Goal: Task Accomplishment & Management: Use online tool/utility

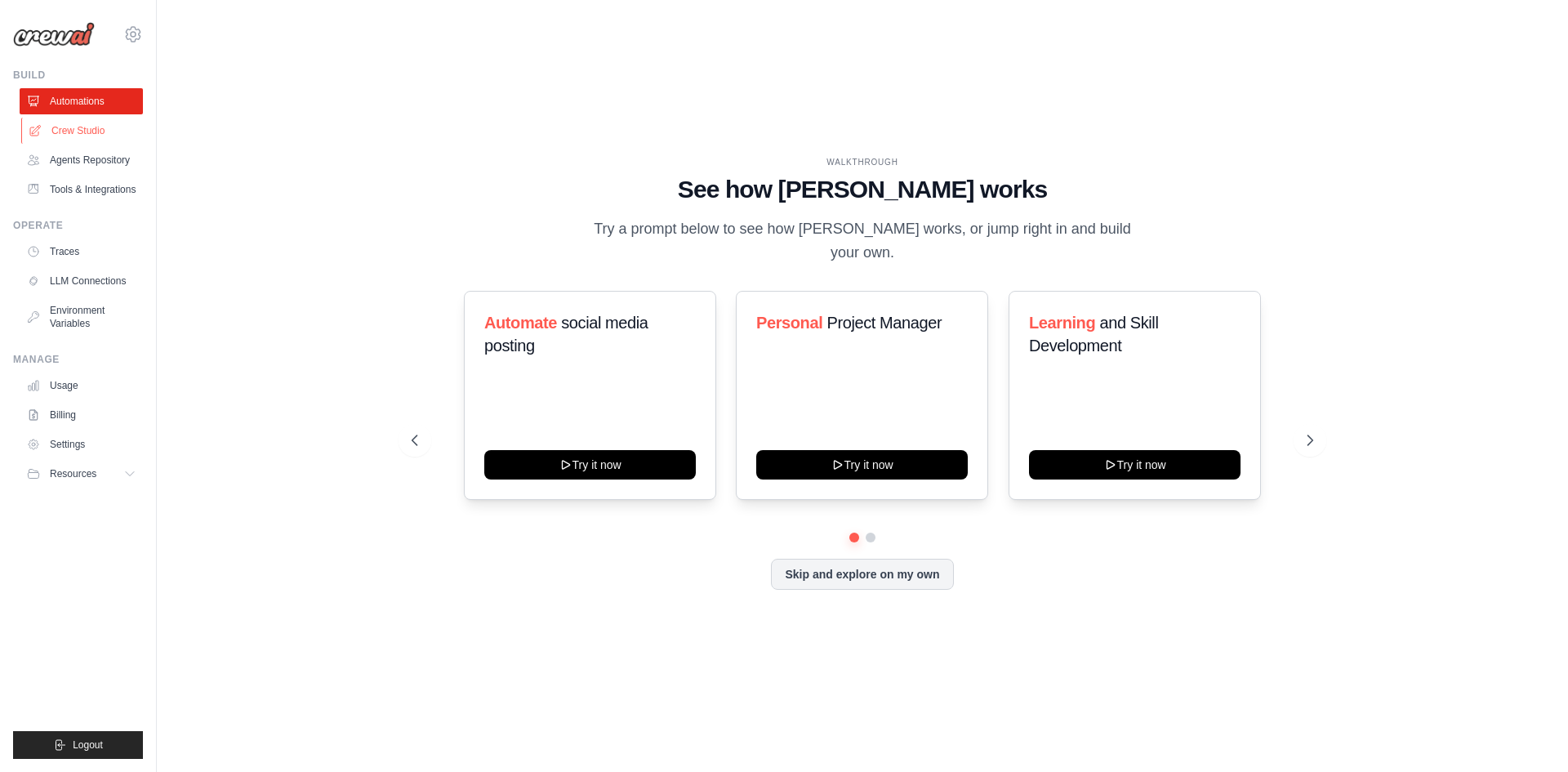
click at [68, 135] on link "Crew Studio" at bounding box center [83, 130] width 123 height 26
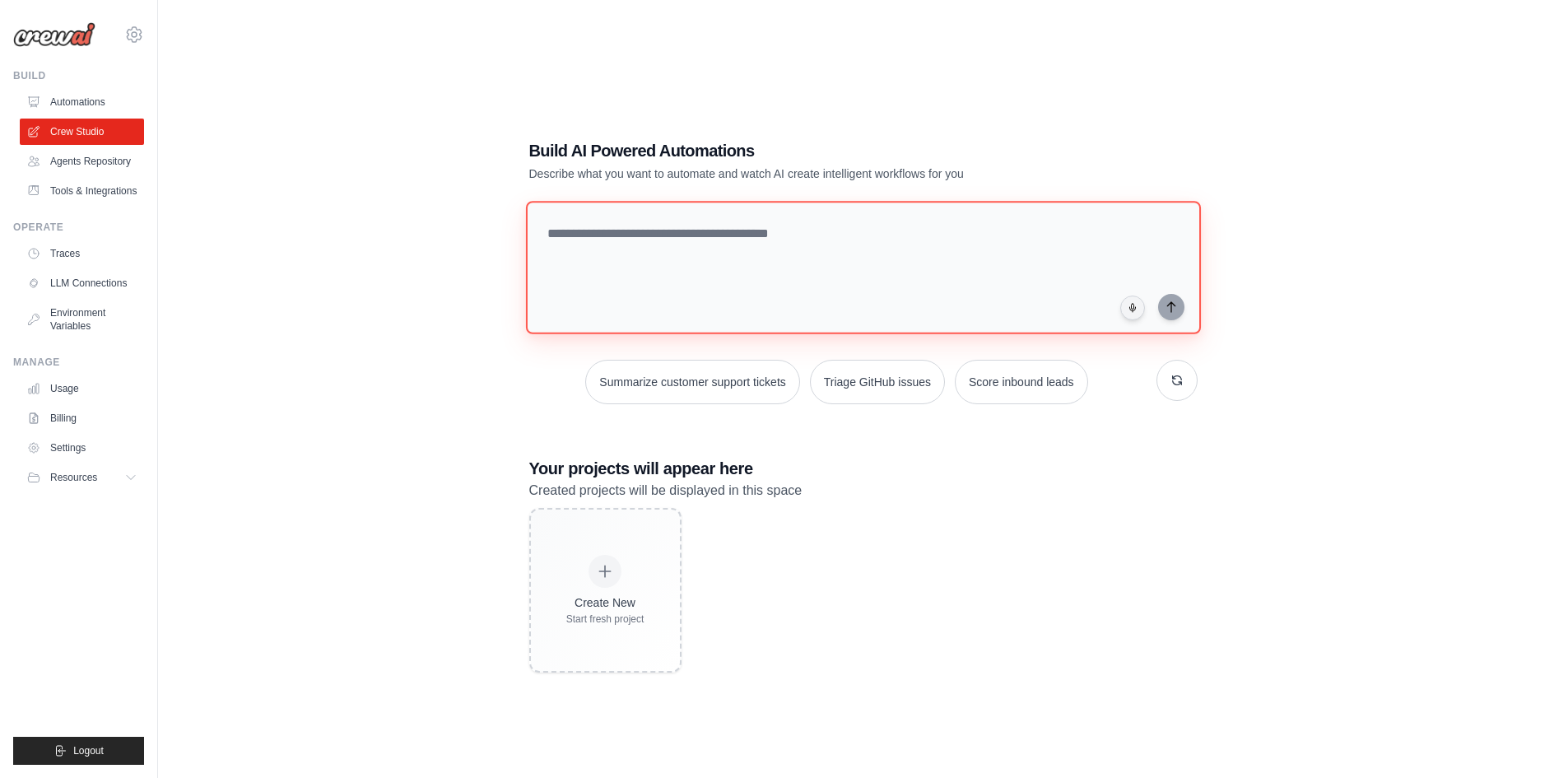
click at [631, 229] on textarea at bounding box center [862, 268] width 675 height 134
type textarea "*"
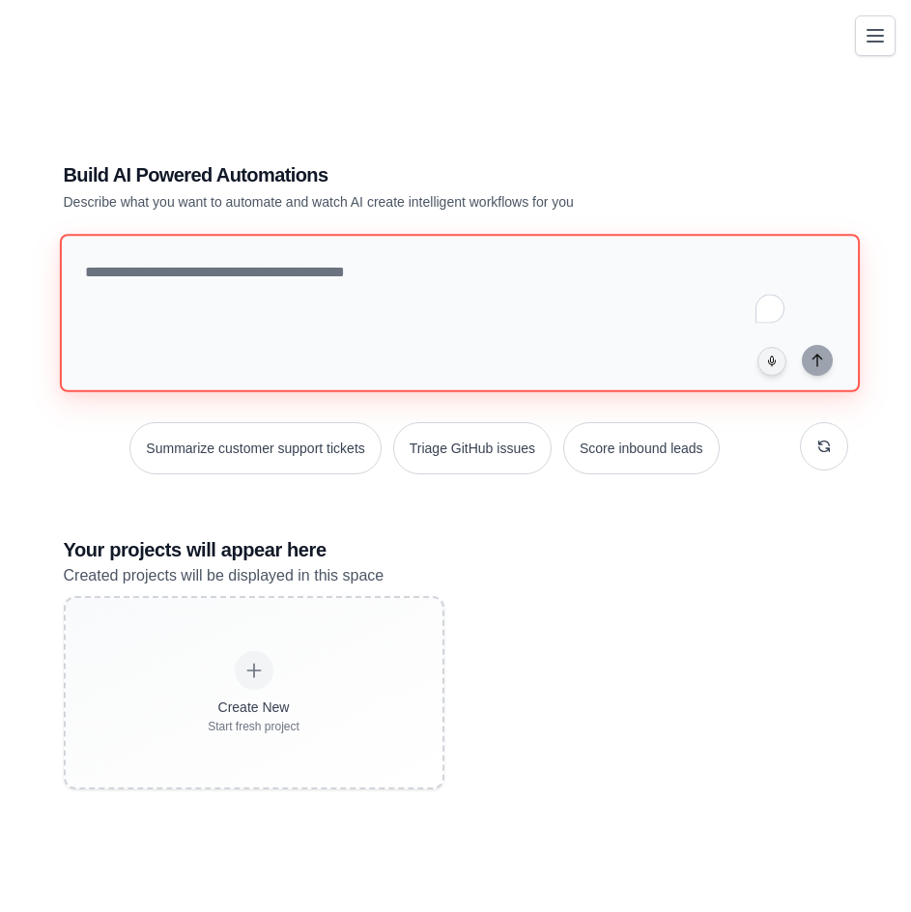
click at [353, 268] on textarea "To enrich screen reader interactions, please activate Accessibility in Grammarl…" at bounding box center [459, 312] width 800 height 157
paste textarea "**********"
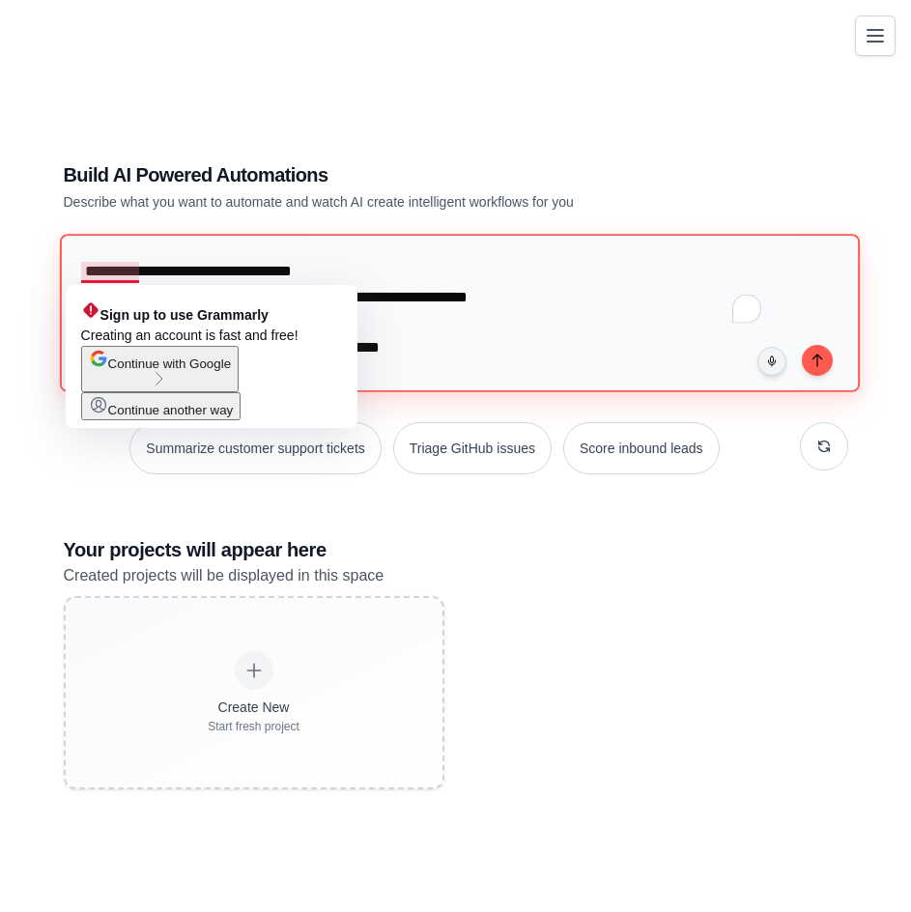
drag, startPoint x: 367, startPoint y: 271, endPoint x: 67, endPoint y: 265, distance: 300.5
click at [67, 265] on textarea "To enrich screen reader interactions, please activate Accessibility in Grammarl…" at bounding box center [459, 312] width 800 height 157
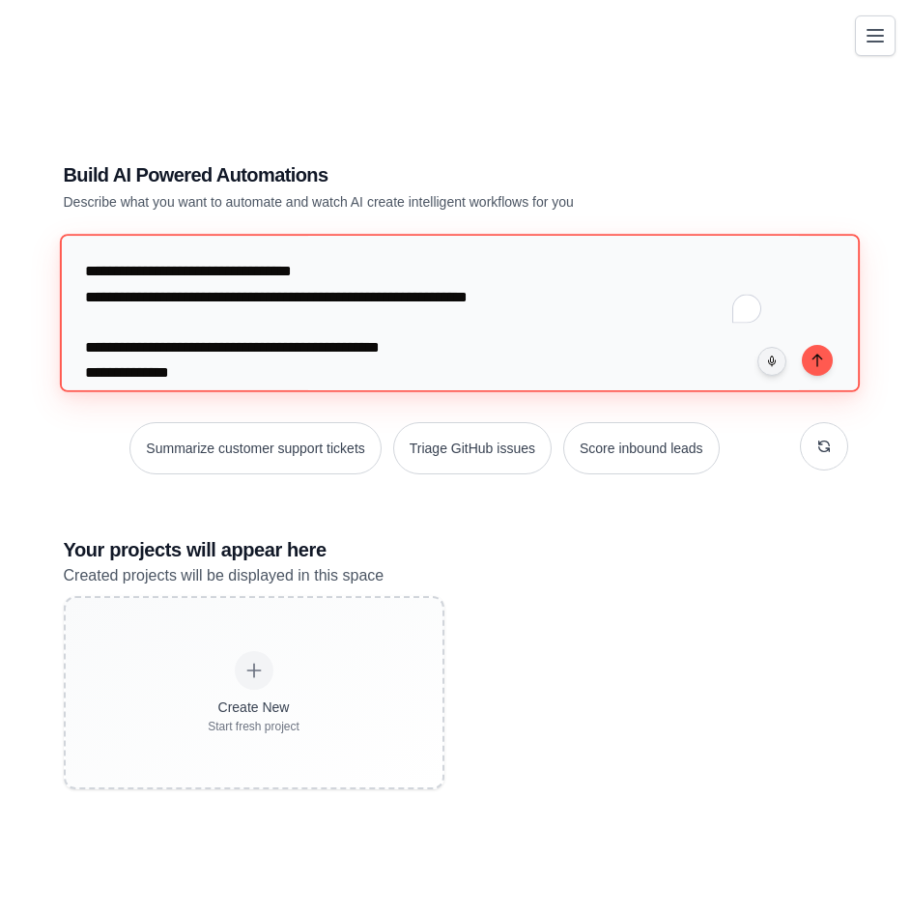
click at [292, 300] on textarea "To enrich screen reader interactions, please activate Accessibility in Grammarl…" at bounding box center [459, 312] width 800 height 157
drag, startPoint x: 310, startPoint y: 274, endPoint x: 75, endPoint y: 271, distance: 234.8
click at [75, 271] on textarea "To enrich screen reader interactions, please activate Accessibility in Grammarl…" at bounding box center [459, 312] width 800 height 157
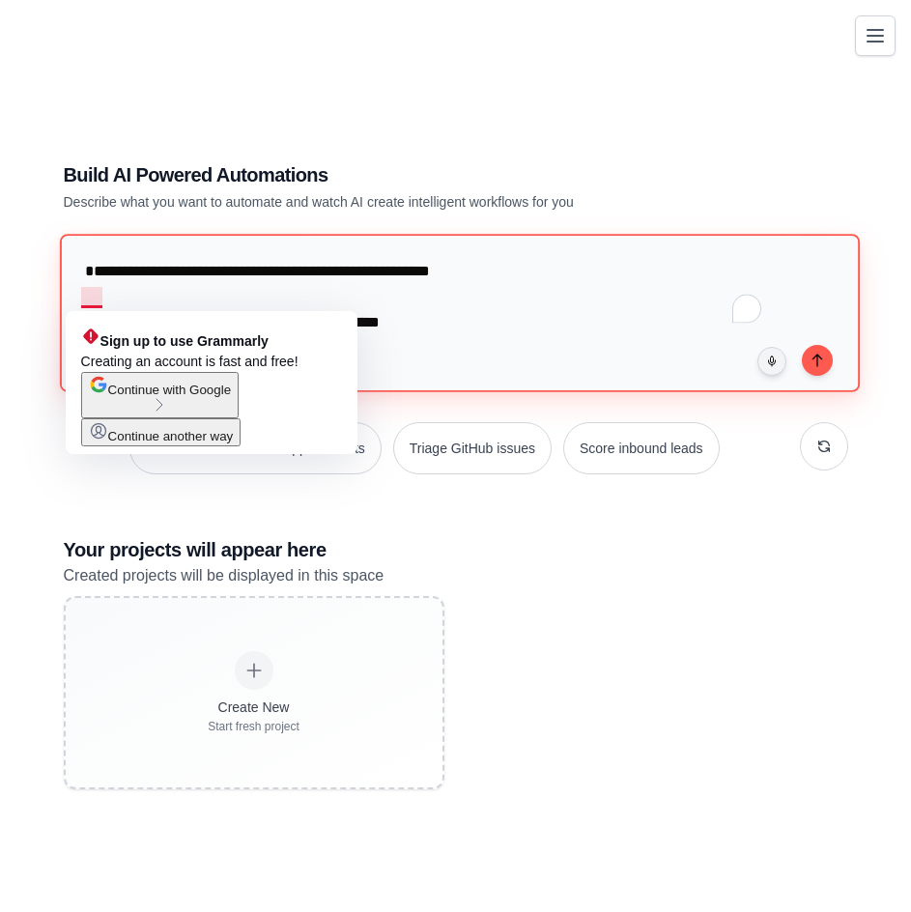
click at [85, 295] on textarea "To enrich screen reader interactions, please activate Accessibility in Grammarl…" at bounding box center [459, 312] width 800 height 157
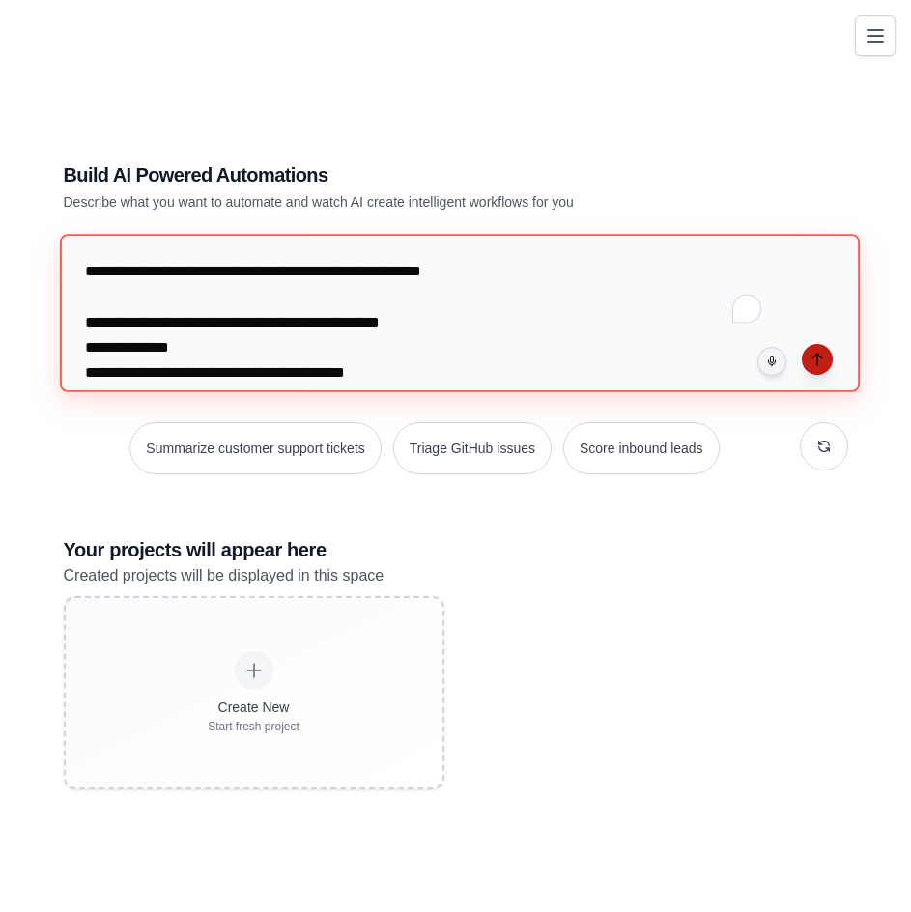
type textarea "**********"
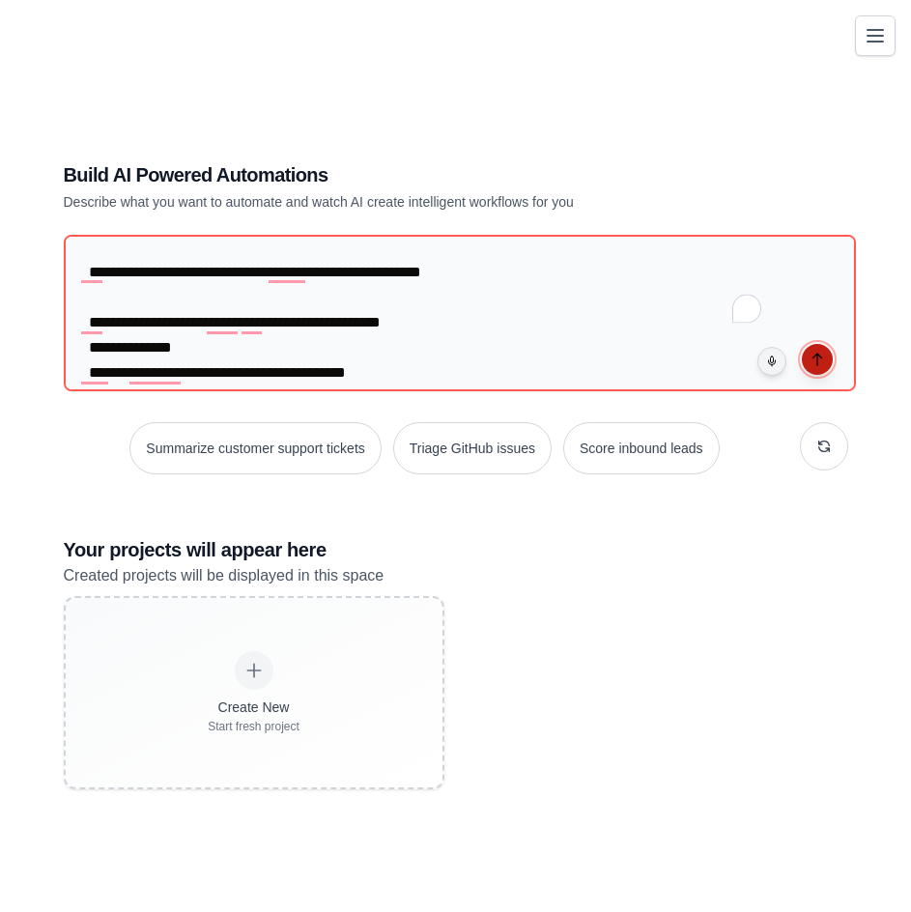
click at [826, 364] on button "submit" at bounding box center [817, 359] width 31 height 31
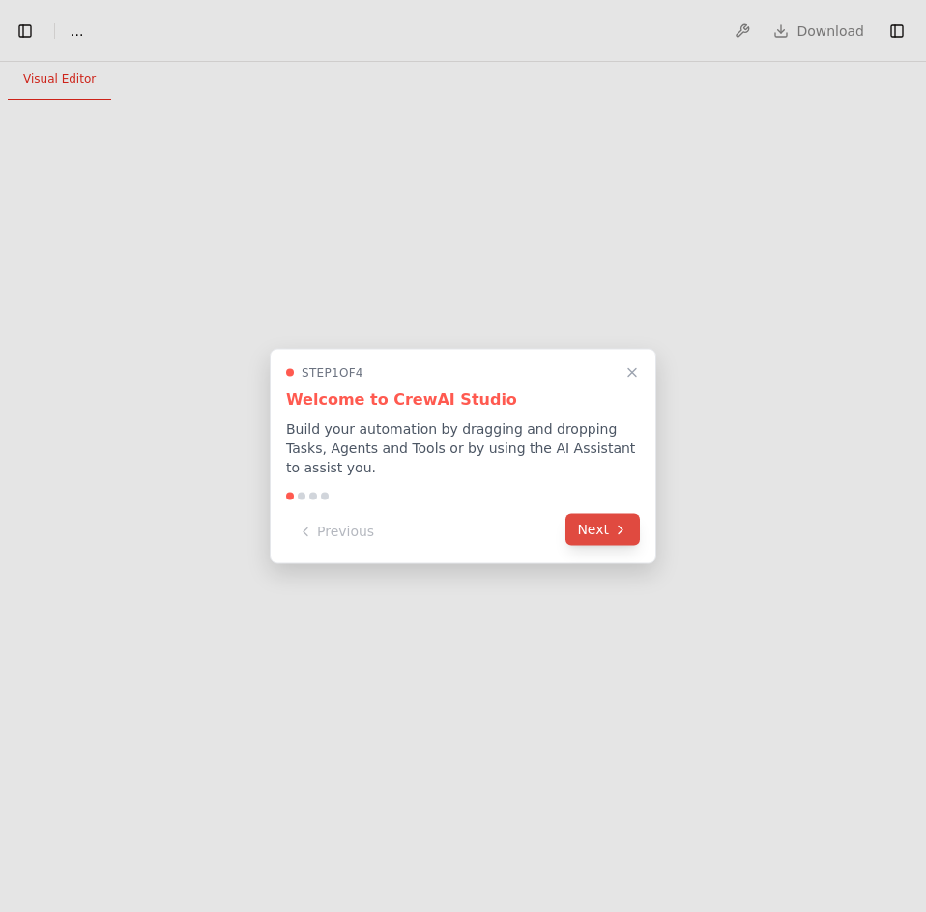
click at [611, 517] on button "Next" at bounding box center [602, 530] width 74 height 32
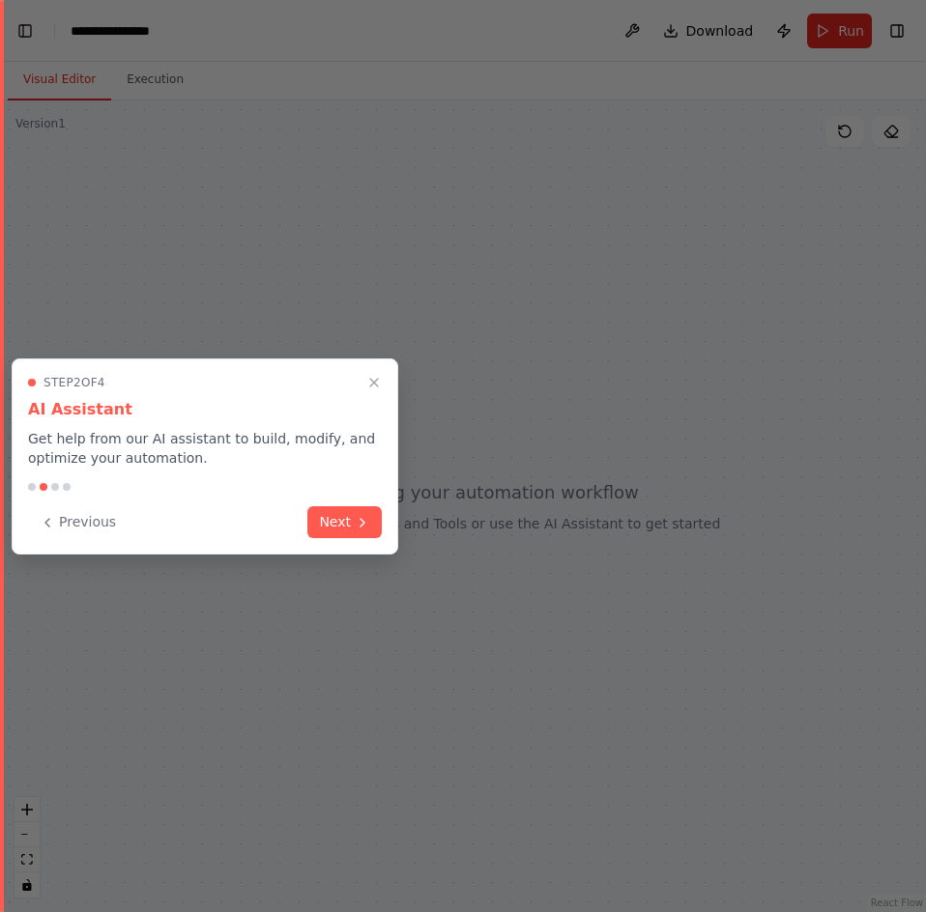
scroll to position [1428, 0]
click at [345, 528] on button "Next" at bounding box center [344, 520] width 74 height 32
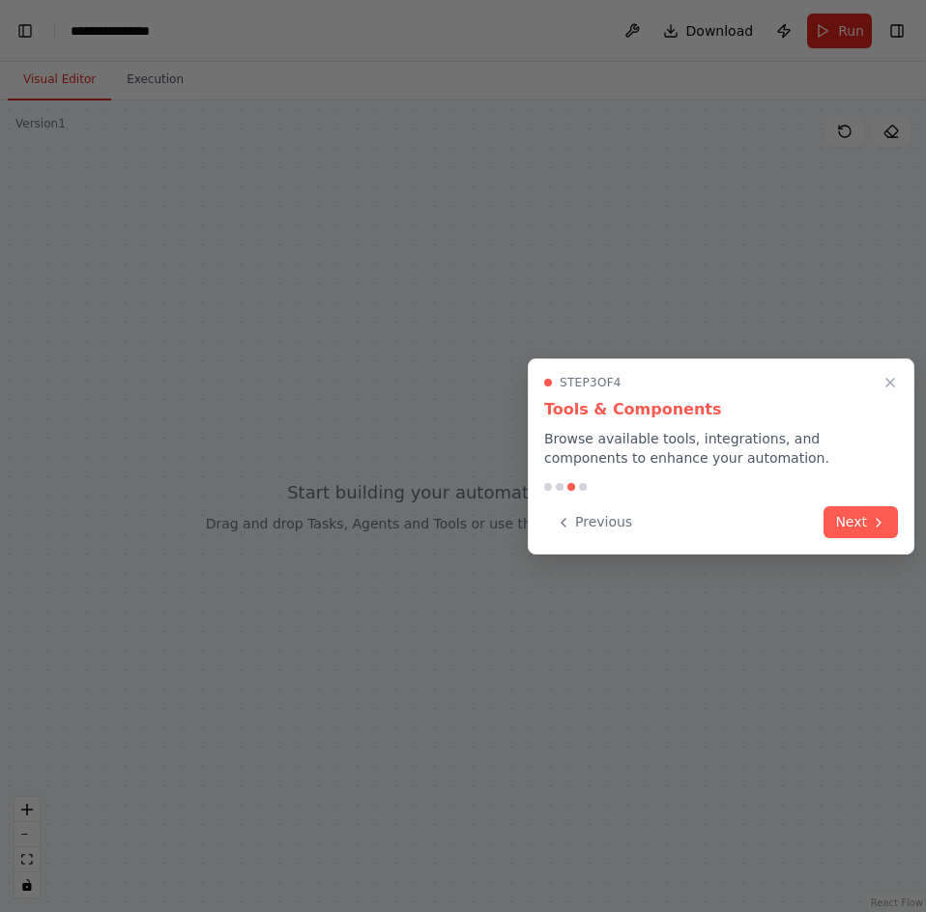
scroll to position [48888, 0]
click at [864, 528] on button "Next" at bounding box center [860, 520] width 74 height 32
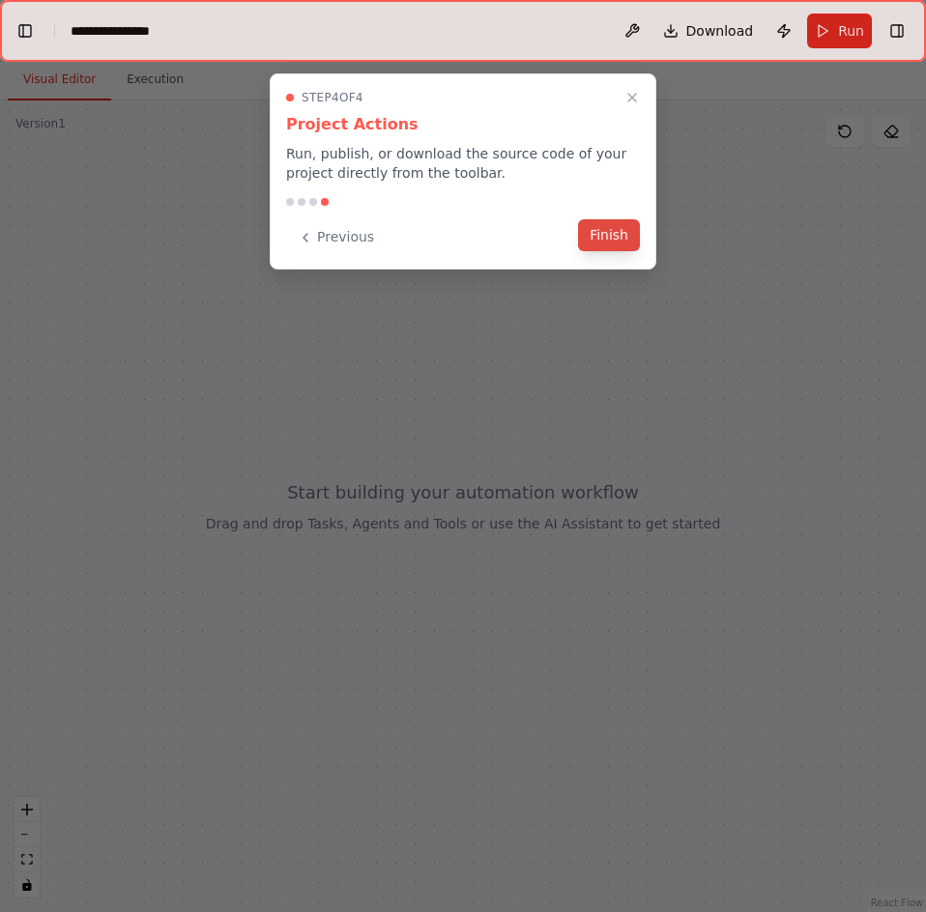
click at [614, 240] on button "Finish" at bounding box center [609, 235] width 62 height 32
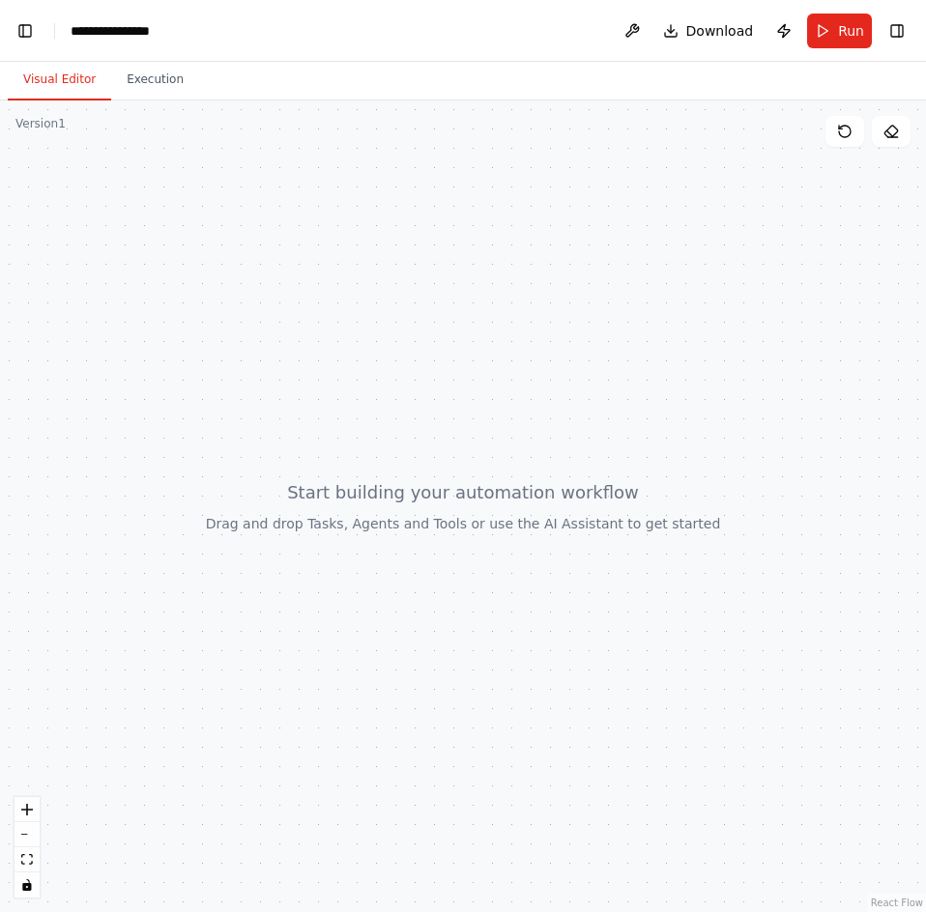
click at [152, 16] on header "**********" at bounding box center [463, 31] width 926 height 62
click at [150, 27] on div "**********" at bounding box center [119, 30] width 97 height 19
click at [150, 27] on div "**********" at bounding box center [143, 30] width 145 height 19
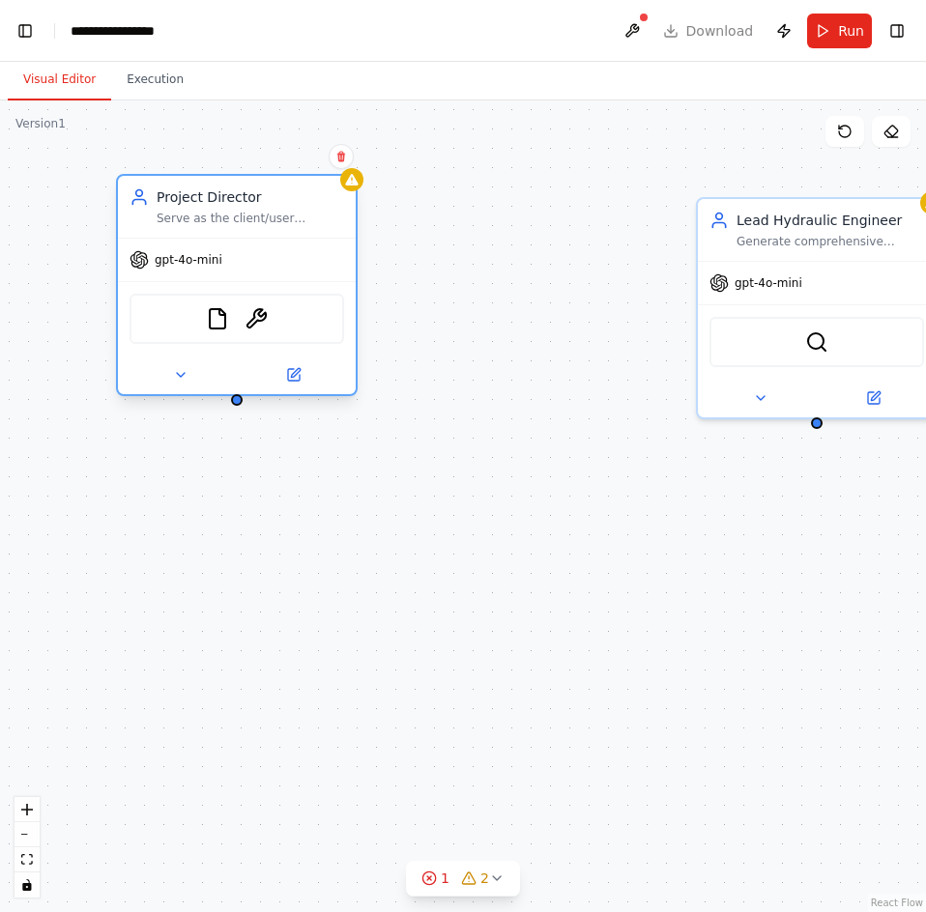
drag, startPoint x: 528, startPoint y: 219, endPoint x: 255, endPoint y: 205, distance: 273.8
click at [255, 205] on div "Project Director" at bounding box center [250, 196] width 187 height 19
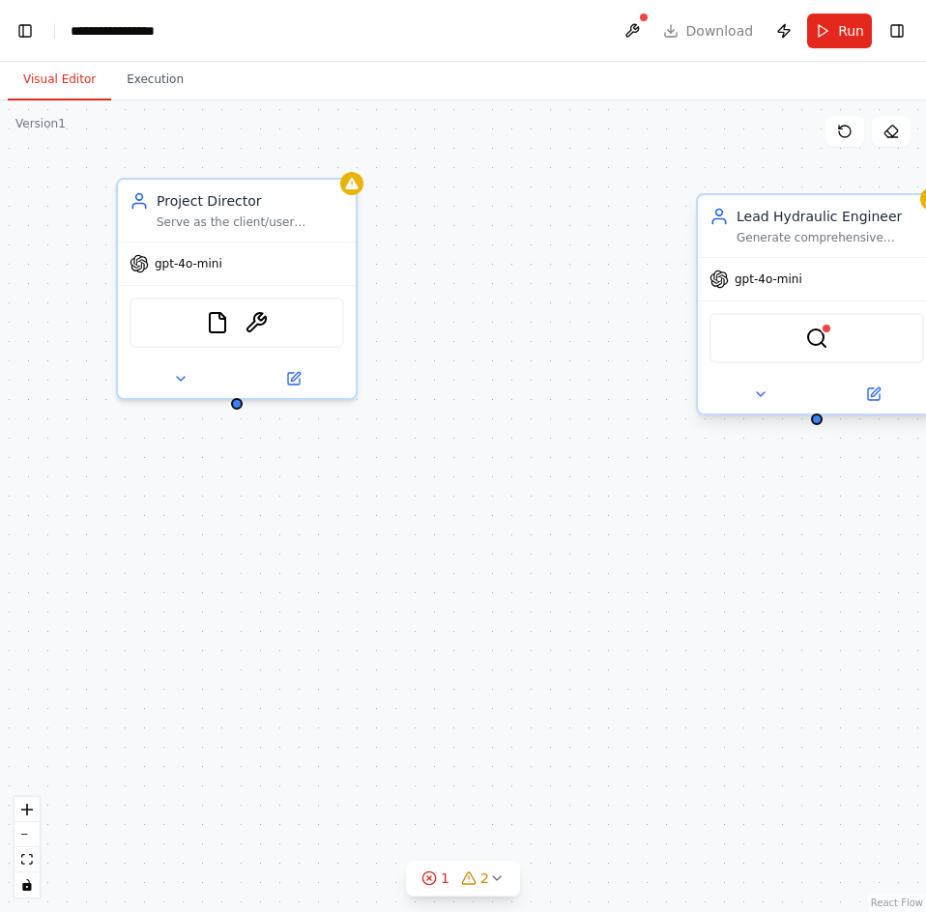
drag, startPoint x: 782, startPoint y: 218, endPoint x: 497, endPoint y: 197, distance: 285.8
click at [497, 197] on div "Project Director Serve as the client/user interface for hydraulic system projec…" at bounding box center [463, 506] width 926 height 812
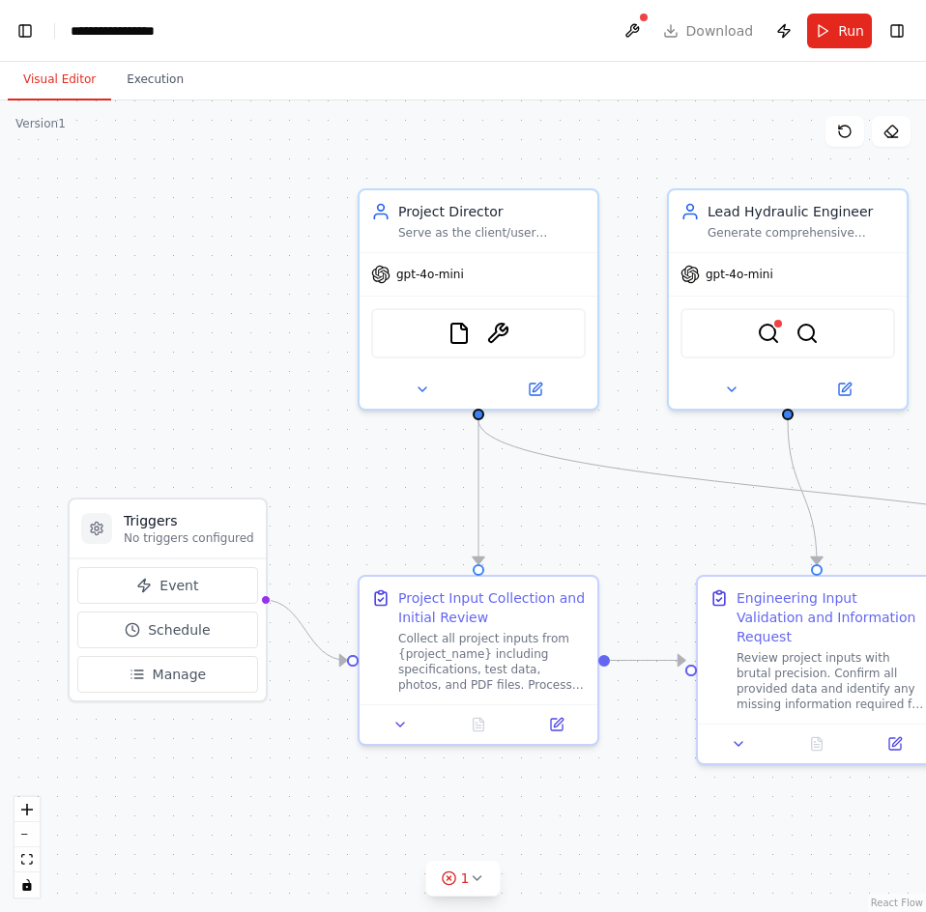
click at [599, 528] on div ".deletable-edge-delete-btn { width: 20px; height: 20px; border: 0px solid #ffff…" at bounding box center [463, 506] width 926 height 812
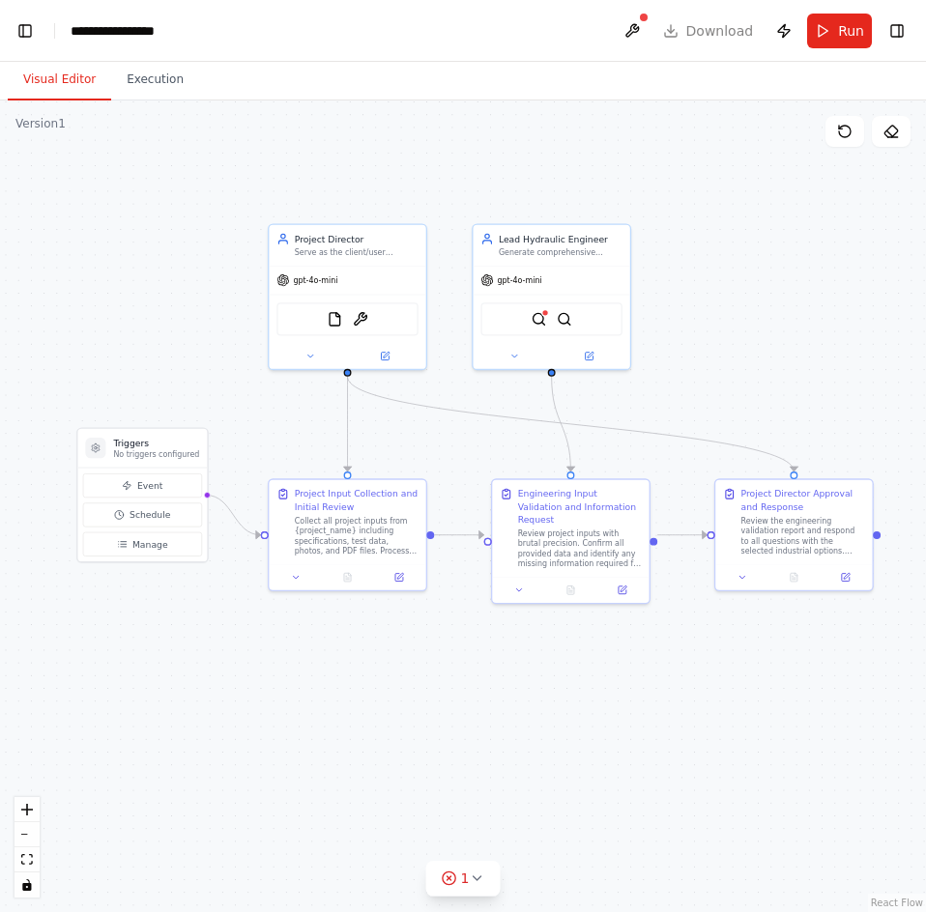
drag, startPoint x: 599, startPoint y: 528, endPoint x: 427, endPoint y: 447, distance: 189.8
click at [427, 447] on div ".deletable-edge-delete-btn { width: 20px; height: 20px; border: 0px solid #ffff…" at bounding box center [463, 506] width 926 height 812
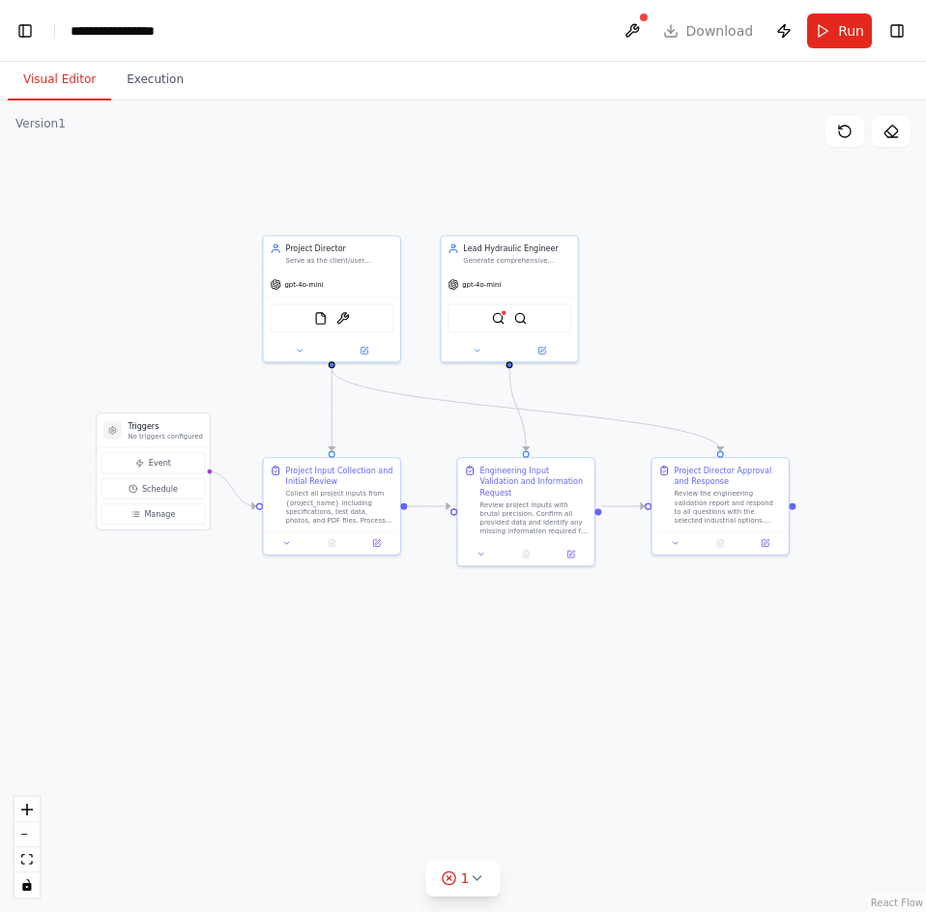
drag, startPoint x: 427, startPoint y: 447, endPoint x: 401, endPoint y: 430, distance: 31.4
click at [401, 430] on div ".deletable-edge-delete-btn { width: 20px; height: 20px; border: 0px solid #ffff…" at bounding box center [463, 506] width 926 height 812
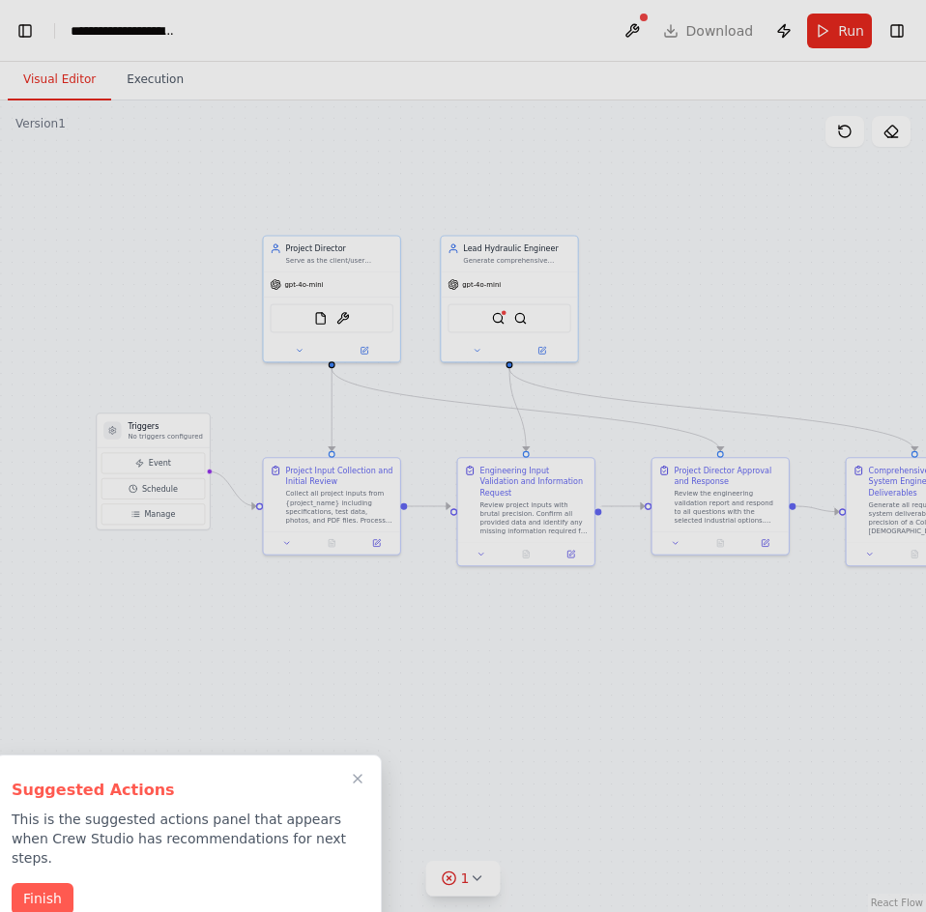
scroll to position [0, 24]
click at [55, 881] on button "Finish" at bounding box center [43, 897] width 62 height 32
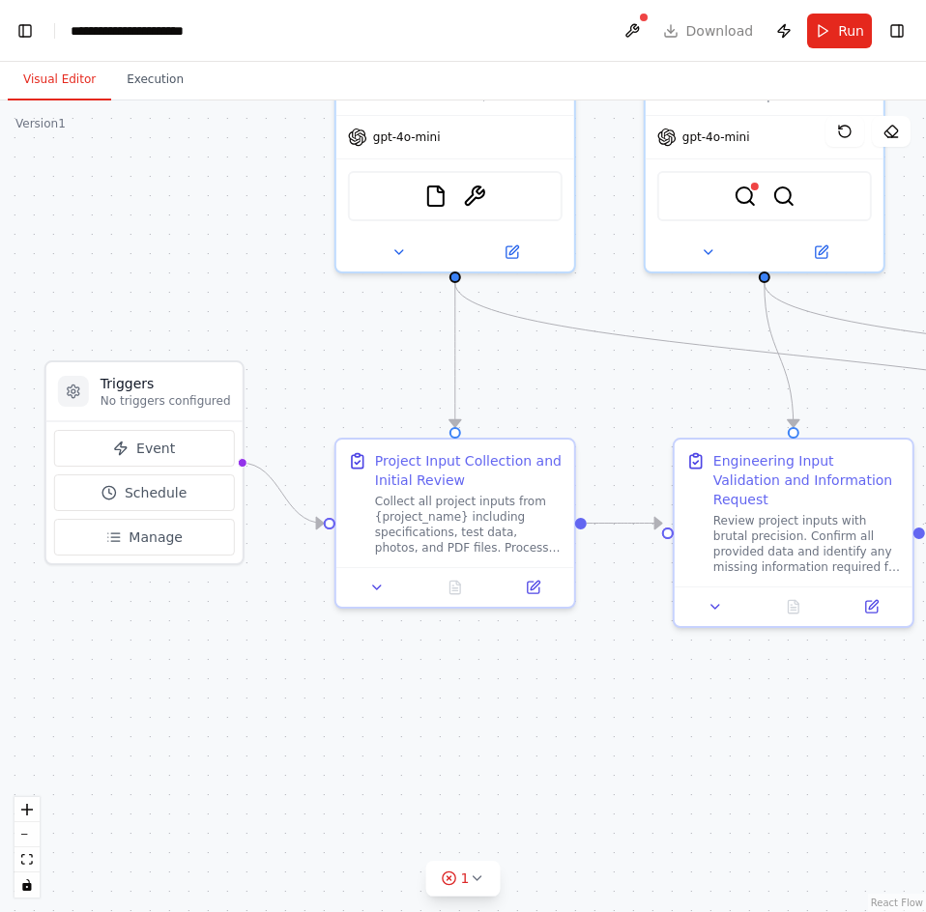
drag, startPoint x: 117, startPoint y: 571, endPoint x: 205, endPoint y: 595, distance: 91.2
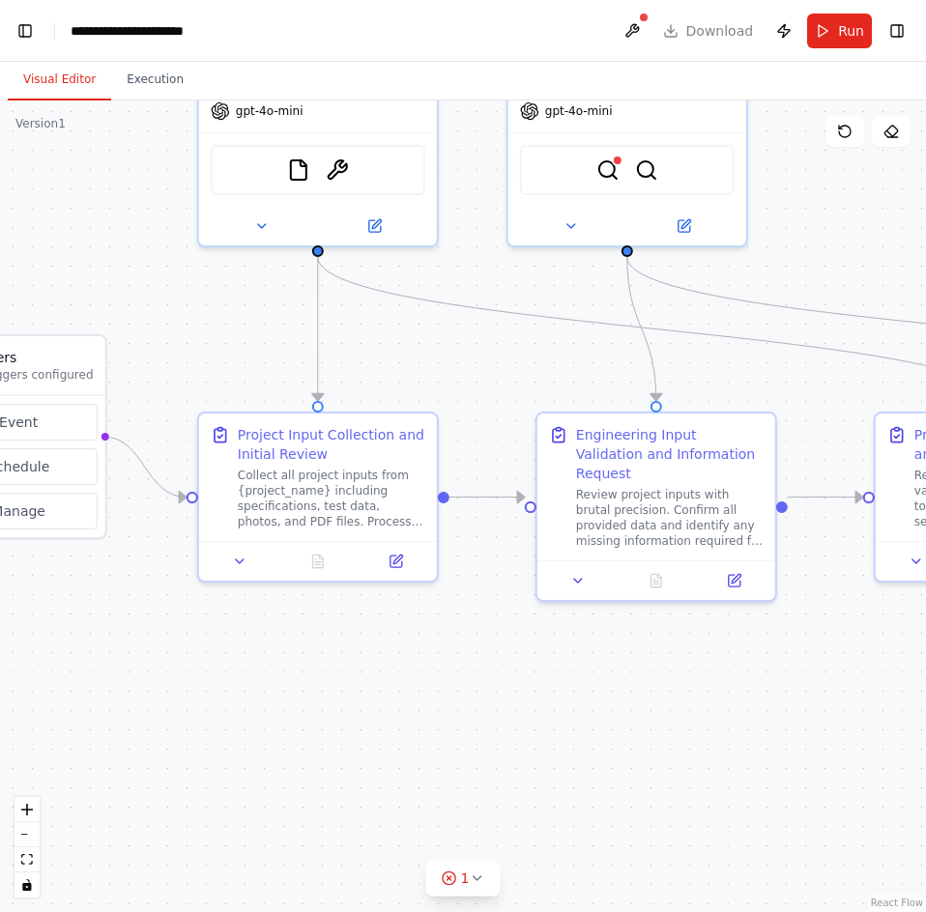
drag, startPoint x: 210, startPoint y: 635, endPoint x: 70, endPoint y: 609, distance: 142.5
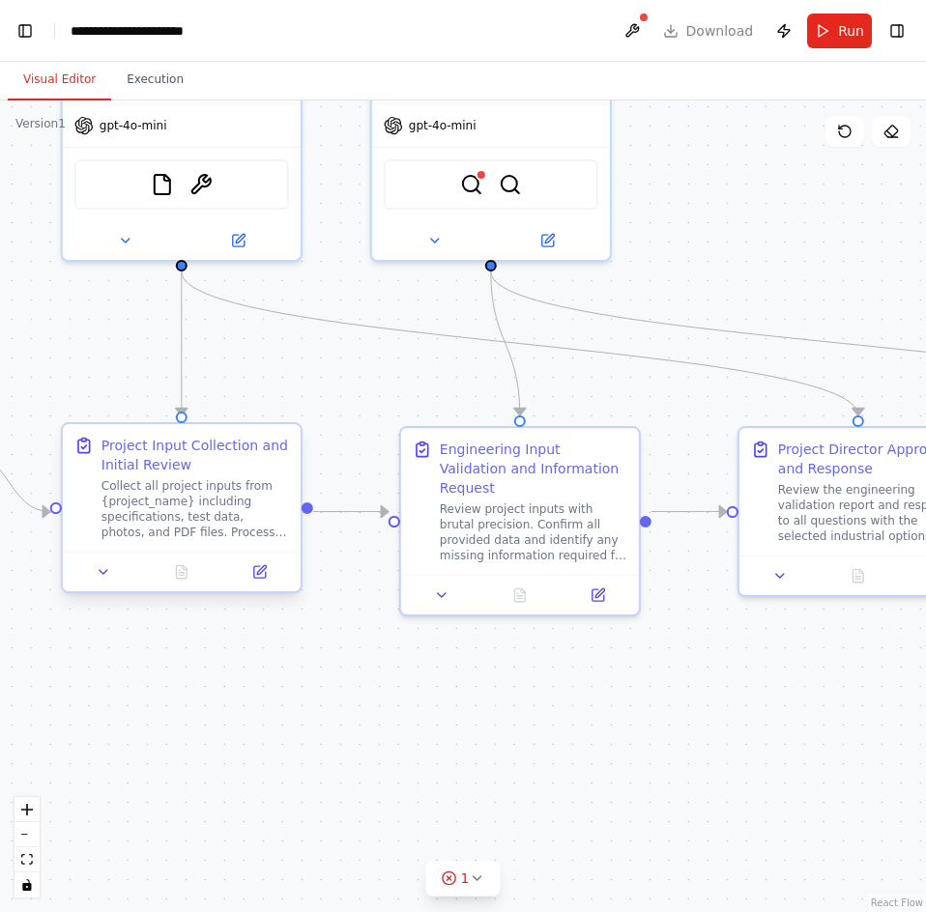
drag, startPoint x: 283, startPoint y: 532, endPoint x: 150, endPoint y: 547, distance: 134.1
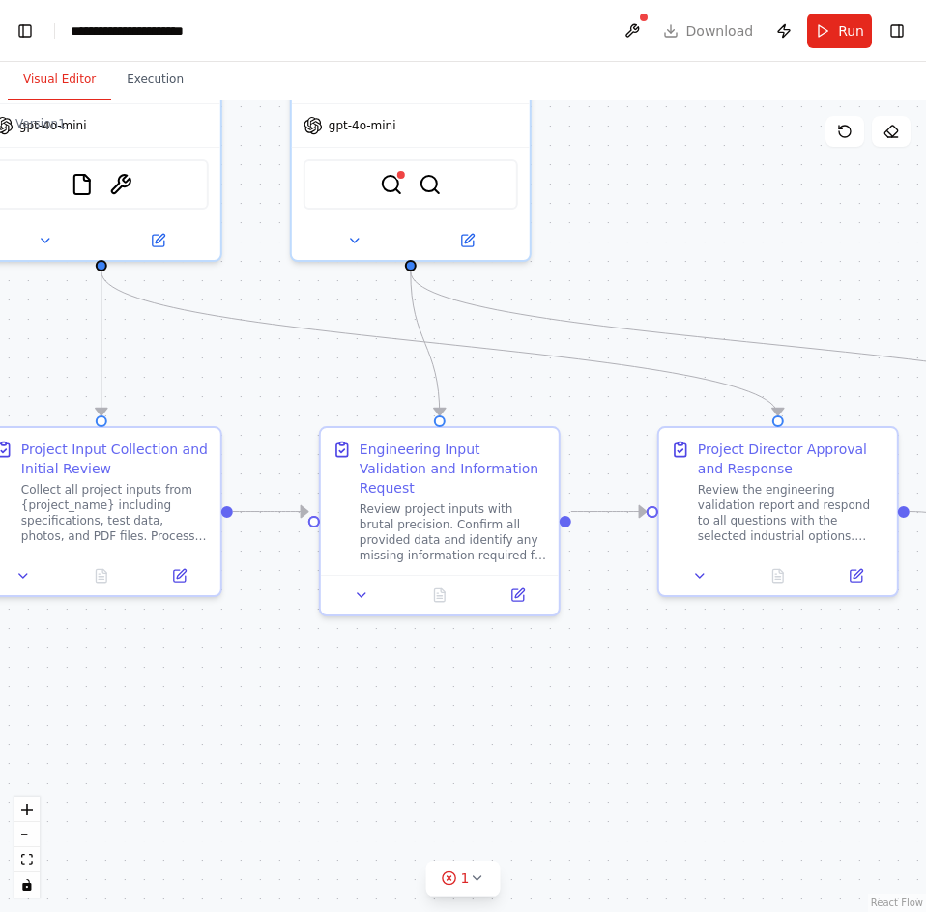
drag, startPoint x: 303, startPoint y: 615, endPoint x: 266, endPoint y: 615, distance: 37.7
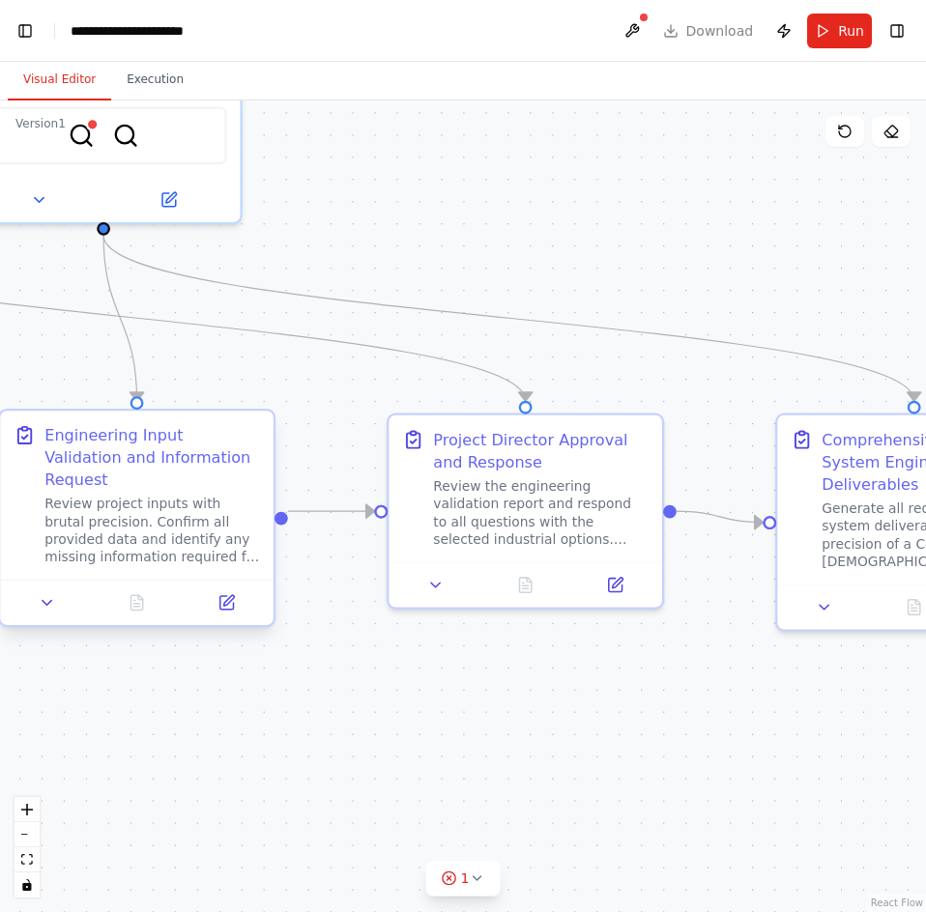
drag, startPoint x: 512, startPoint y: 521, endPoint x: 228, endPoint y: 522, distance: 284.0
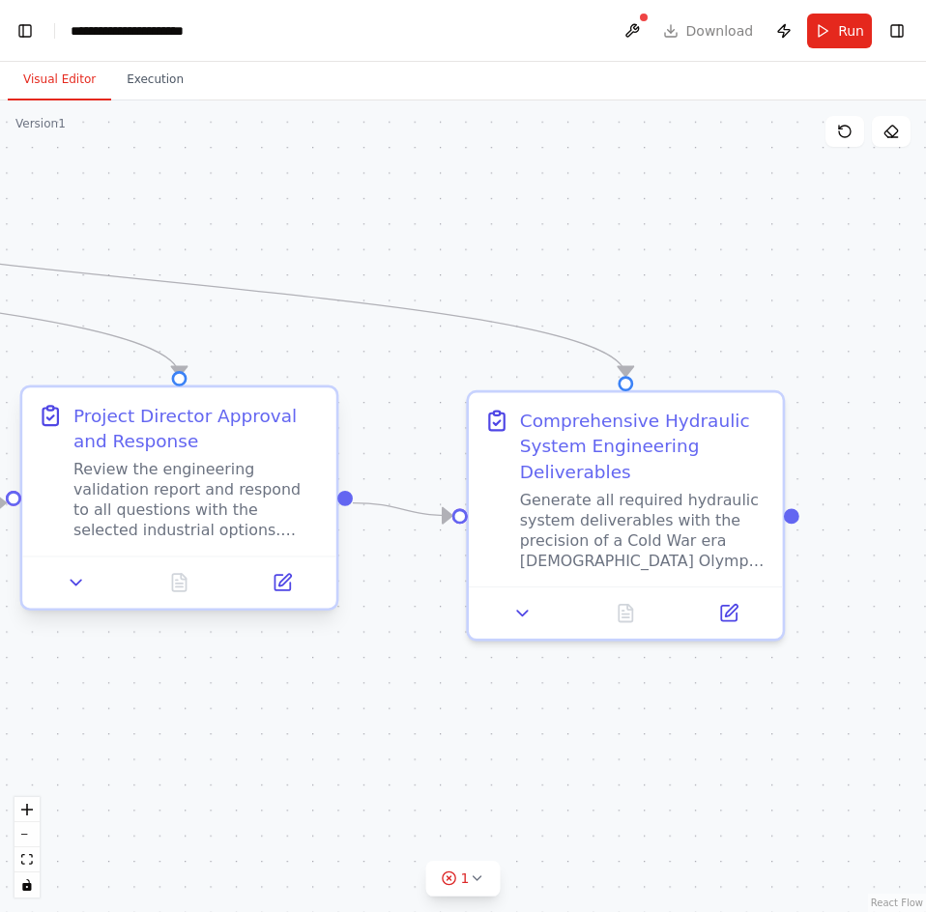
drag, startPoint x: 519, startPoint y: 515, endPoint x: 195, endPoint y: 507, distance: 323.8
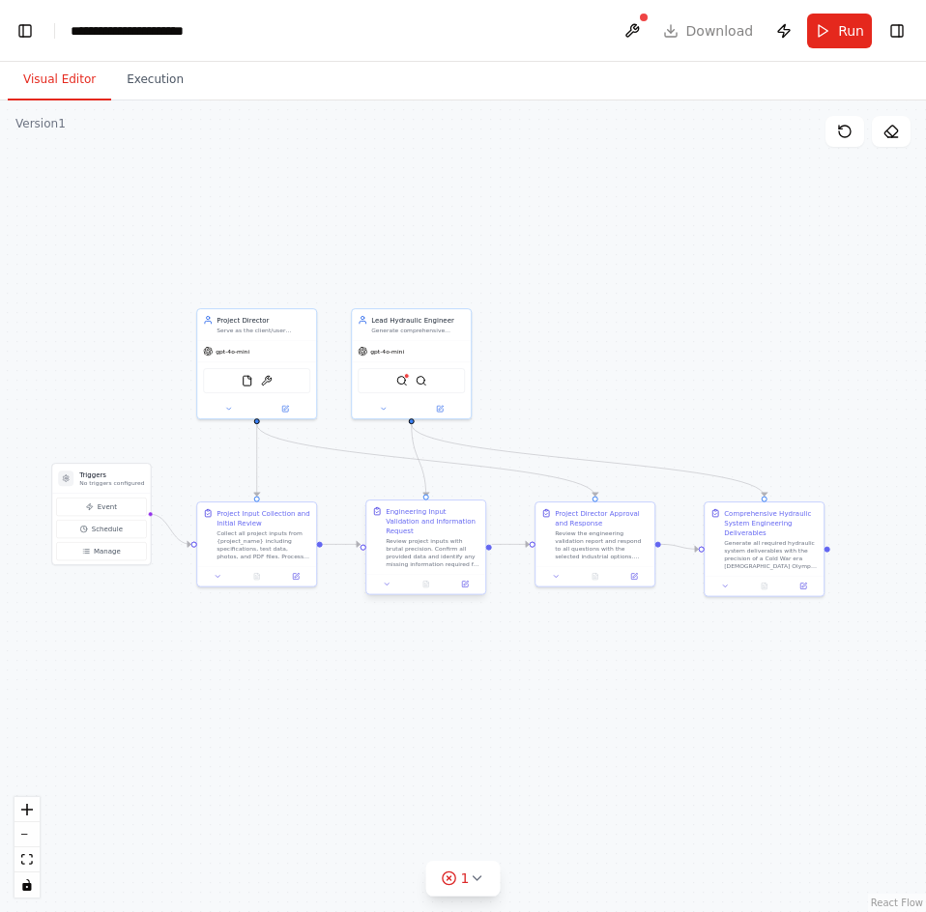
drag, startPoint x: 408, startPoint y: 514, endPoint x: 460, endPoint y: 534, distance: 56.0
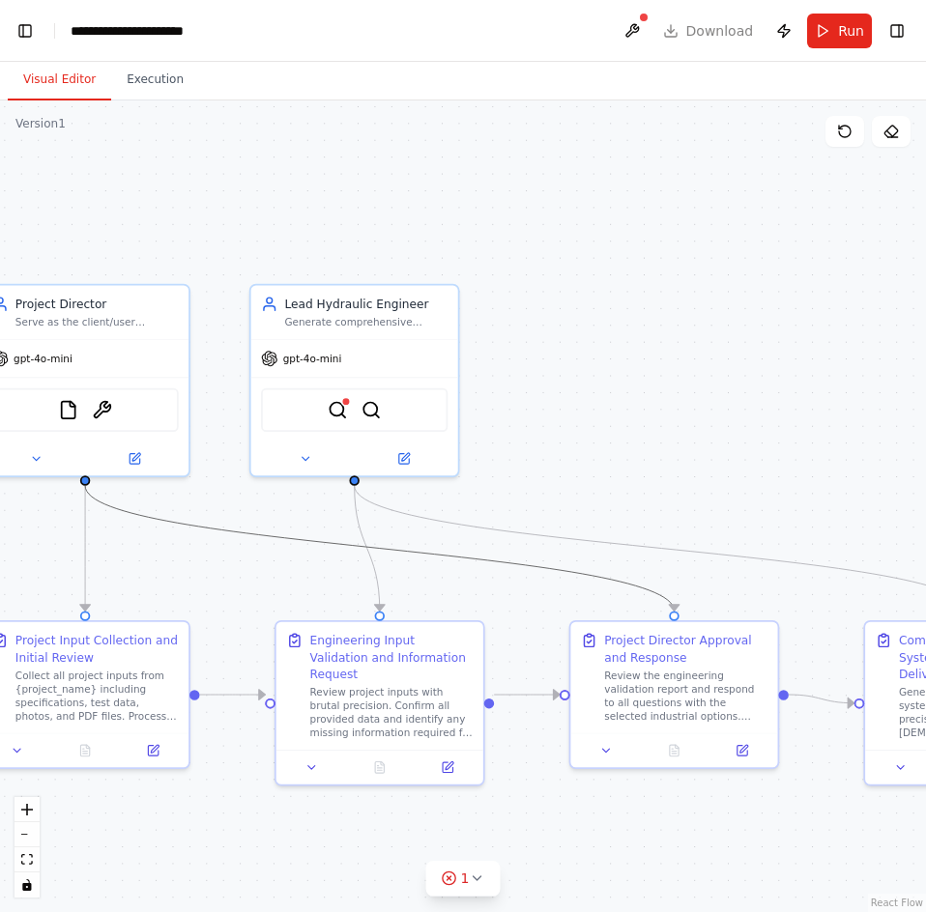
drag, startPoint x: 292, startPoint y: 534, endPoint x: 215, endPoint y: 527, distance: 76.7
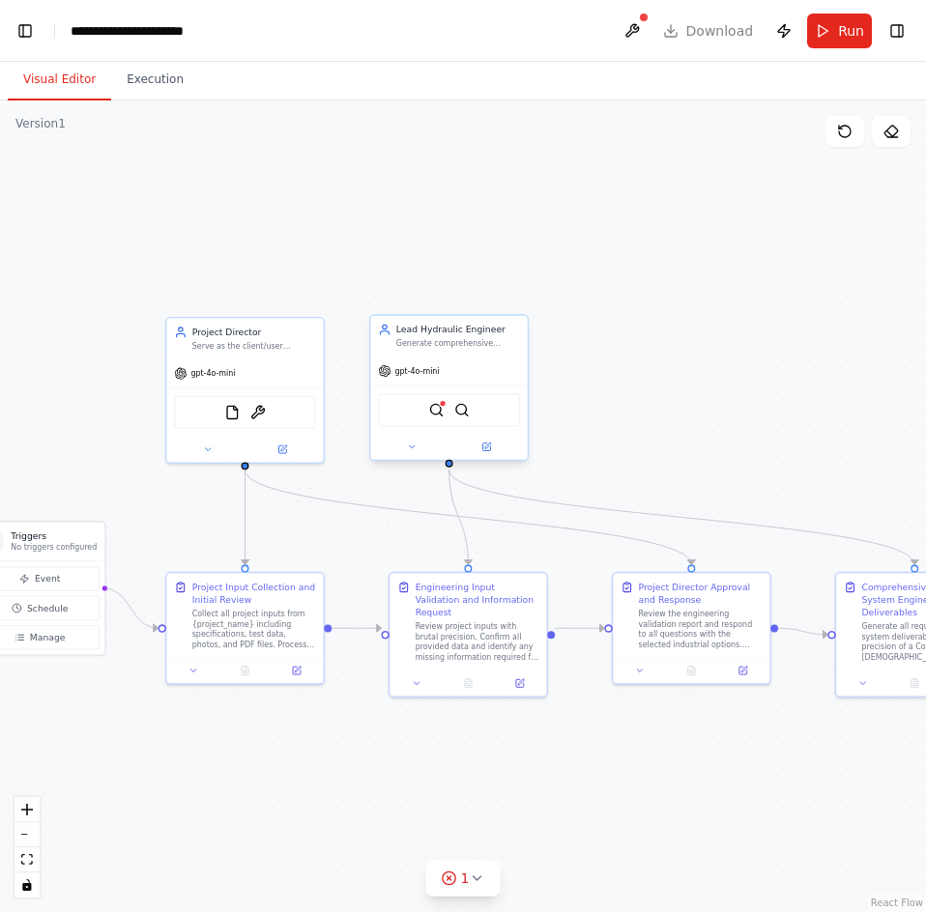
drag, startPoint x: 246, startPoint y: 420, endPoint x: 367, endPoint y: 420, distance: 120.8
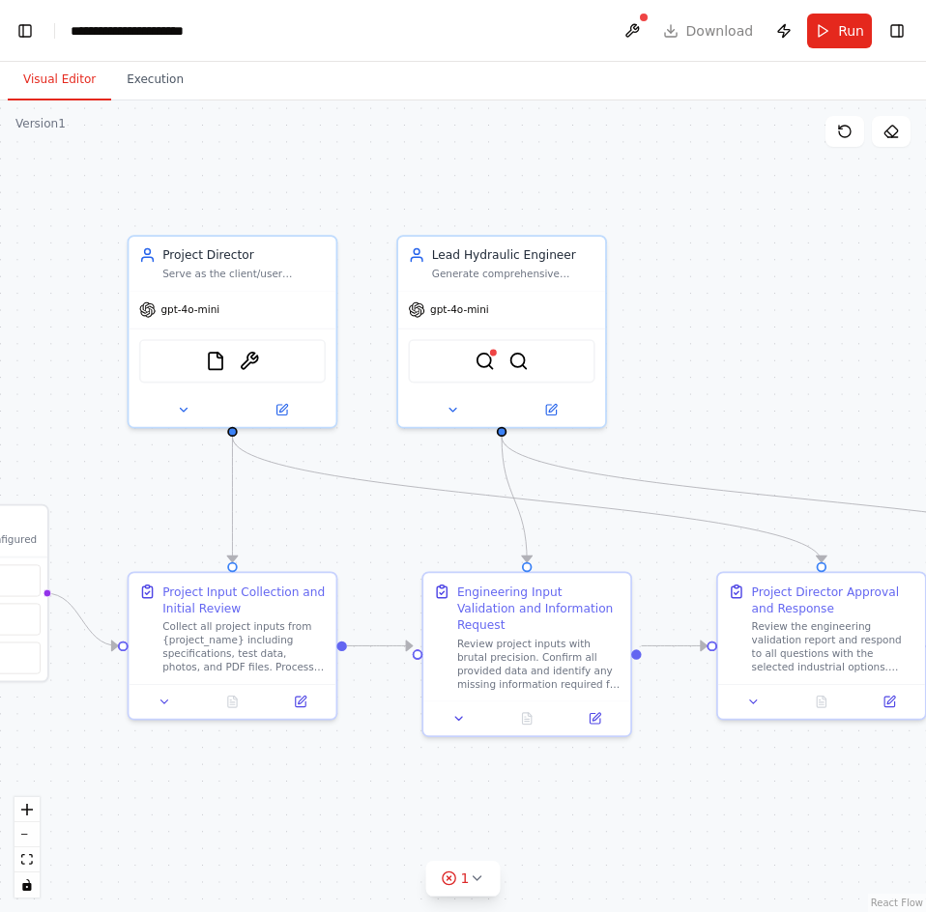
drag, startPoint x: 278, startPoint y: 525, endPoint x: 274, endPoint y: 431, distance: 93.8
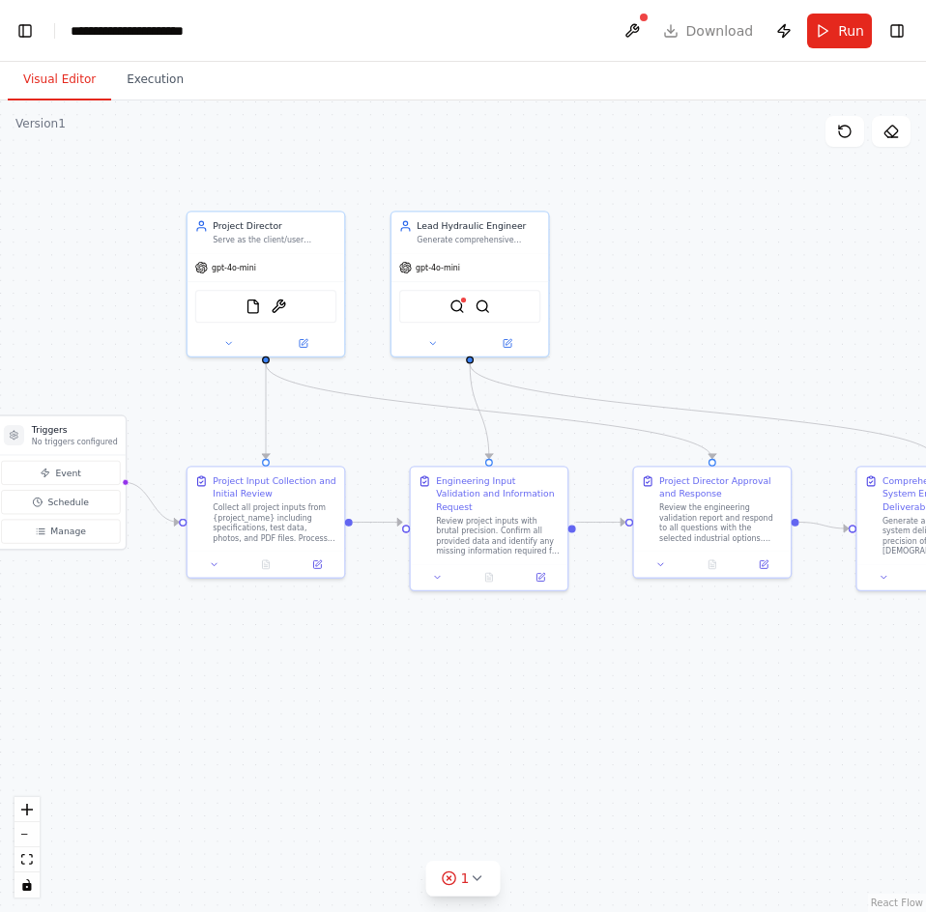
drag, startPoint x: 274, startPoint y: 431, endPoint x: 298, endPoint y: 365, distance: 69.7
click at [480, 879] on icon at bounding box center [476, 878] width 15 height 15
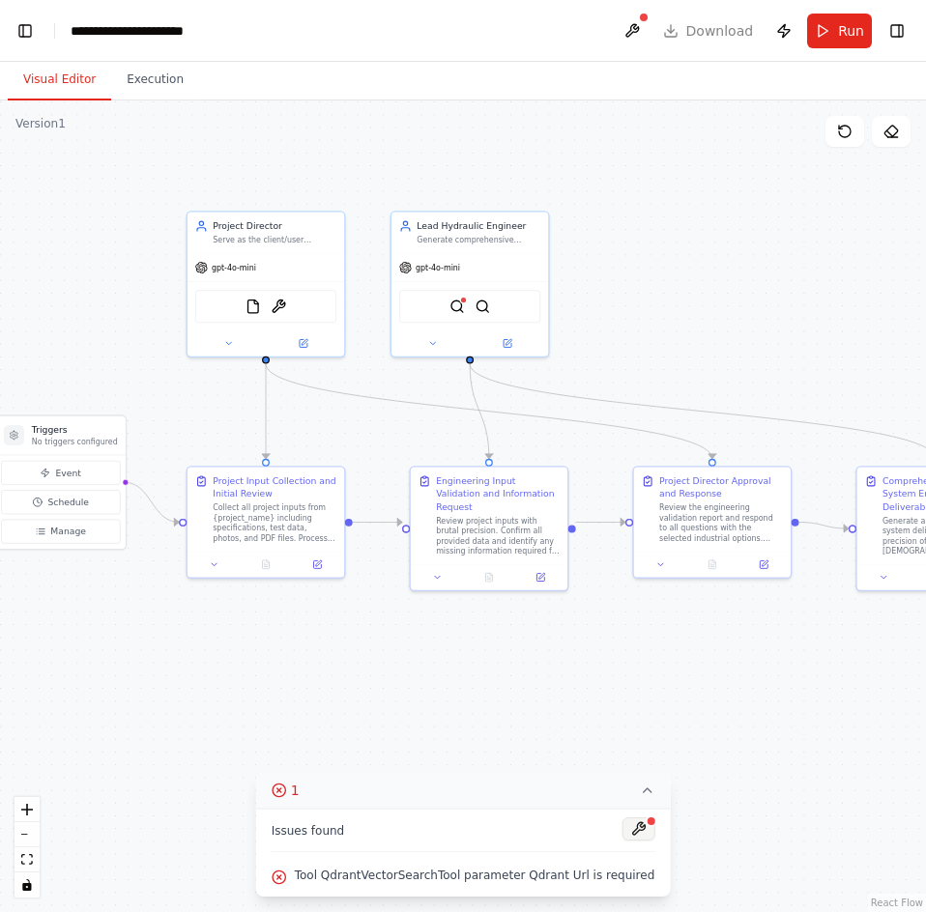
click at [621, 831] on button at bounding box center [637, 828] width 33 height 23
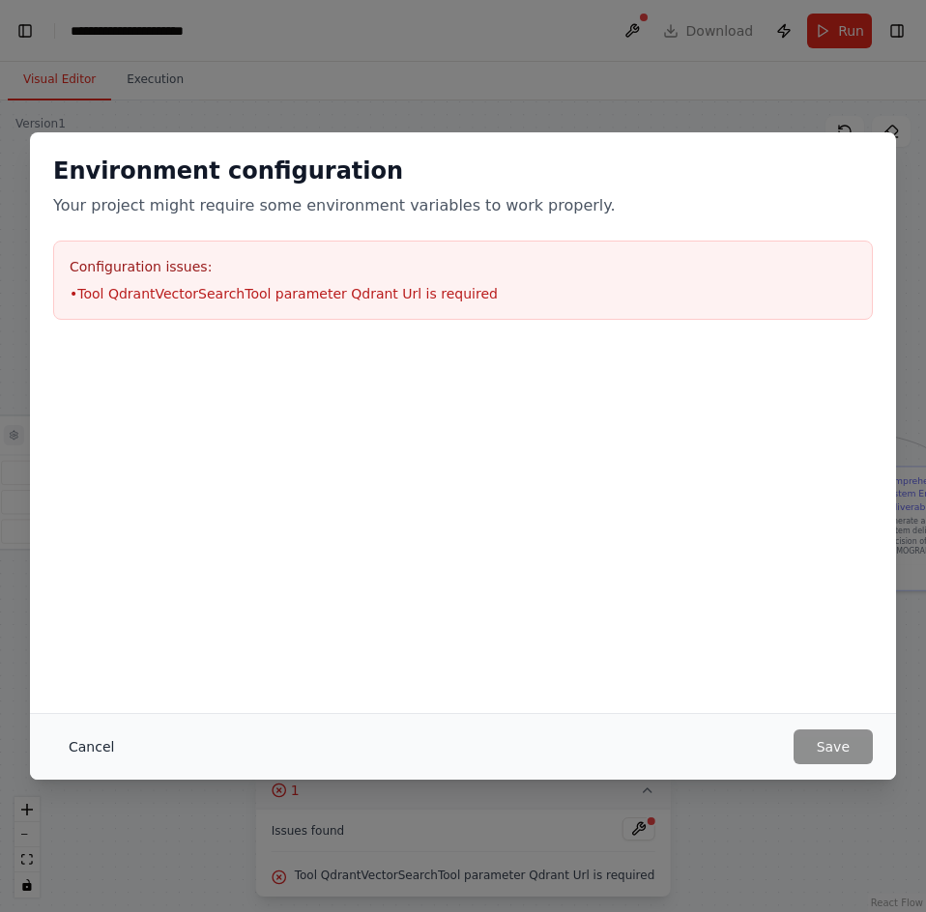
click at [105, 750] on button "Cancel" at bounding box center [91, 746] width 76 height 35
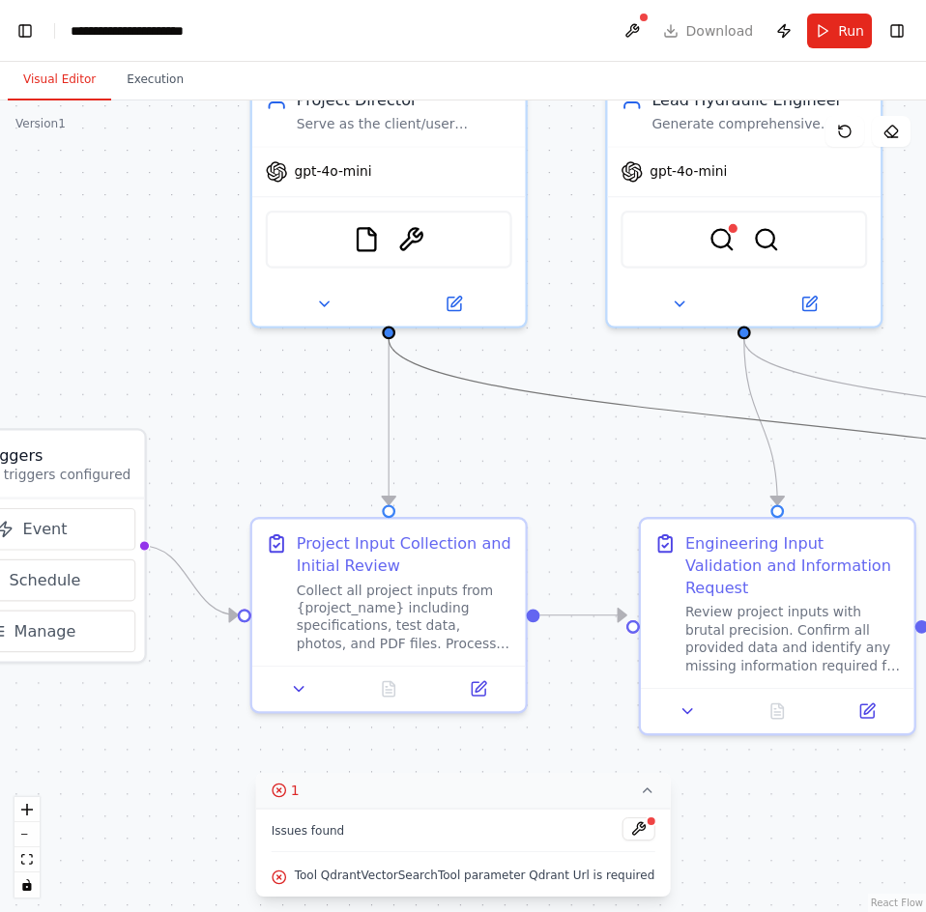
drag, startPoint x: 259, startPoint y: 372, endPoint x: 377, endPoint y: 354, distance: 119.3
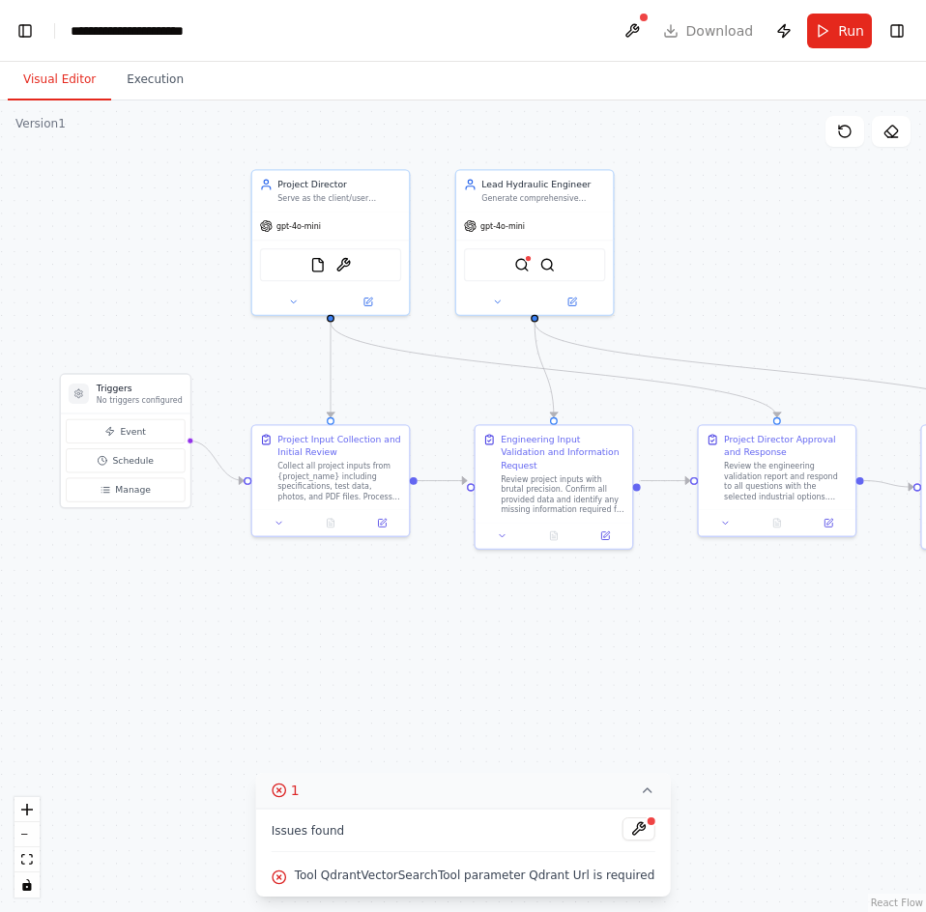
drag, startPoint x: 377, startPoint y: 354, endPoint x: 324, endPoint y: 330, distance: 58.0
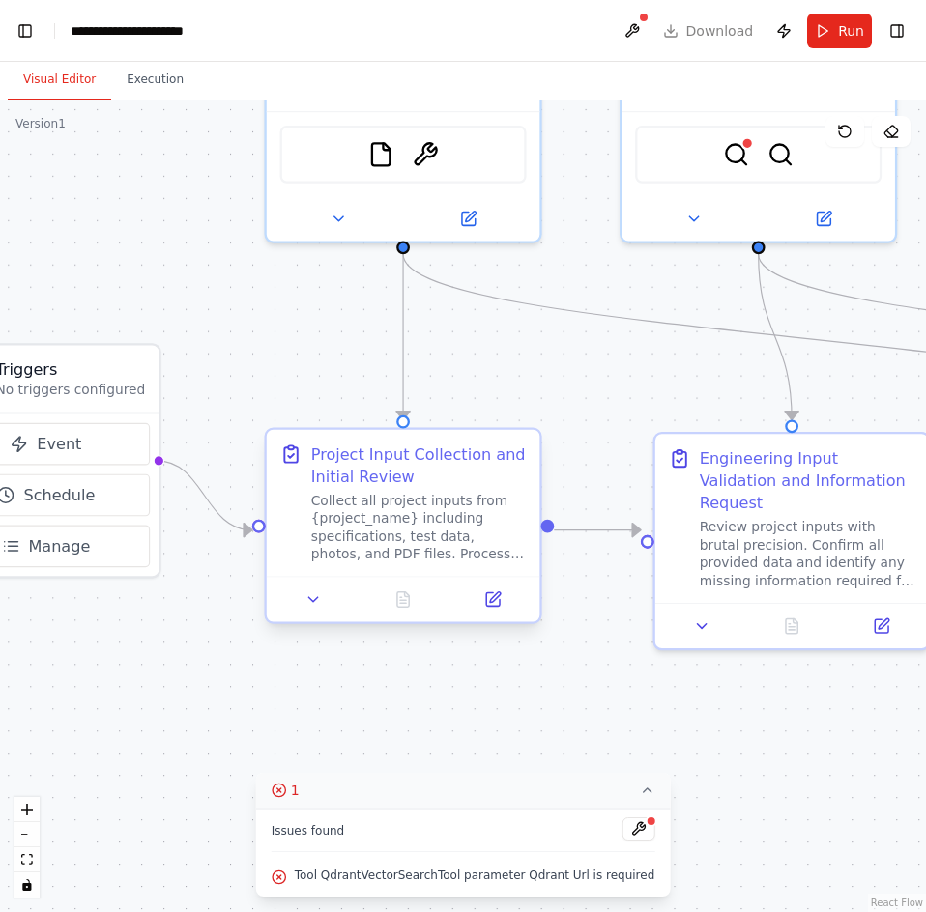
drag, startPoint x: 364, startPoint y: 457, endPoint x: 462, endPoint y: 489, distance: 102.7
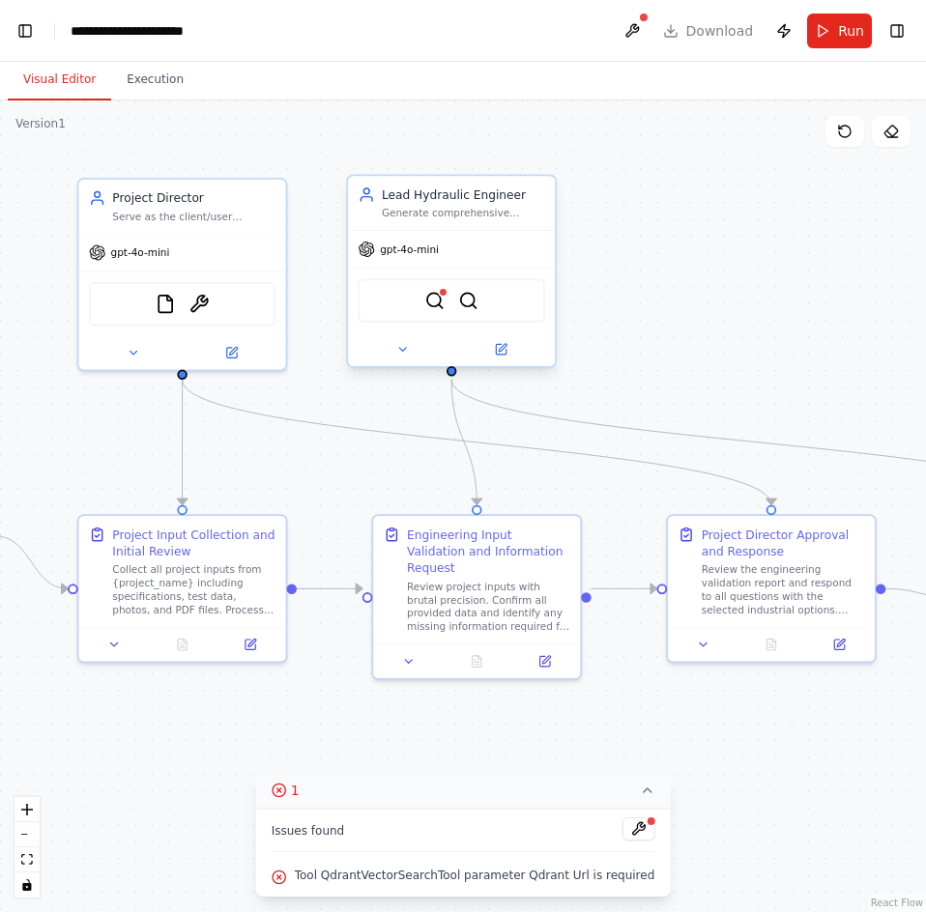
drag, startPoint x: 452, startPoint y: 334, endPoint x: 354, endPoint y: 332, distance: 98.6
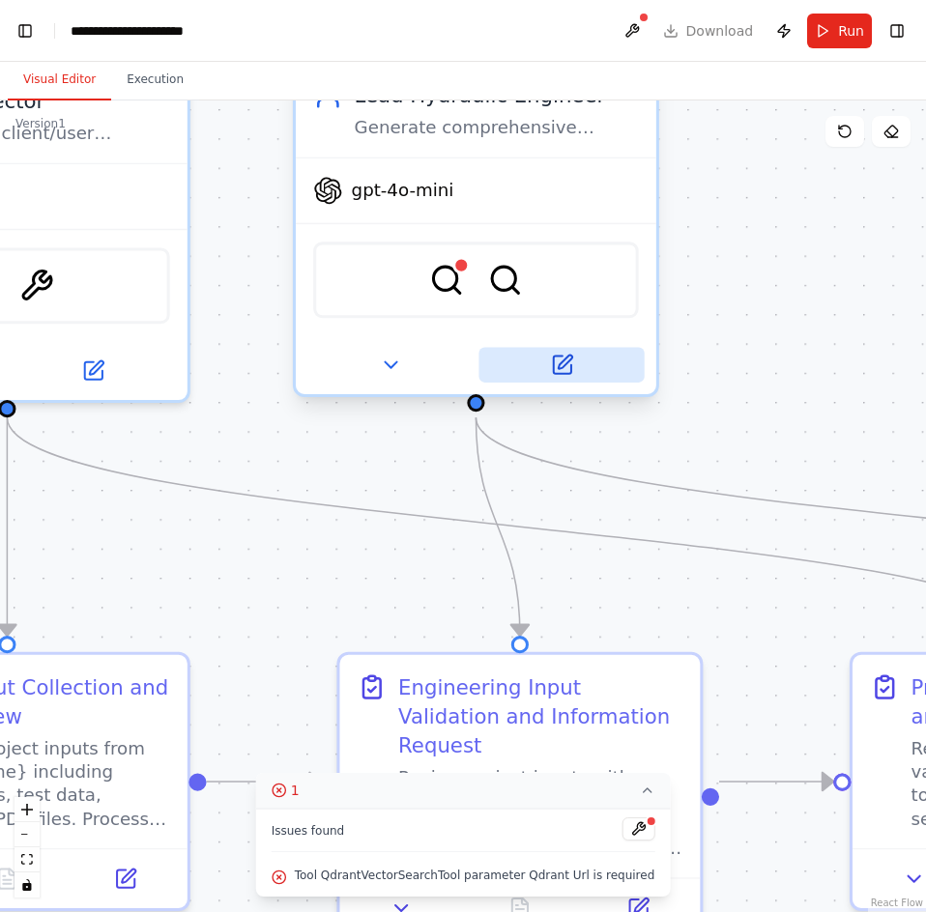
drag, startPoint x: 405, startPoint y: 328, endPoint x: 385, endPoint y: 369, distance: 44.9
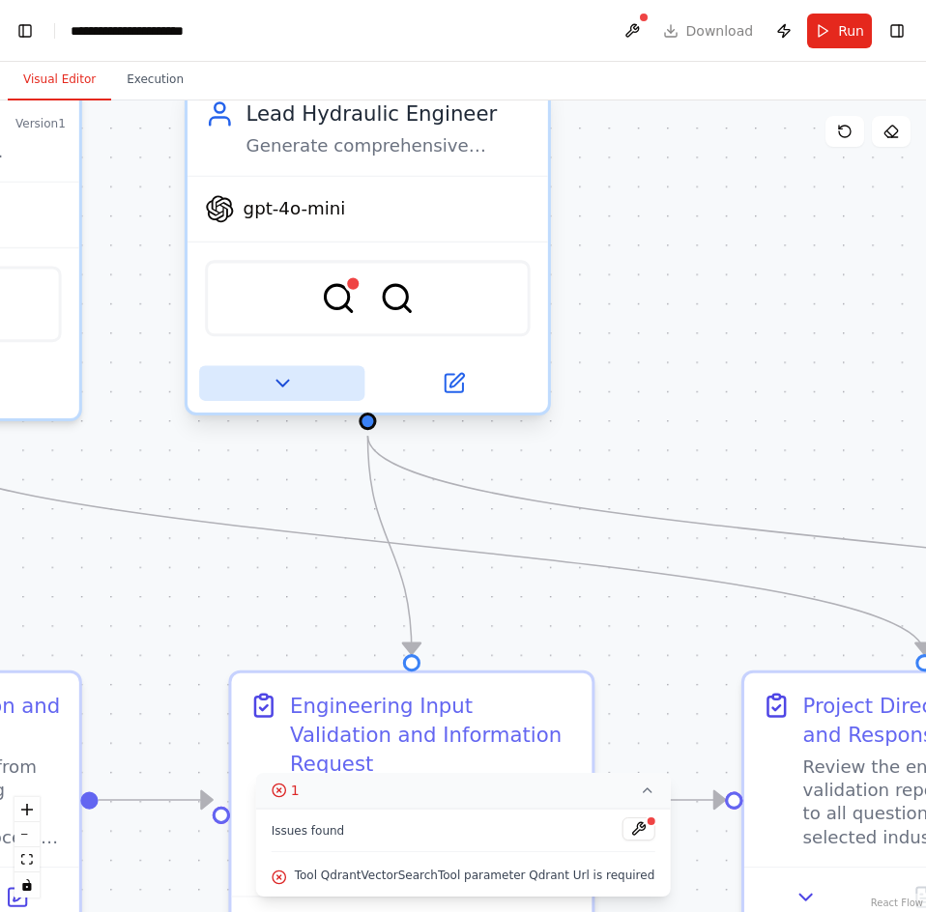
click at [301, 386] on button at bounding box center [281, 383] width 165 height 35
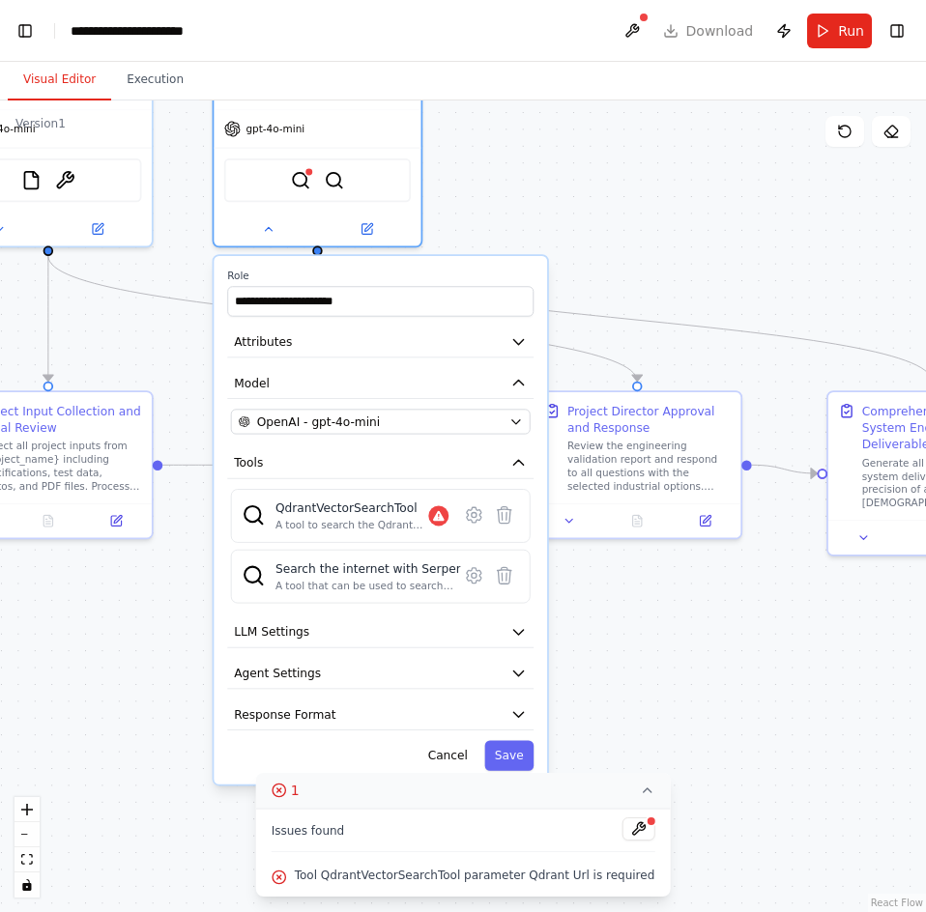
drag, startPoint x: 352, startPoint y: 542, endPoint x: 307, endPoint y: 313, distance: 233.3
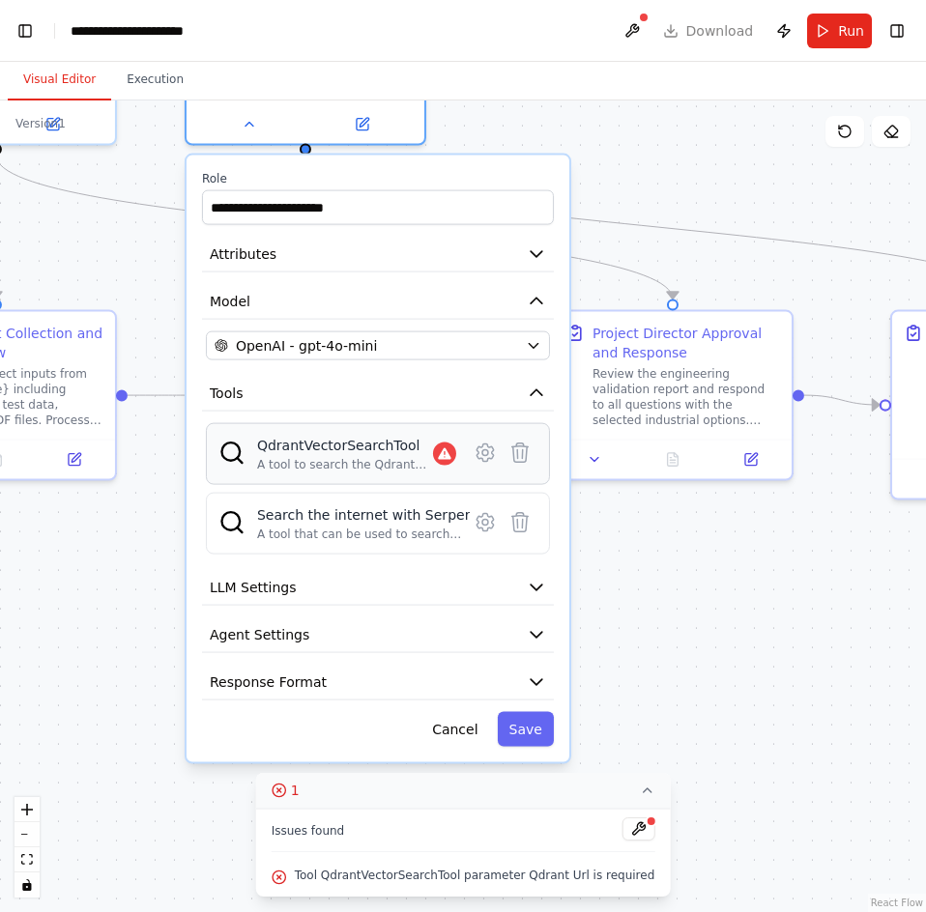
drag, startPoint x: 358, startPoint y: 528, endPoint x: 354, endPoint y: 471, distance: 56.2
click at [370, 590] on button "LLM Settings" at bounding box center [378, 588] width 352 height 36
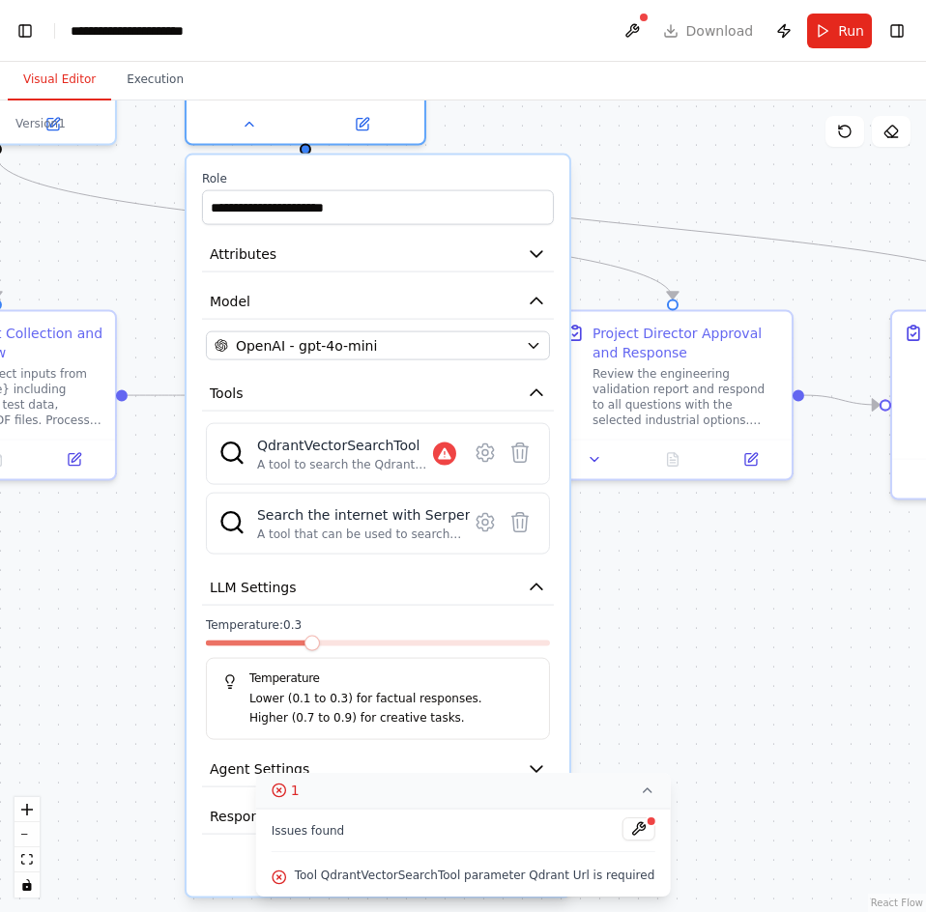
click at [304, 646] on span at bounding box center [311, 643] width 15 height 15
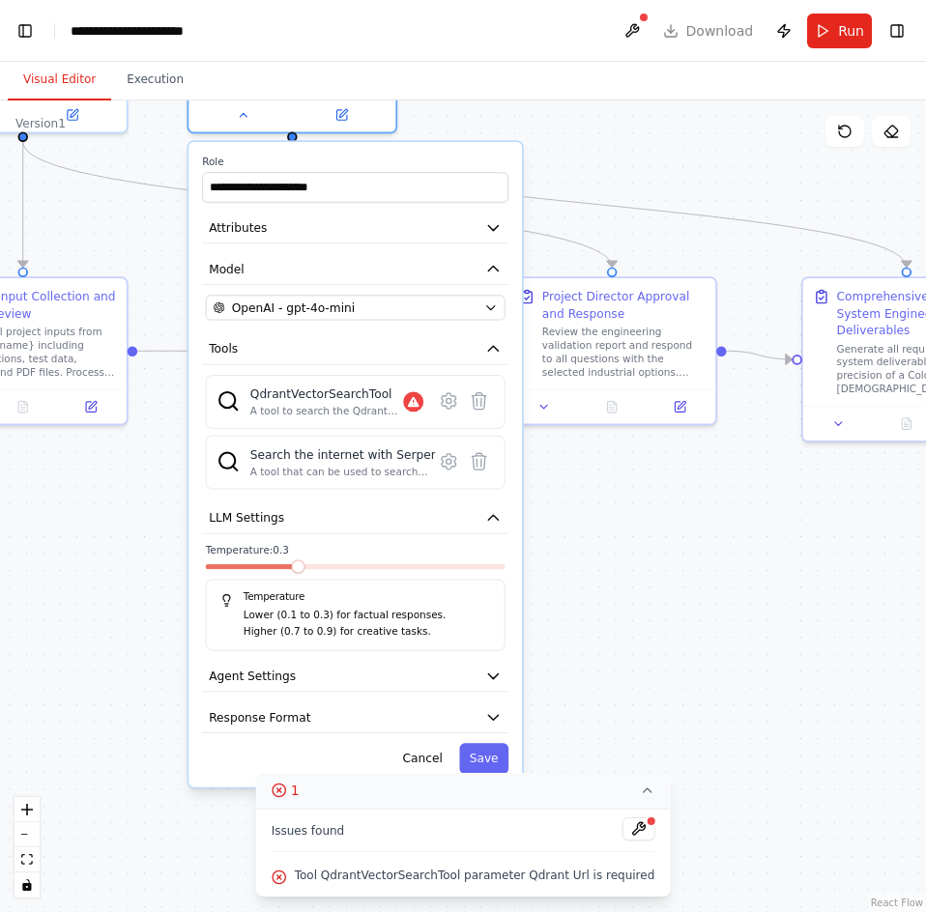
drag, startPoint x: 340, startPoint y: 670, endPoint x: 323, endPoint y: 566, distance: 104.8
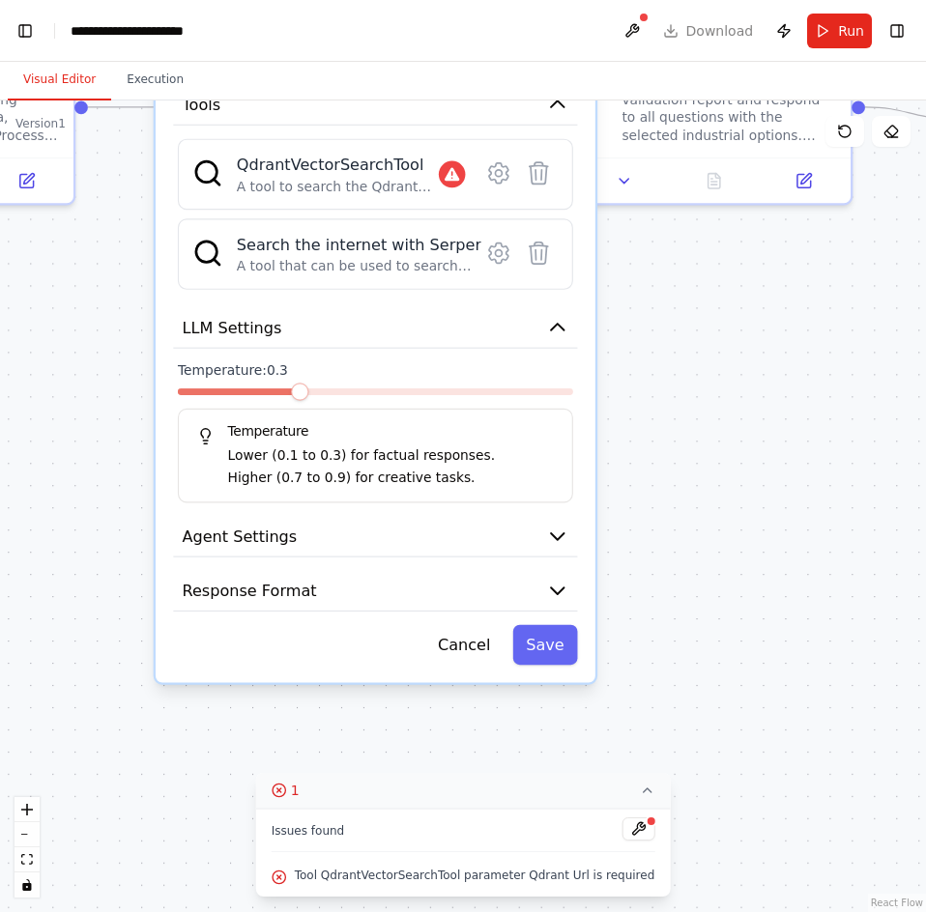
drag, startPoint x: 325, startPoint y: 598, endPoint x: 336, endPoint y: 465, distance: 133.8
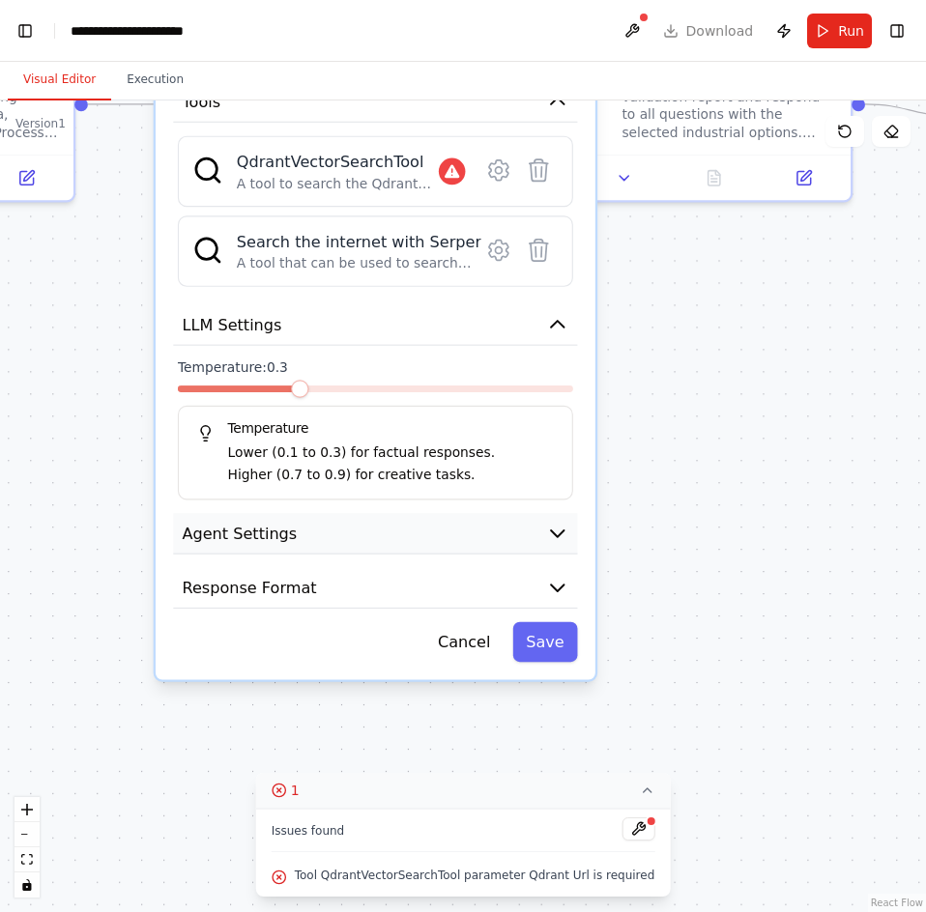
click at [330, 537] on button "Agent Settings" at bounding box center [375, 534] width 404 height 42
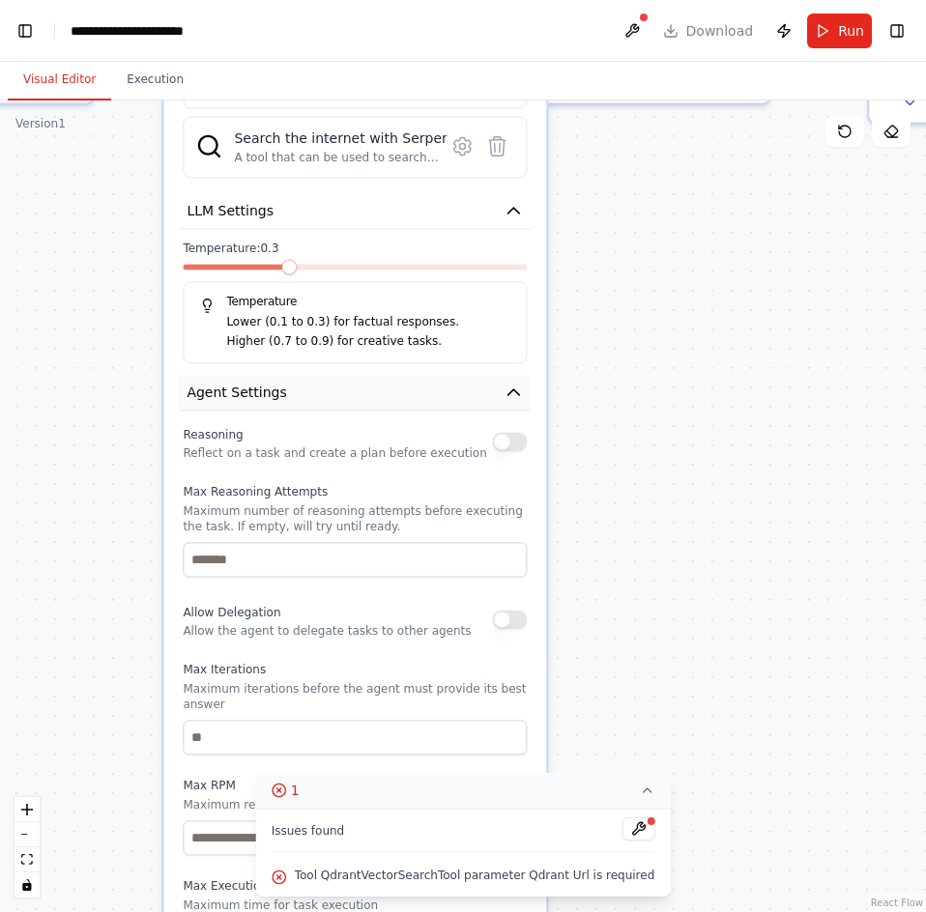
drag, startPoint x: 330, startPoint y: 537, endPoint x: 316, endPoint y: 394, distance: 143.7
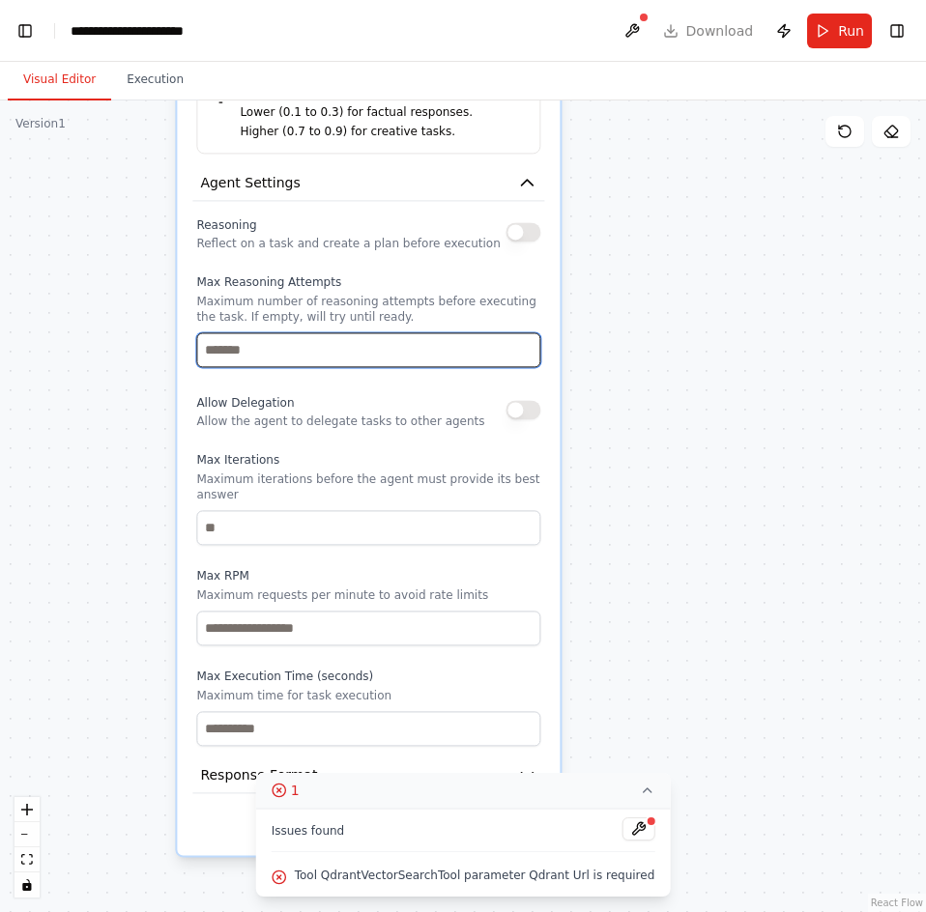
drag, startPoint x: 313, startPoint y: 569, endPoint x: 327, endPoint y: 359, distance: 210.1
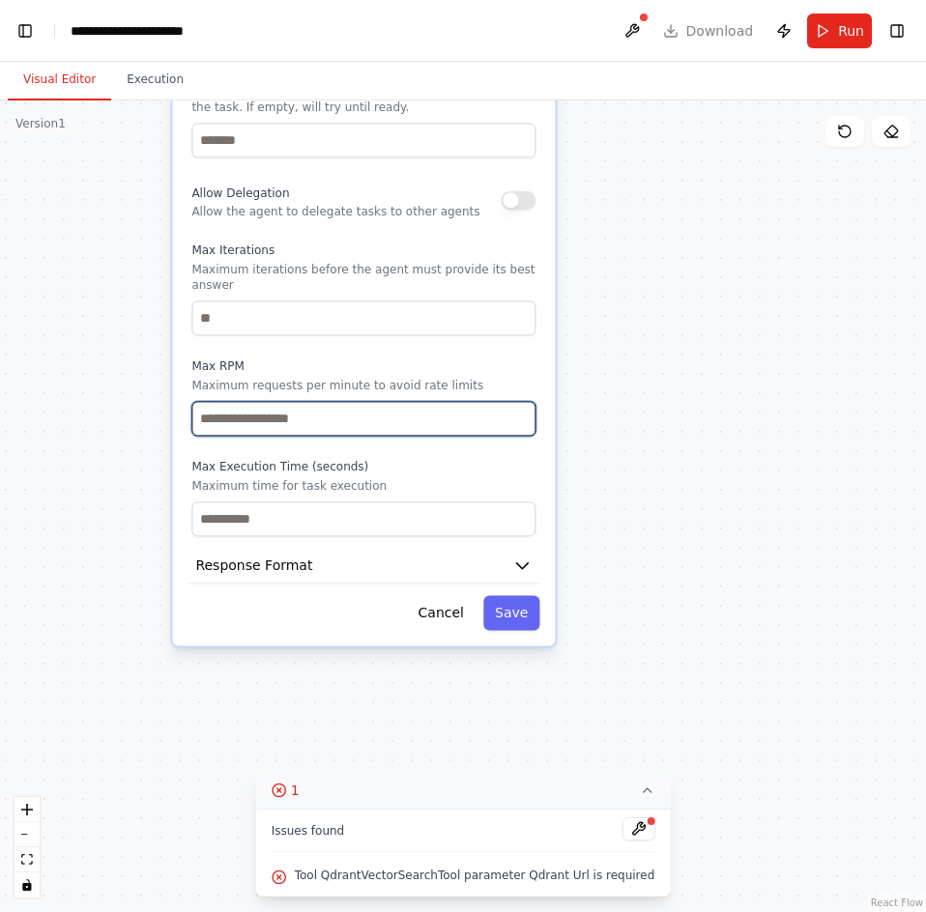
drag, startPoint x: 339, startPoint y: 605, endPoint x: 334, endPoint y: 395, distance: 209.7
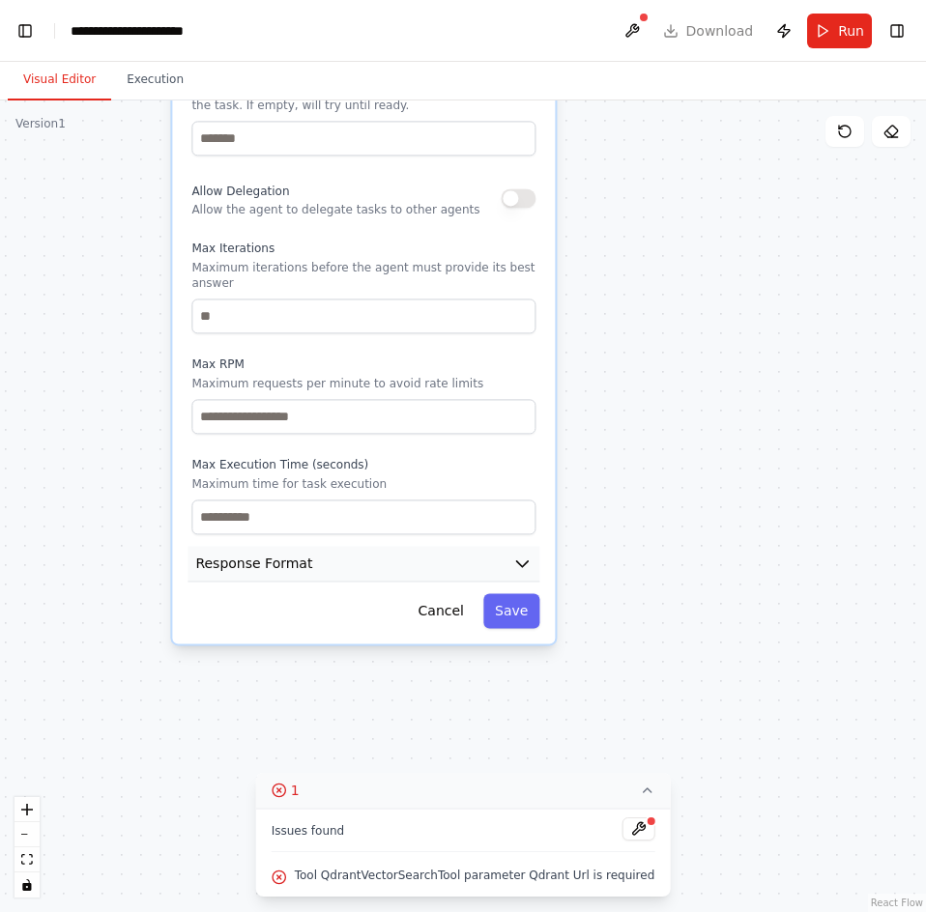
click at [313, 561] on button "Response Format" at bounding box center [363, 564] width 352 height 36
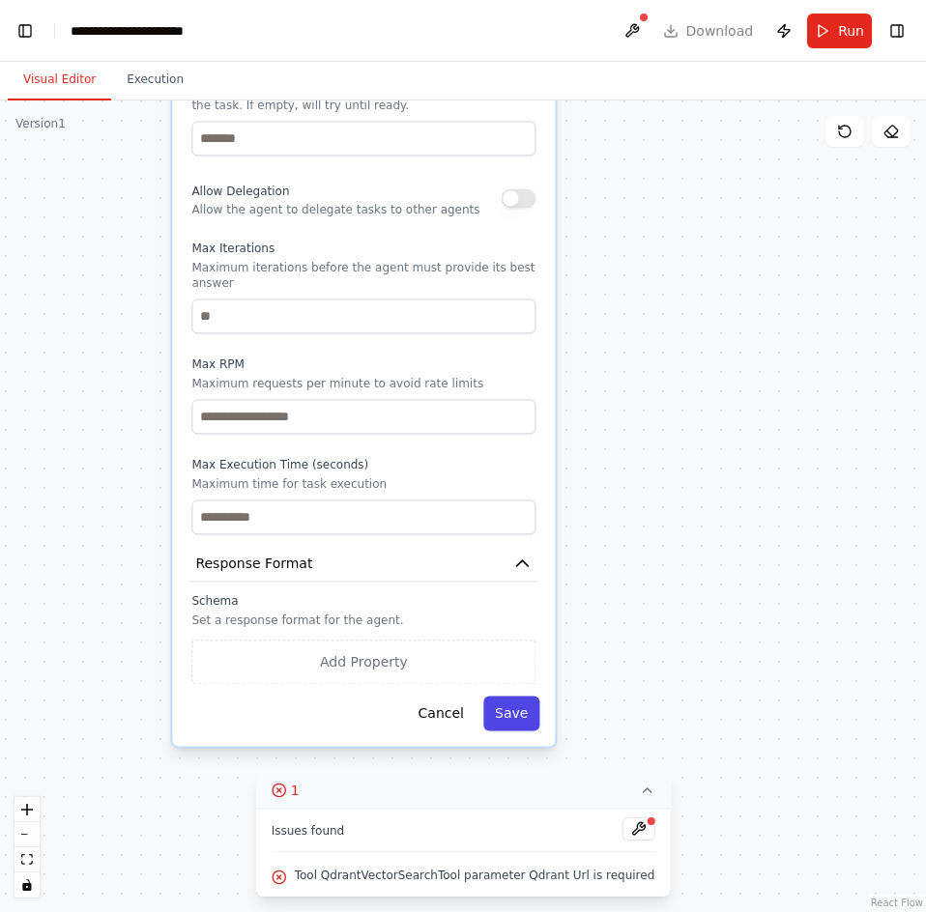
click at [504, 700] on button "Save" at bounding box center [511, 713] width 56 height 35
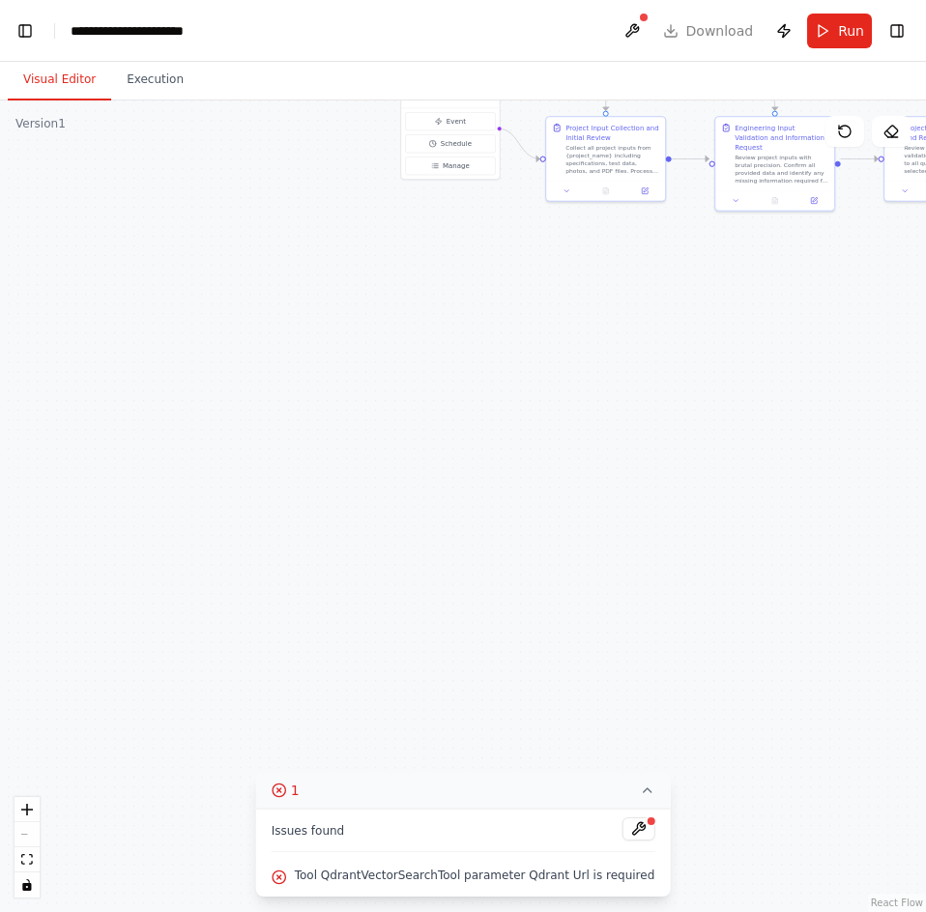
drag, startPoint x: 222, startPoint y: 402, endPoint x: 594, endPoint y: 528, distance: 392.9
click at [594, 528] on div ".deletable-edge-delete-btn { width: 20px; height: 20px; border: 0px solid #ffff…" at bounding box center [463, 506] width 926 height 812
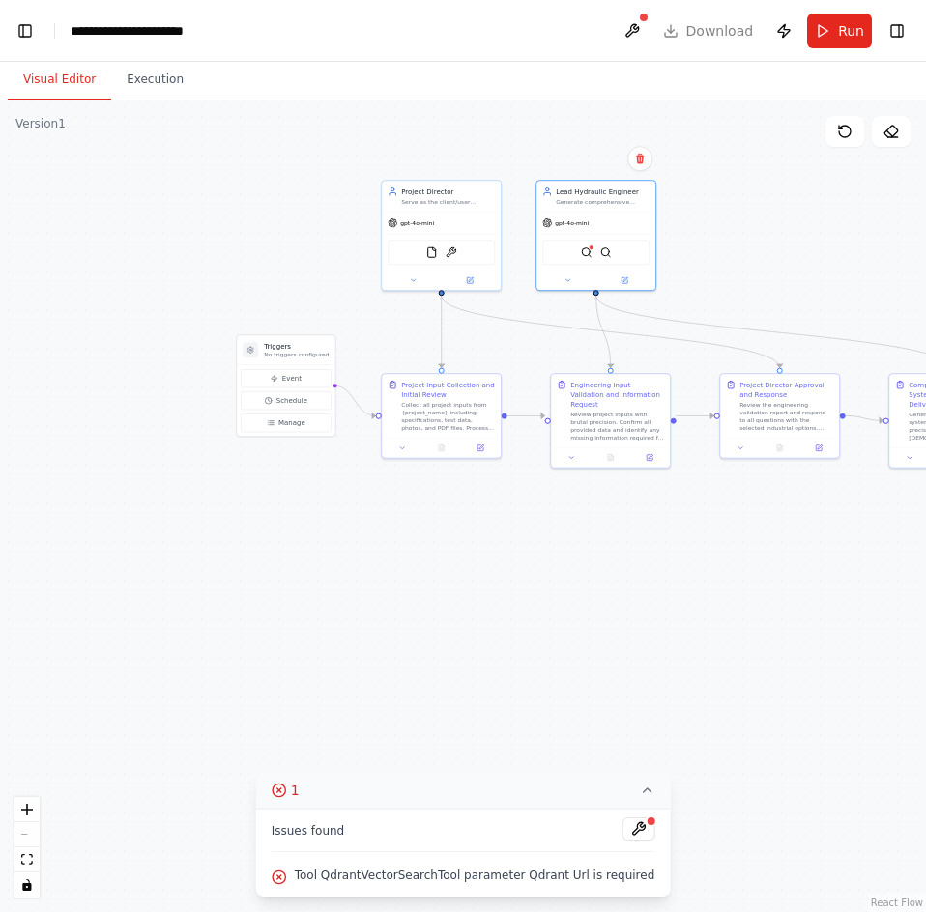
drag, startPoint x: 391, startPoint y: 644, endPoint x: 491, endPoint y: 311, distance: 347.9
click at [390, 647] on div ".deletable-edge-delete-btn { width: 20px; height: 20px; border: 0px solid #ffff…" at bounding box center [463, 506] width 926 height 812
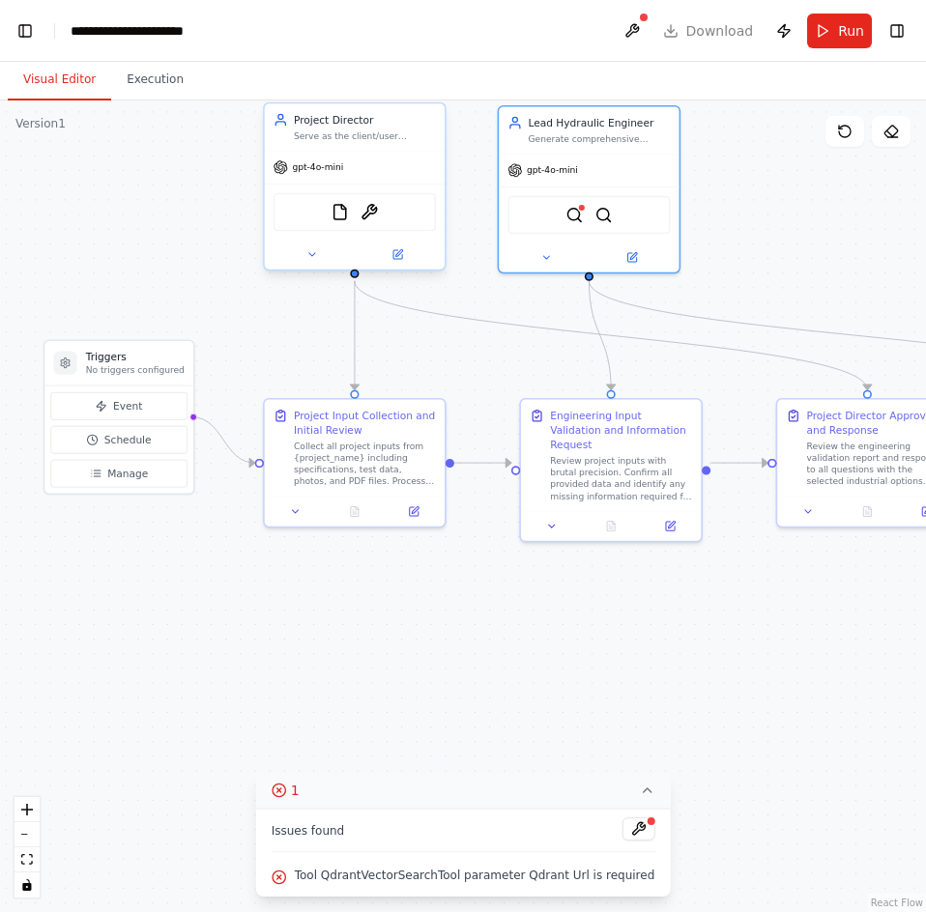
drag, startPoint x: 482, startPoint y: 298, endPoint x: 416, endPoint y: 285, distance: 66.9
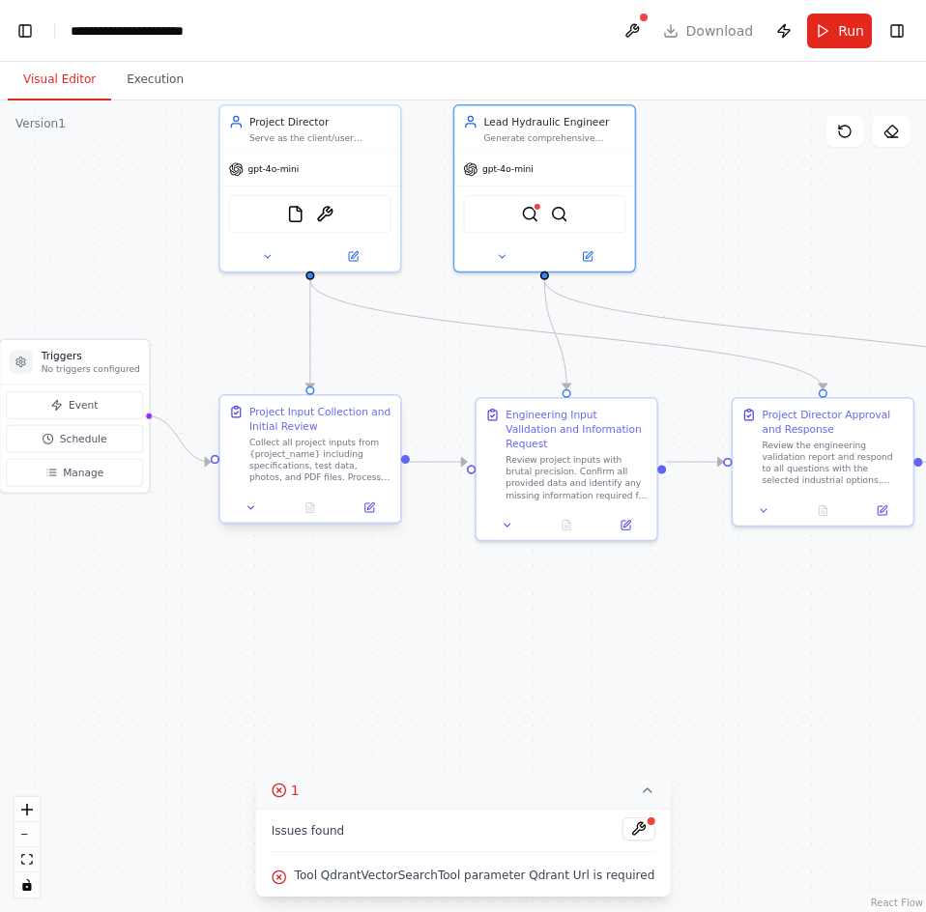
drag, startPoint x: 371, startPoint y: 475, endPoint x: 354, endPoint y: 475, distance: 17.4
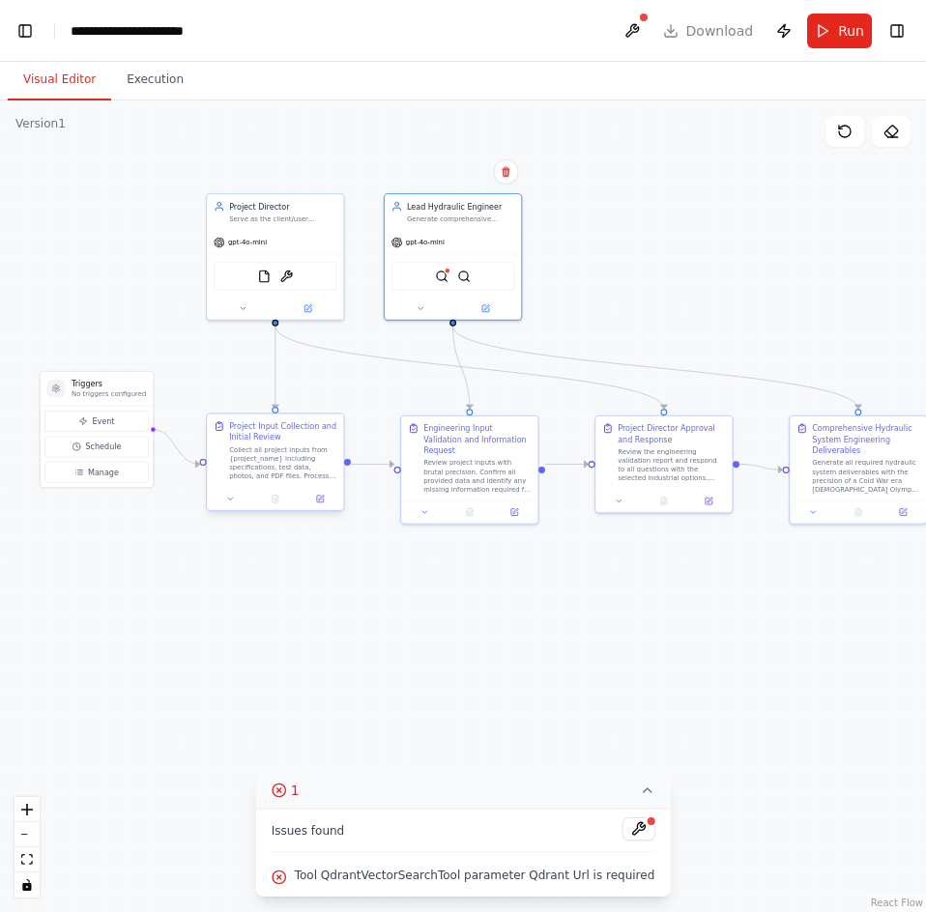
drag, startPoint x: 354, startPoint y: 475, endPoint x: 308, endPoint y: 474, distance: 45.4
click at [828, 42] on button "Run" at bounding box center [839, 31] width 65 height 35
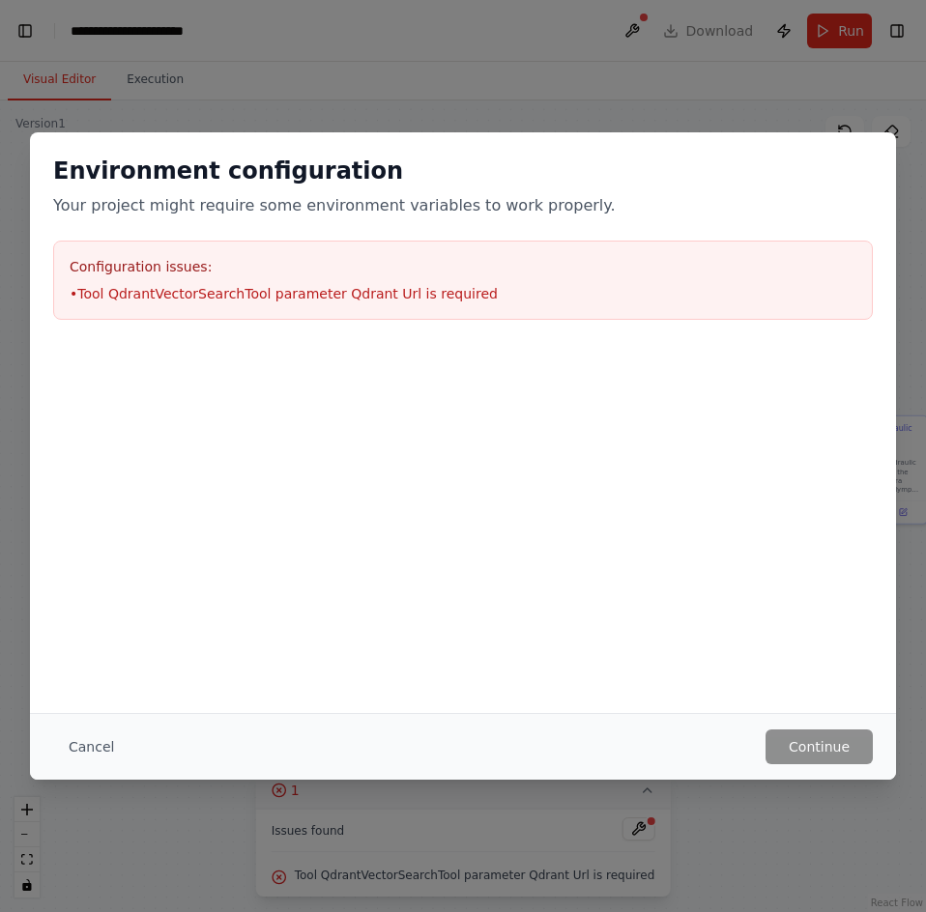
click at [561, 820] on div "Environment configuration Your project might require some environment variables…" at bounding box center [463, 456] width 926 height 912
click at [443, 300] on li "• Tool QdrantVectorSearchTool parameter Qdrant Url is required" at bounding box center [463, 293] width 786 height 19
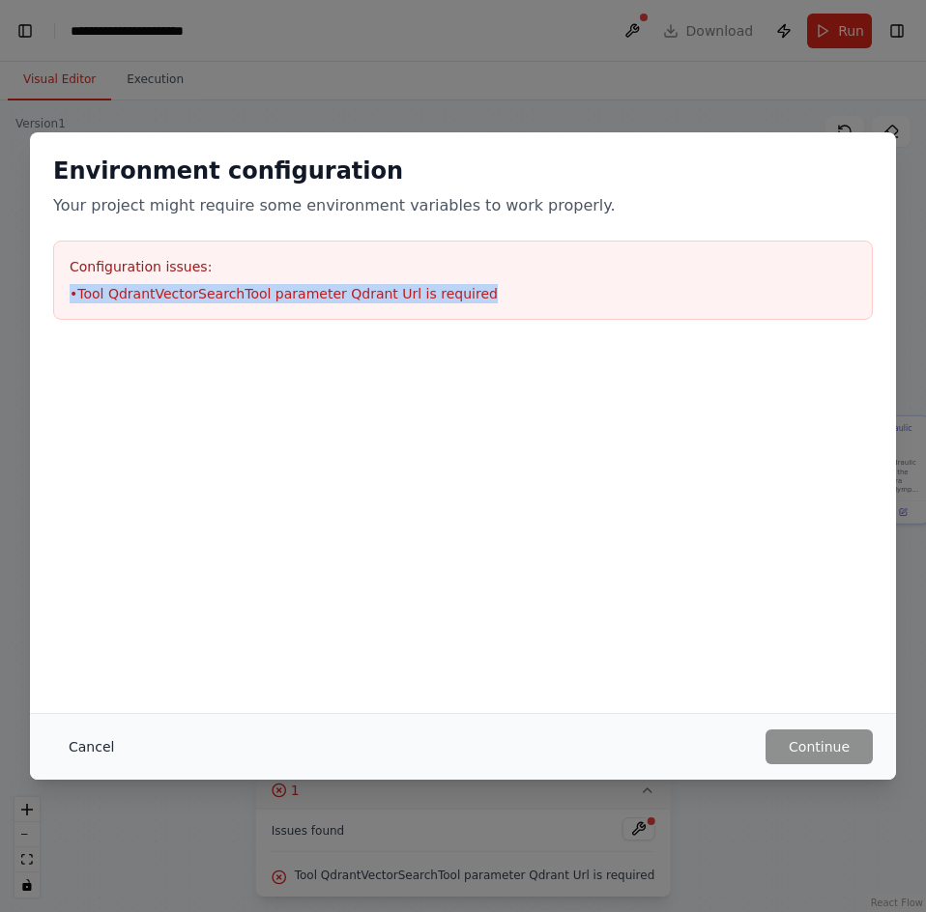
click at [88, 741] on button "Cancel" at bounding box center [91, 746] width 76 height 35
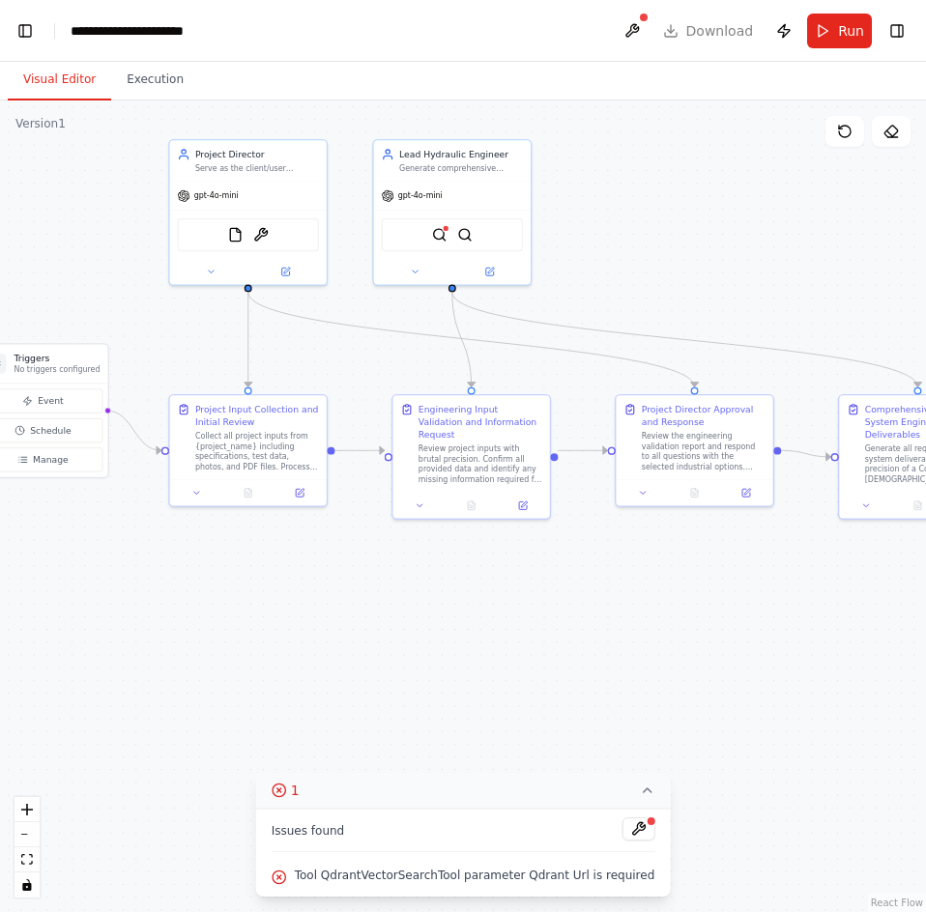
drag, startPoint x: 640, startPoint y: 524, endPoint x: 667, endPoint y: 519, distance: 27.5
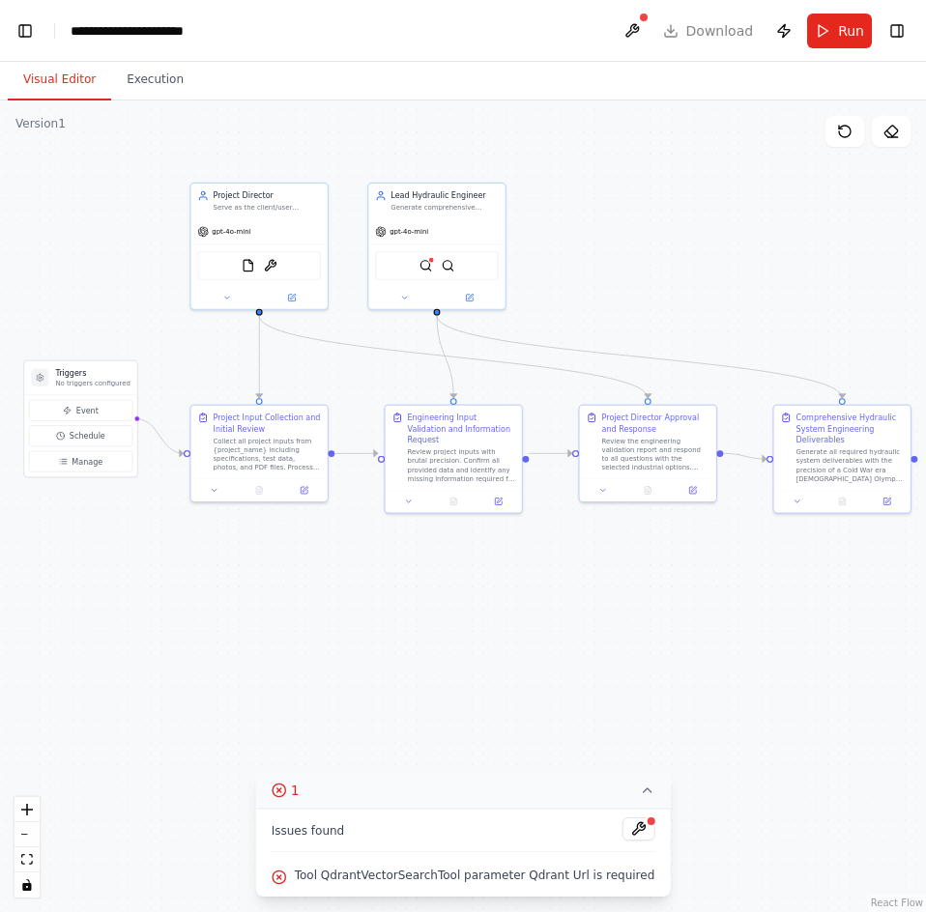
drag, startPoint x: 207, startPoint y: 354, endPoint x: 223, endPoint y: 369, distance: 22.6
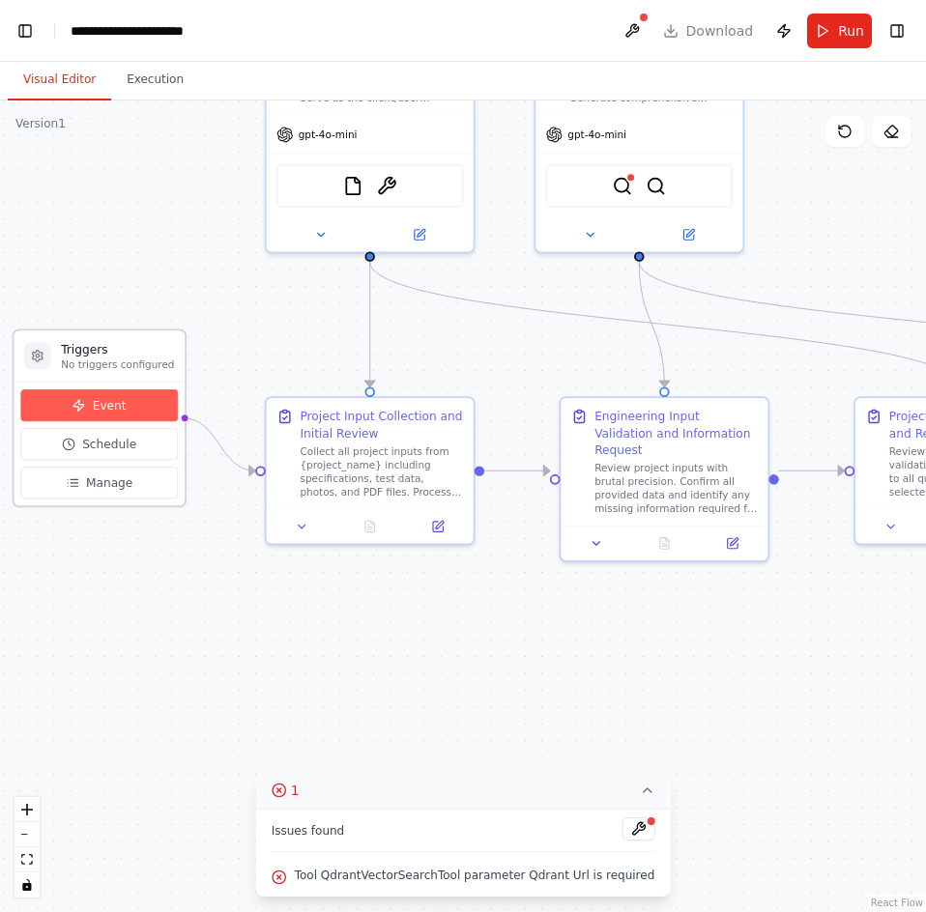
drag, startPoint x: 110, startPoint y: 411, endPoint x: 144, endPoint y: 406, distance: 34.2
click at [843, 41] on button "Run" at bounding box center [839, 31] width 65 height 35
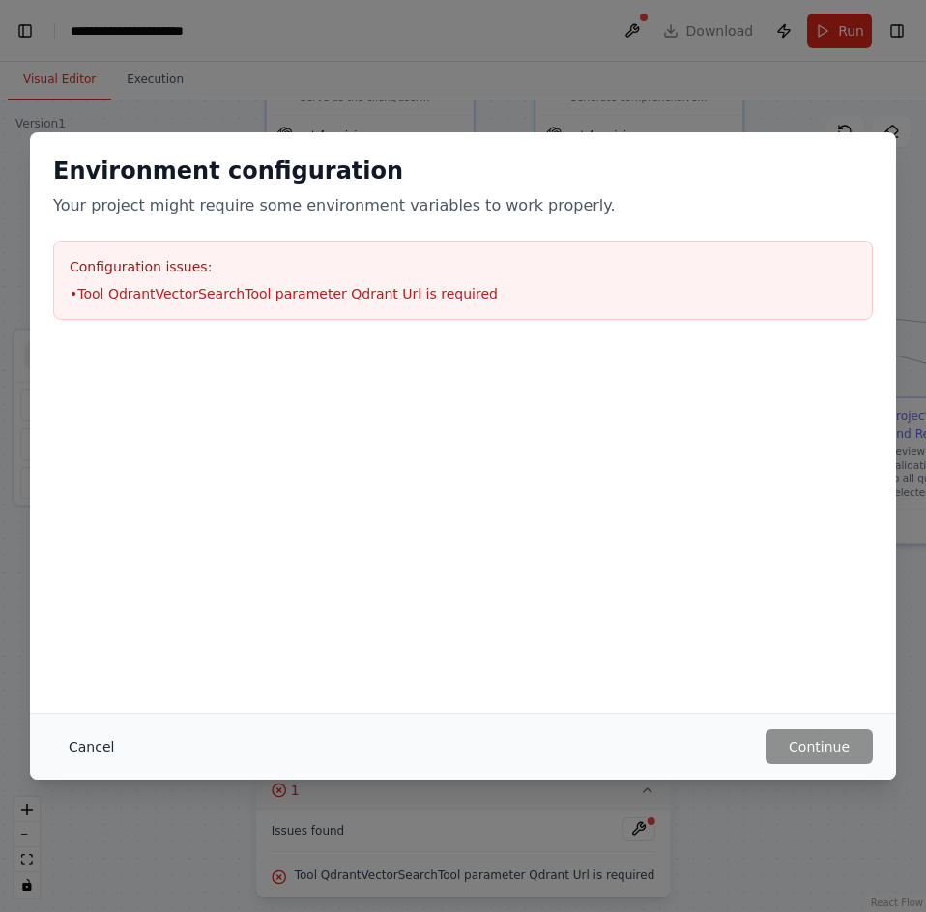
click at [98, 748] on button "Cancel" at bounding box center [91, 746] width 76 height 35
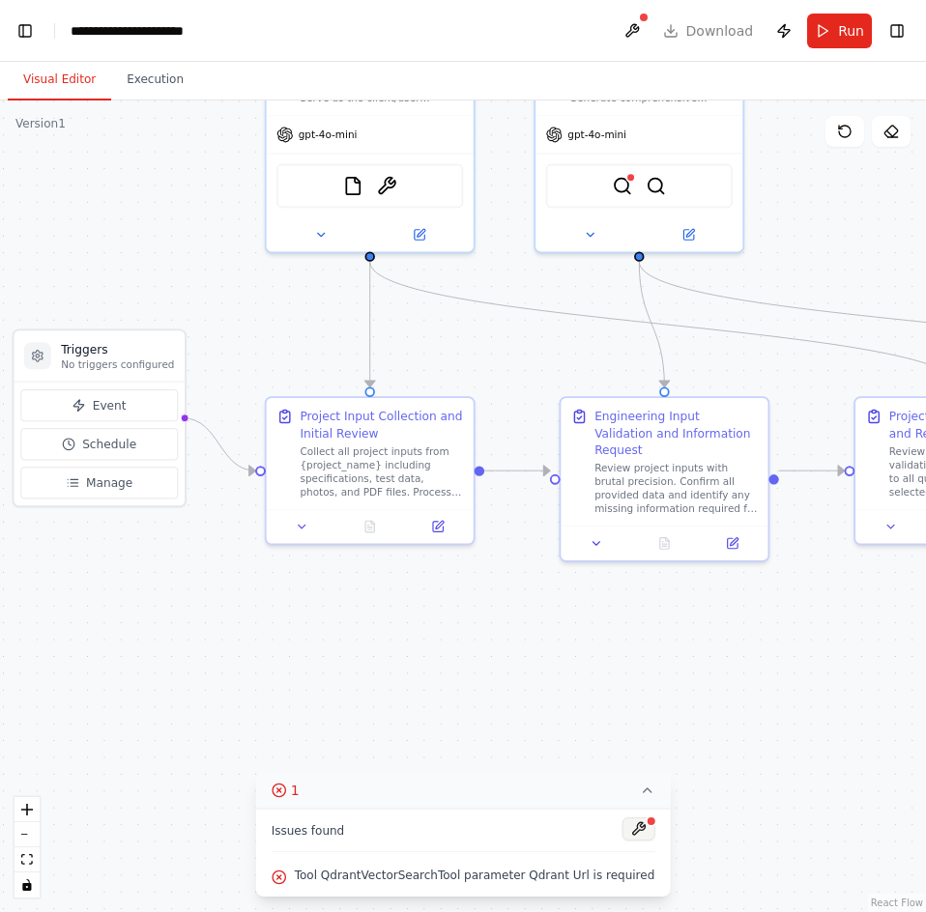
click at [621, 830] on button at bounding box center [637, 828] width 33 height 23
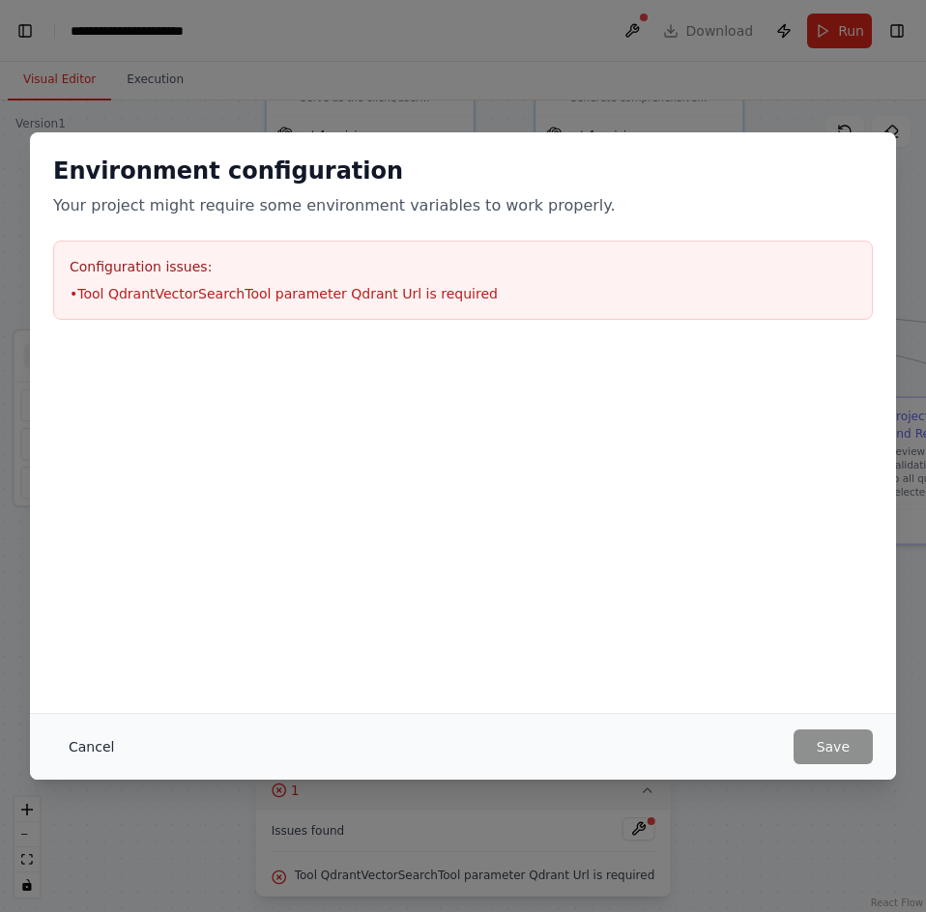
click at [96, 747] on button "Cancel" at bounding box center [91, 746] width 76 height 35
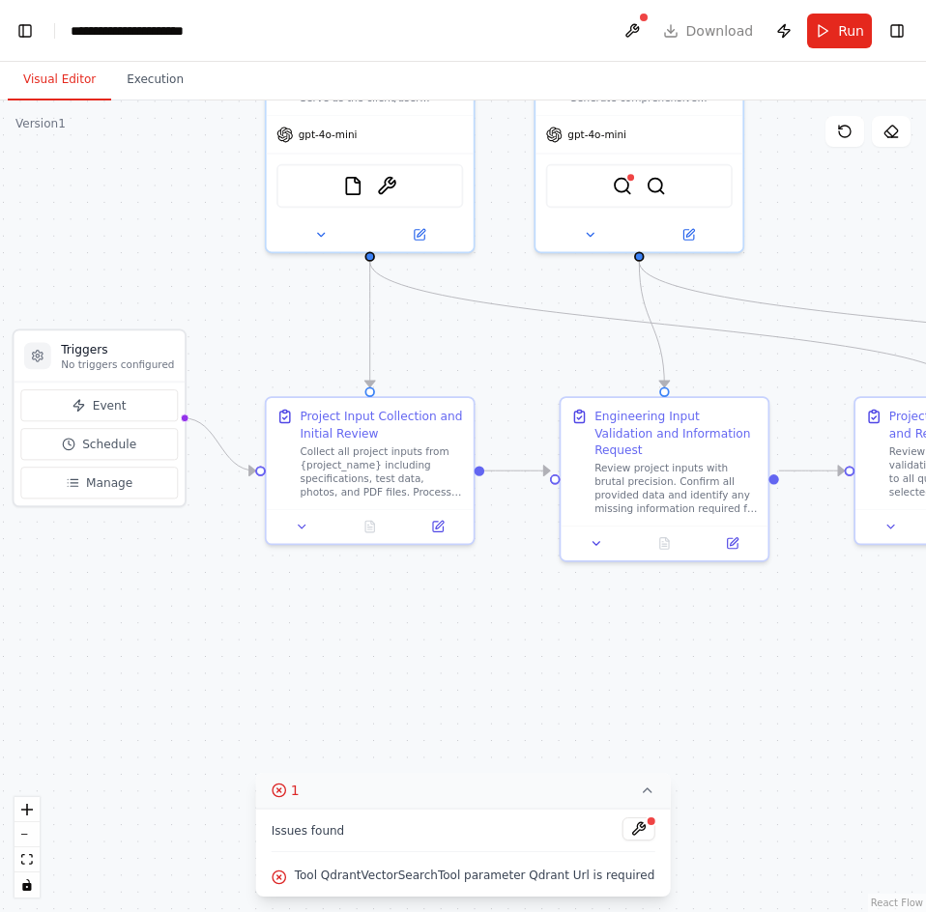
click at [639, 792] on icon at bounding box center [646, 790] width 15 height 15
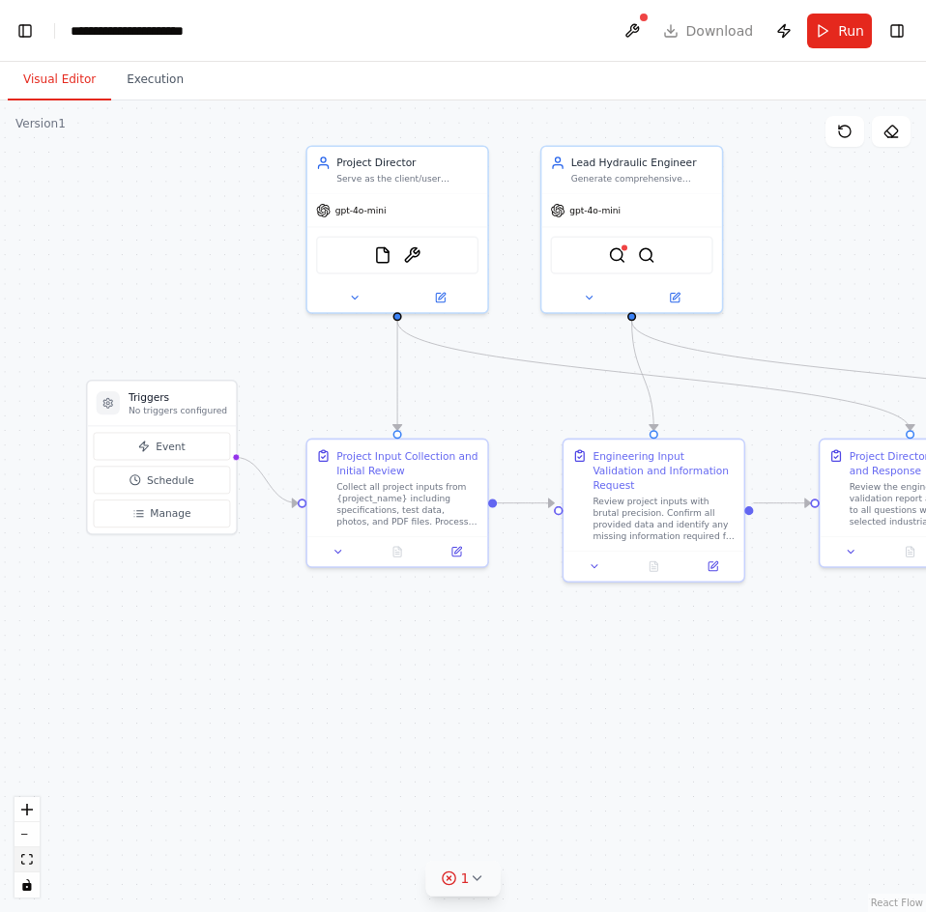
click at [37, 864] on button "fit view" at bounding box center [26, 859] width 25 height 25
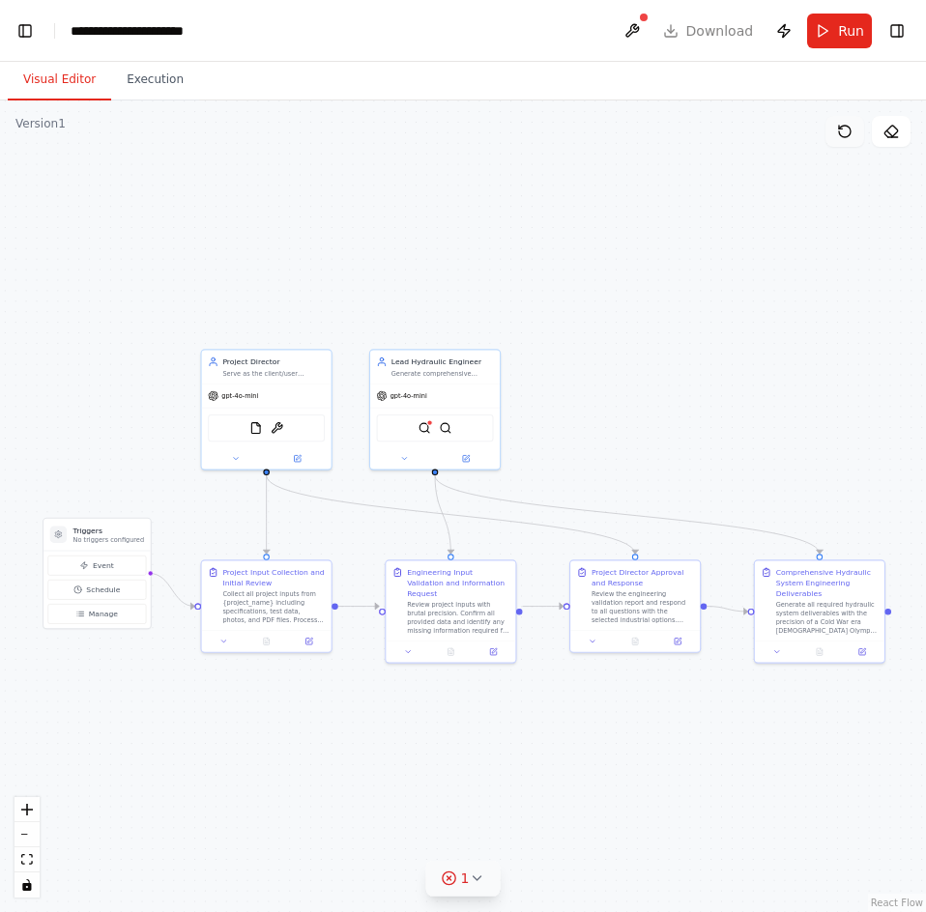
click at [852, 140] on button at bounding box center [844, 131] width 39 height 31
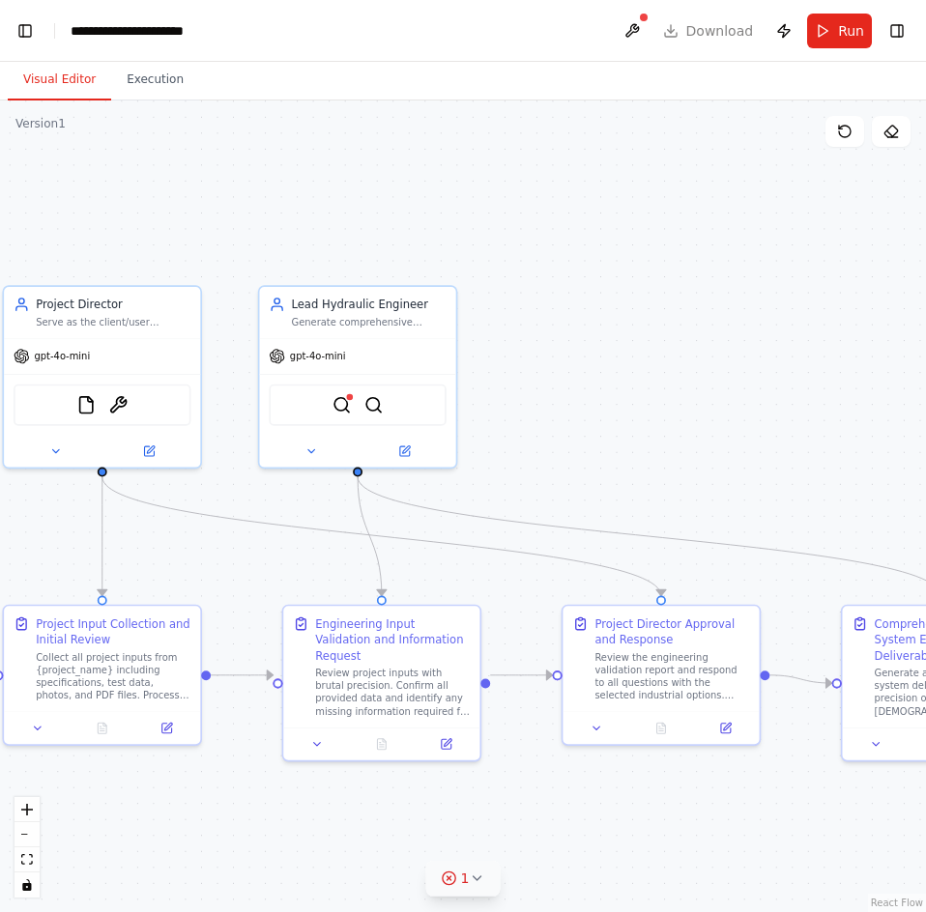
drag, startPoint x: 527, startPoint y: 468, endPoint x: 496, endPoint y: 473, distance: 31.5
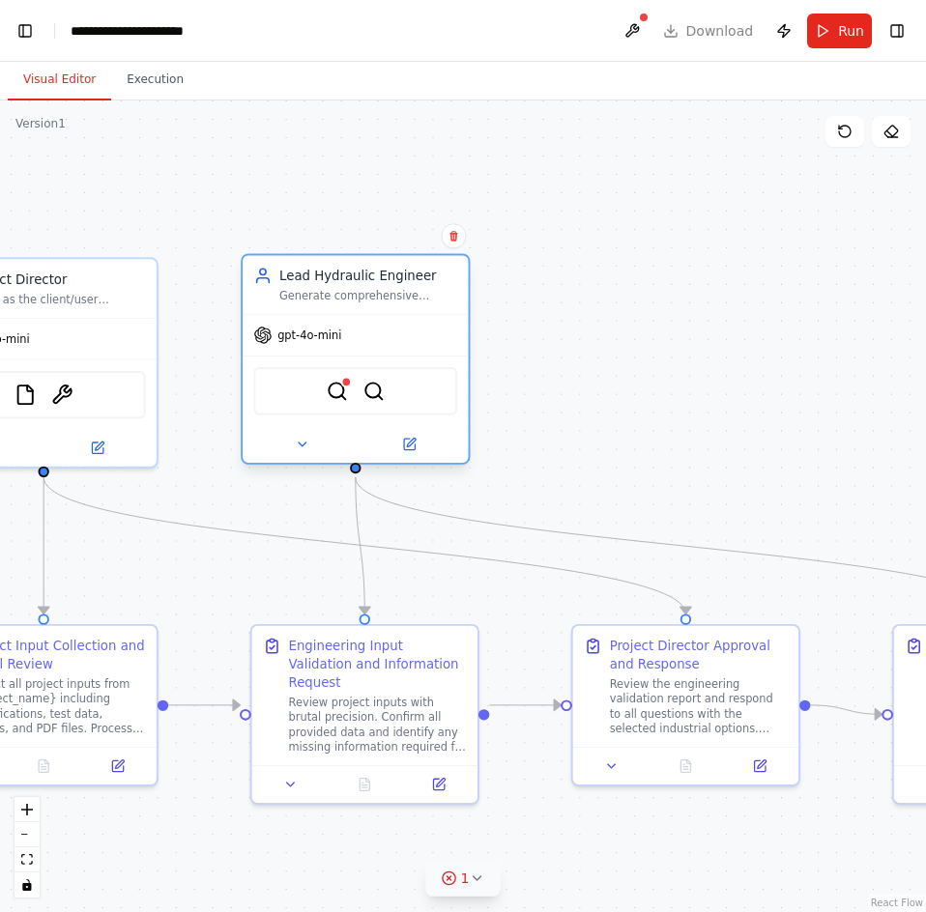
drag, startPoint x: 444, startPoint y: 308, endPoint x: 458, endPoint y: 306, distance: 13.7
click at [458, 306] on div "Lead Hydraulic Engineer Generate comprehensive hydraulic system specifications,…" at bounding box center [355, 284] width 225 height 59
click at [495, 348] on div ".deletable-edge-delete-btn { width: 20px; height: 20px; border: 0px solid #ffff…" at bounding box center [463, 506] width 926 height 812
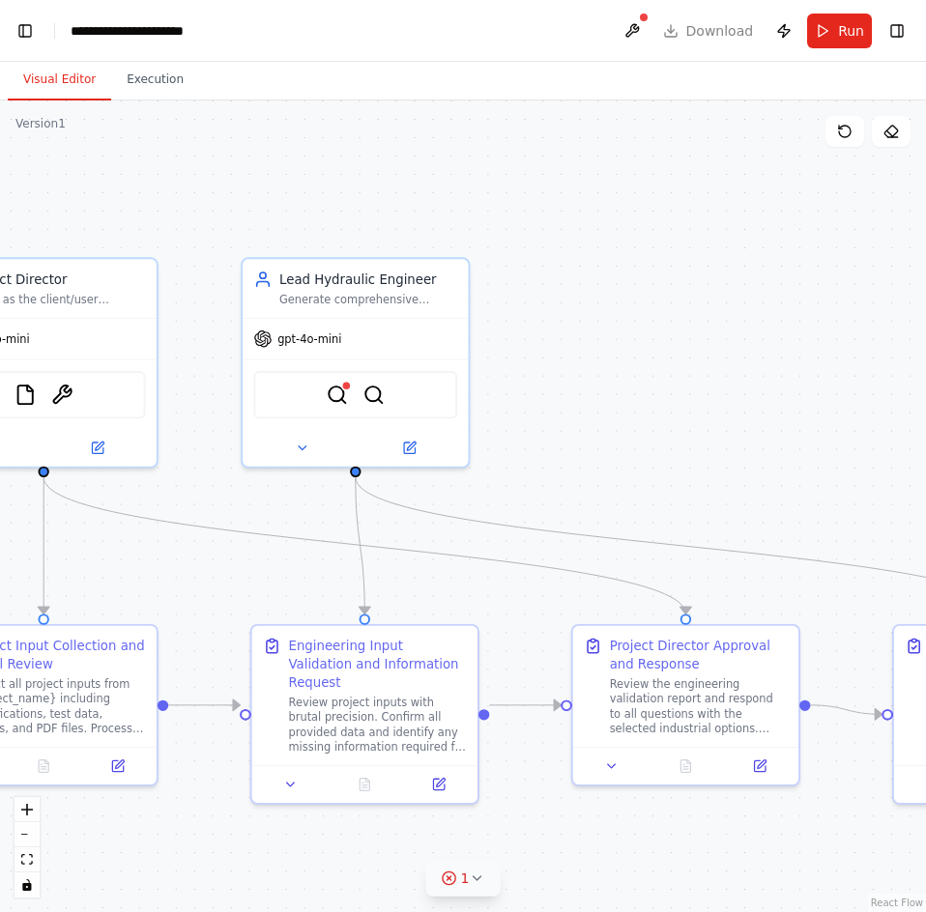
drag, startPoint x: 495, startPoint y: 348, endPoint x: 311, endPoint y: 189, distance: 242.5
click at [508, 312] on div ".deletable-edge-delete-btn { width: 20px; height: 20px; border: 0px solid #ffff…" at bounding box center [463, 506] width 926 height 812
click at [39, 88] on button "Visual Editor" at bounding box center [59, 80] width 103 height 41
click at [21, 28] on button "Toggle Left Sidebar" at bounding box center [25, 30] width 27 height 27
click at [248, 179] on div ".deletable-edge-delete-btn { width: 20px; height: 20px; border: 0px solid #ffff…" at bounding box center [463, 506] width 926 height 812
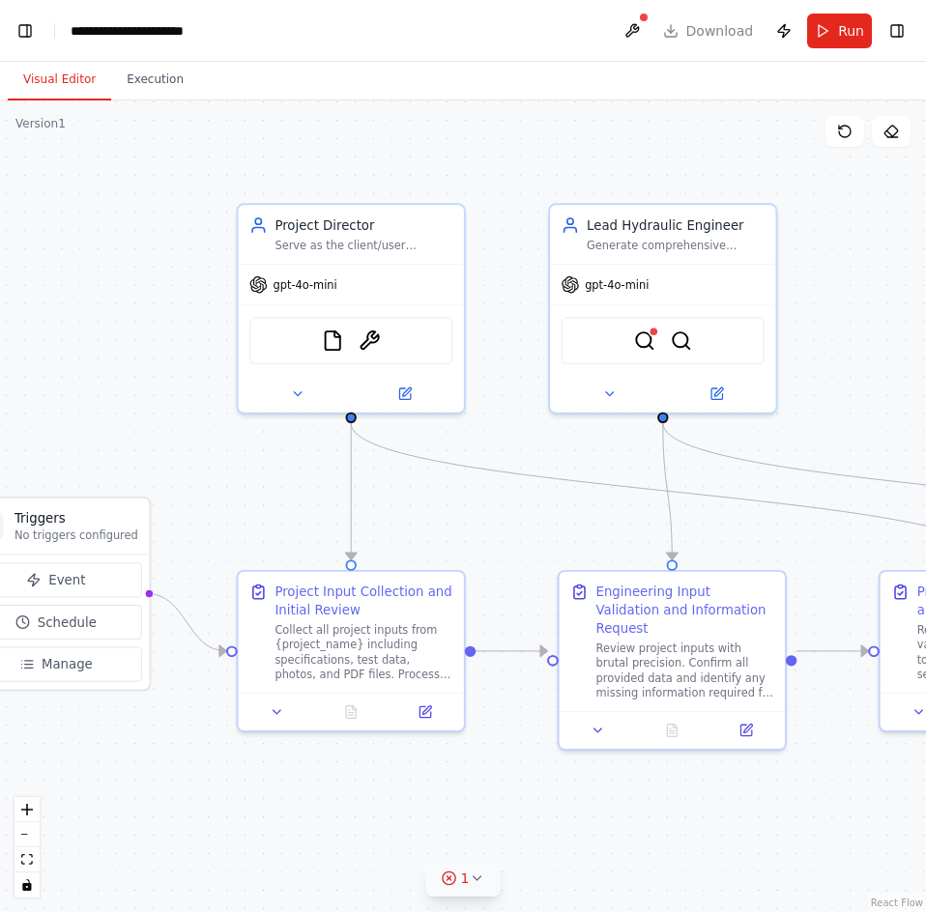
drag, startPoint x: 249, startPoint y: 180, endPoint x: 557, endPoint y: 126, distance: 312.0
click at [557, 126] on div ".deletable-edge-delete-btn { width: 20px; height: 20px; border: 0px solid #ffff…" at bounding box center [463, 506] width 926 height 812
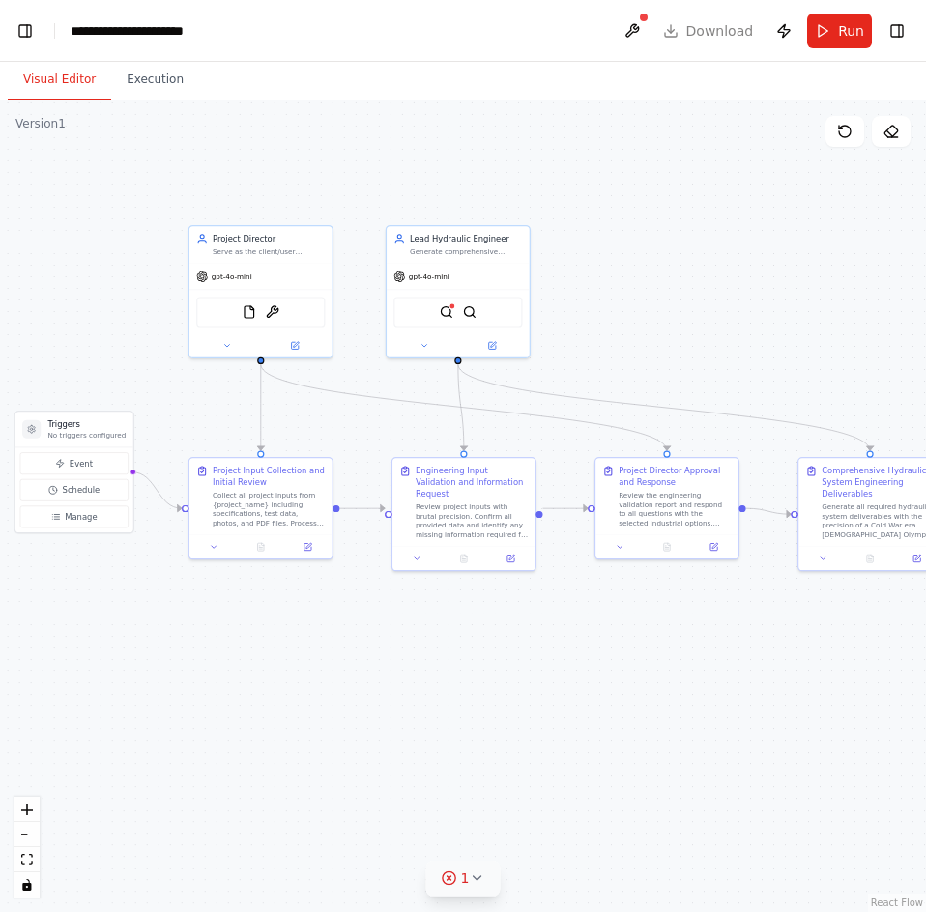
drag, startPoint x: 379, startPoint y: 209, endPoint x: 322, endPoint y: 207, distance: 57.0
click at [847, 130] on icon at bounding box center [844, 131] width 15 height 15
click at [157, 94] on button "Execution" at bounding box center [155, 80] width 88 height 41
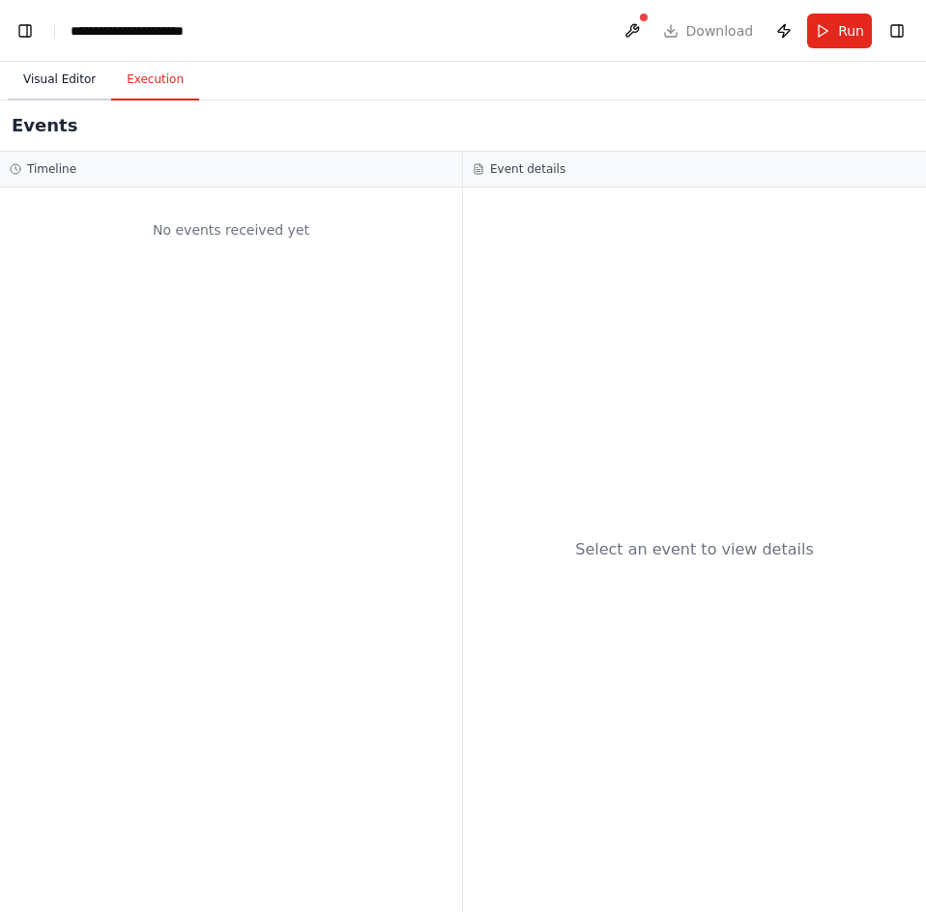
click at [68, 86] on button "Visual Editor" at bounding box center [59, 80] width 103 height 41
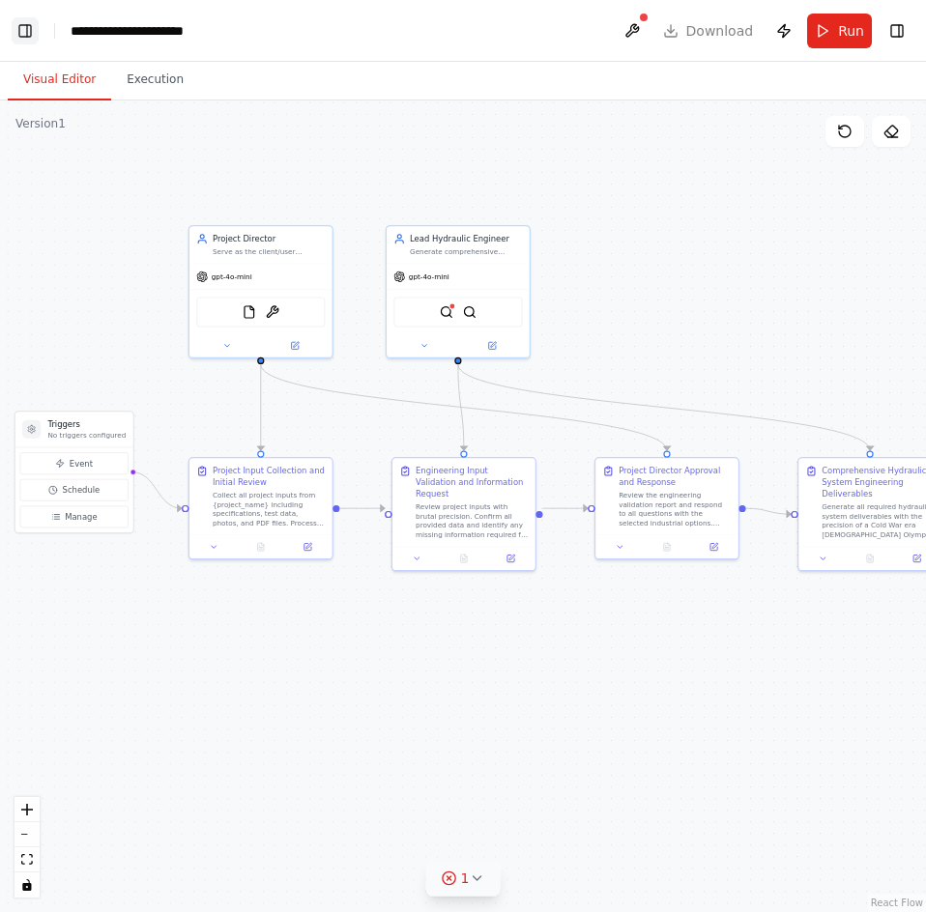
click at [29, 35] on button "Toggle Left Sidebar" at bounding box center [25, 30] width 27 height 27
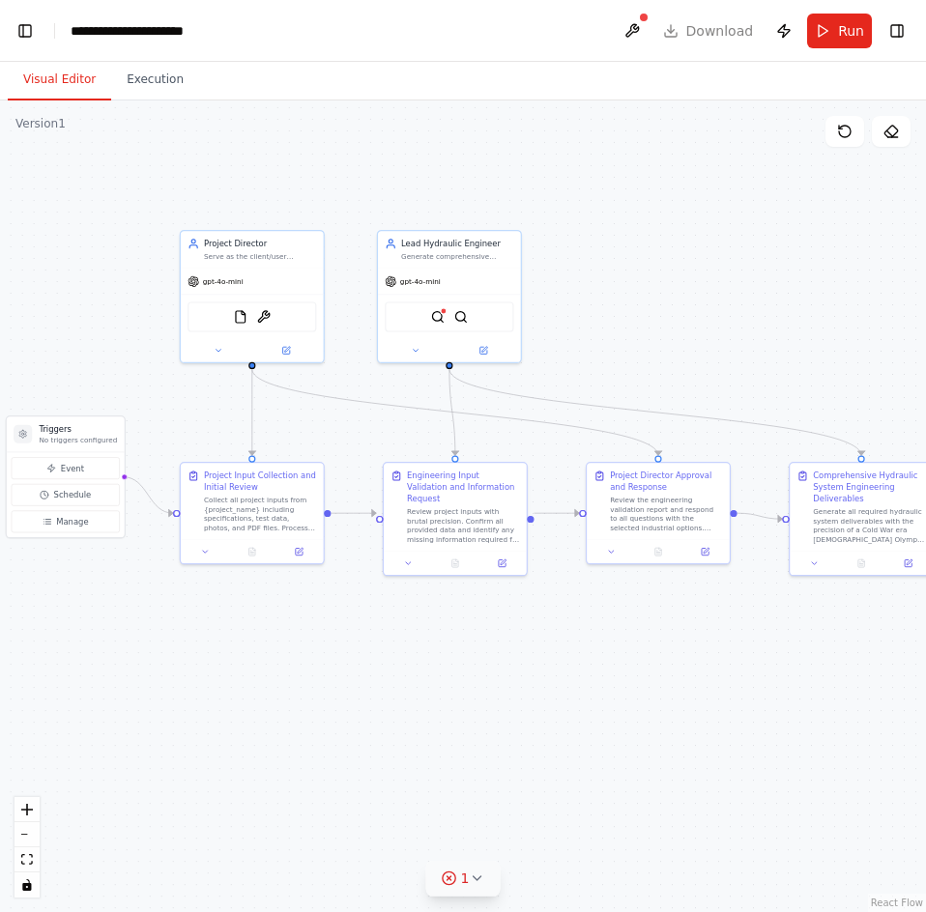
drag, startPoint x: 225, startPoint y: 151, endPoint x: 216, endPoint y: 156, distance: 9.9
click at [216, 156] on div ".deletable-edge-delete-btn { width: 20px; height: 20px; border: 0px solid #ffff…" at bounding box center [463, 506] width 926 height 812
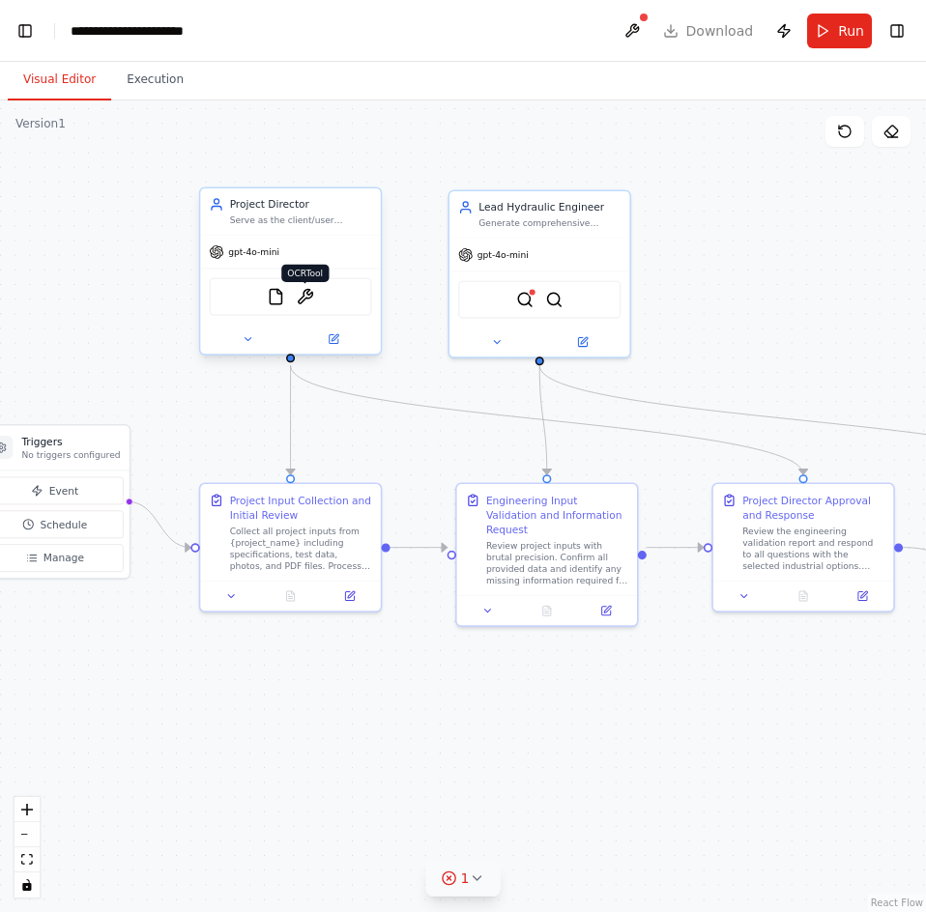
click at [310, 300] on img at bounding box center [305, 296] width 17 height 17
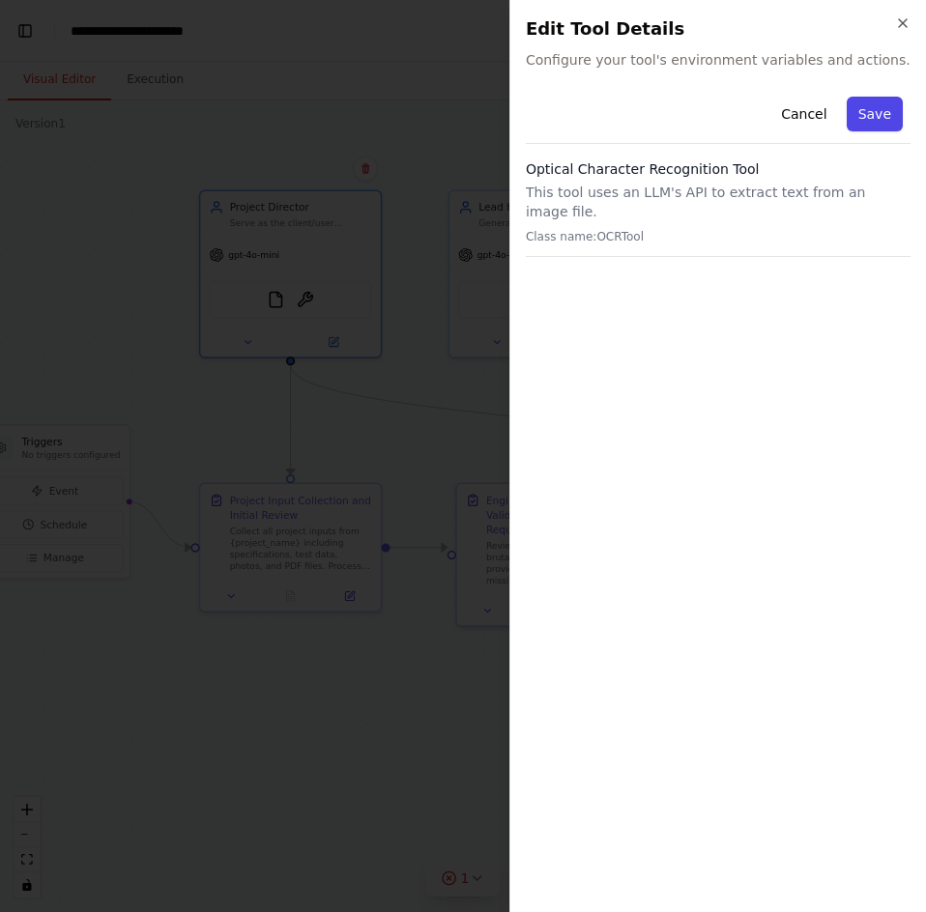
click at [870, 111] on button "Save" at bounding box center [874, 114] width 56 height 35
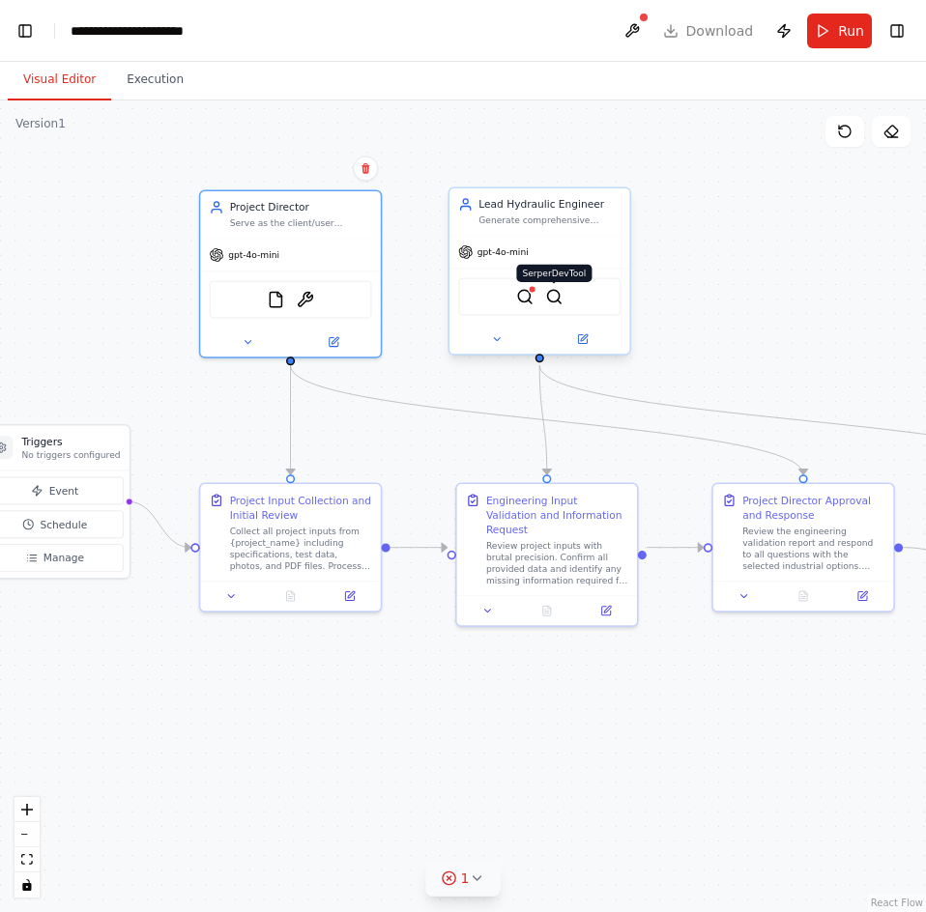
click at [557, 303] on img at bounding box center [553, 296] width 17 height 17
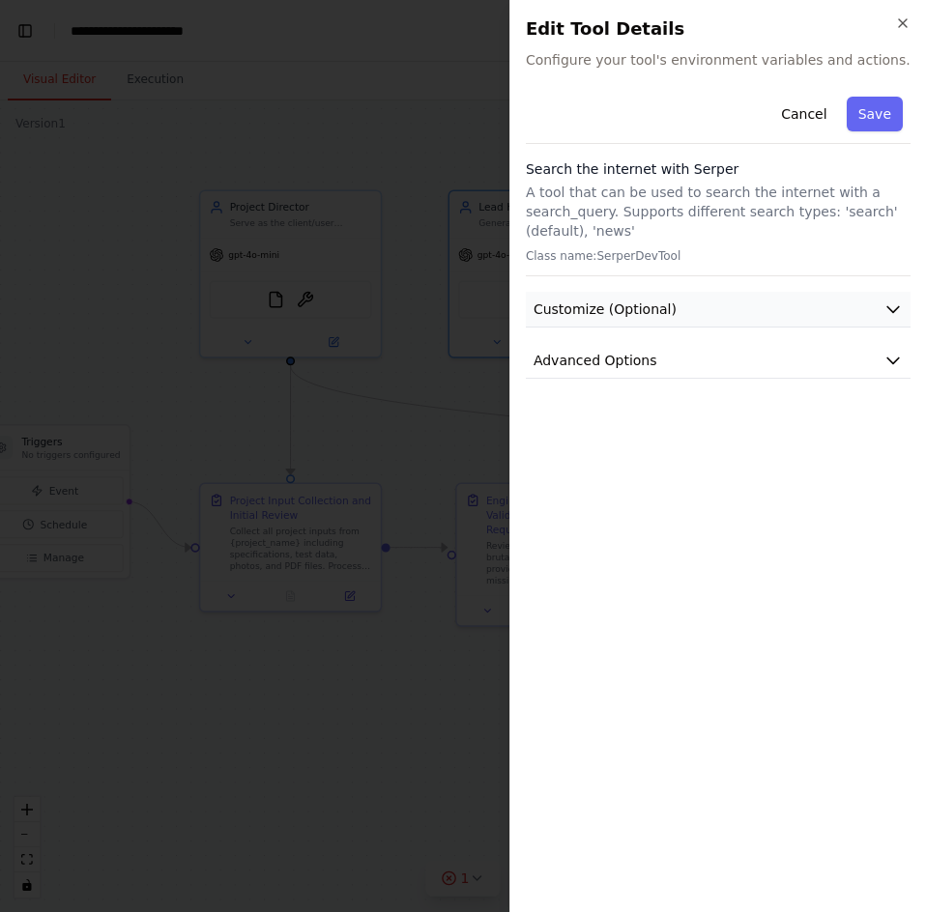
click at [562, 313] on span "Customize (Optional)" at bounding box center [604, 309] width 143 height 19
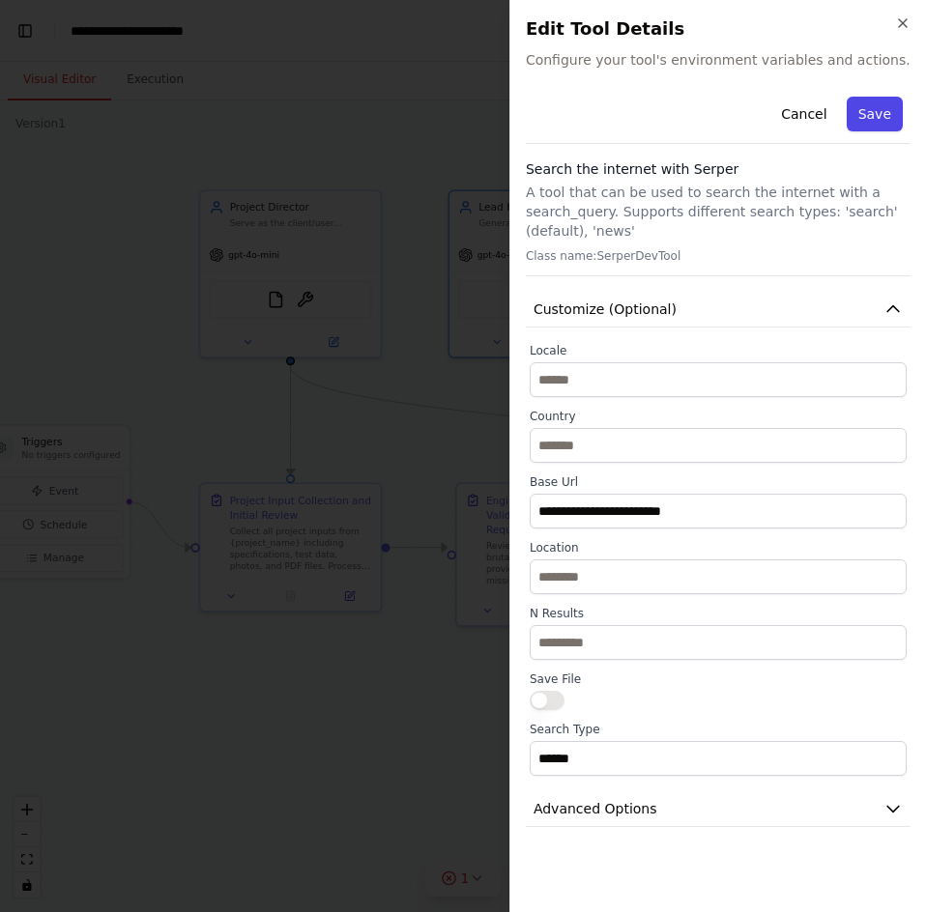
click at [866, 109] on button "Save" at bounding box center [874, 114] width 56 height 35
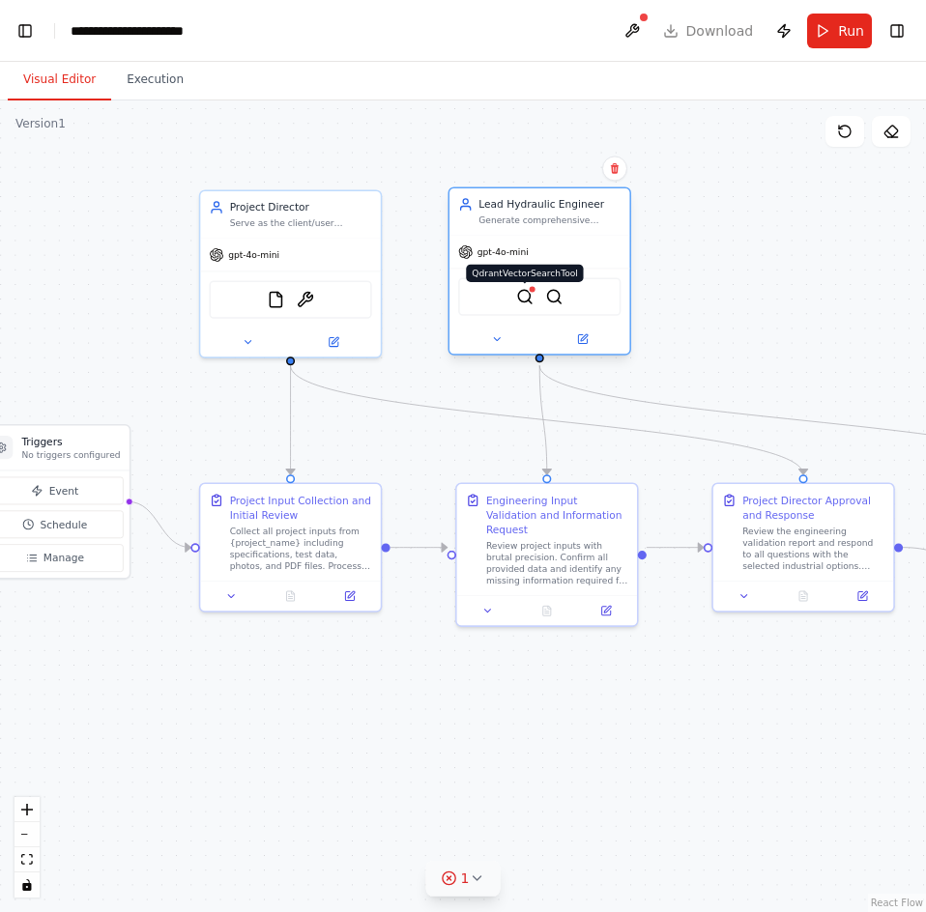
click at [528, 299] on img at bounding box center [524, 296] width 17 height 17
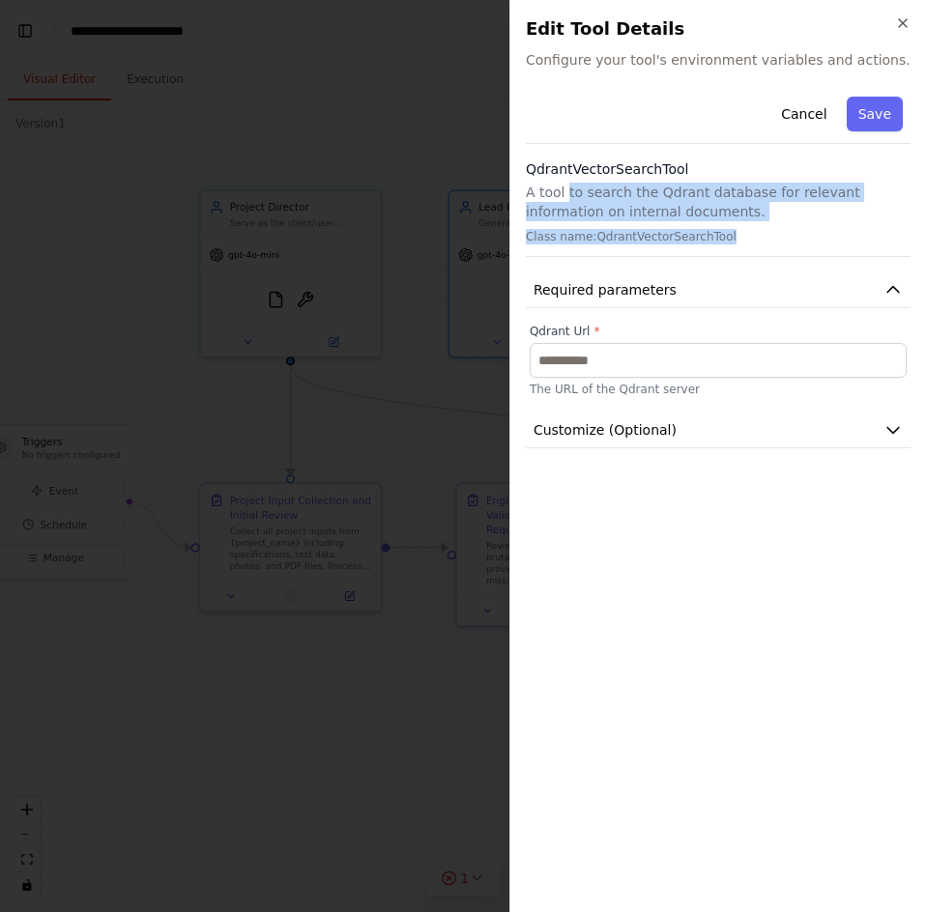
drag, startPoint x: 565, startPoint y: 196, endPoint x: 892, endPoint y: 230, distance: 328.3
click at [892, 230] on div "QdrantVectorSearchTool A tool to search the Qdrant database for relevant inform…" at bounding box center [718, 208] width 385 height 98
click at [833, 232] on p "Class name: QdrantVectorSearchTool" at bounding box center [718, 236] width 385 height 15
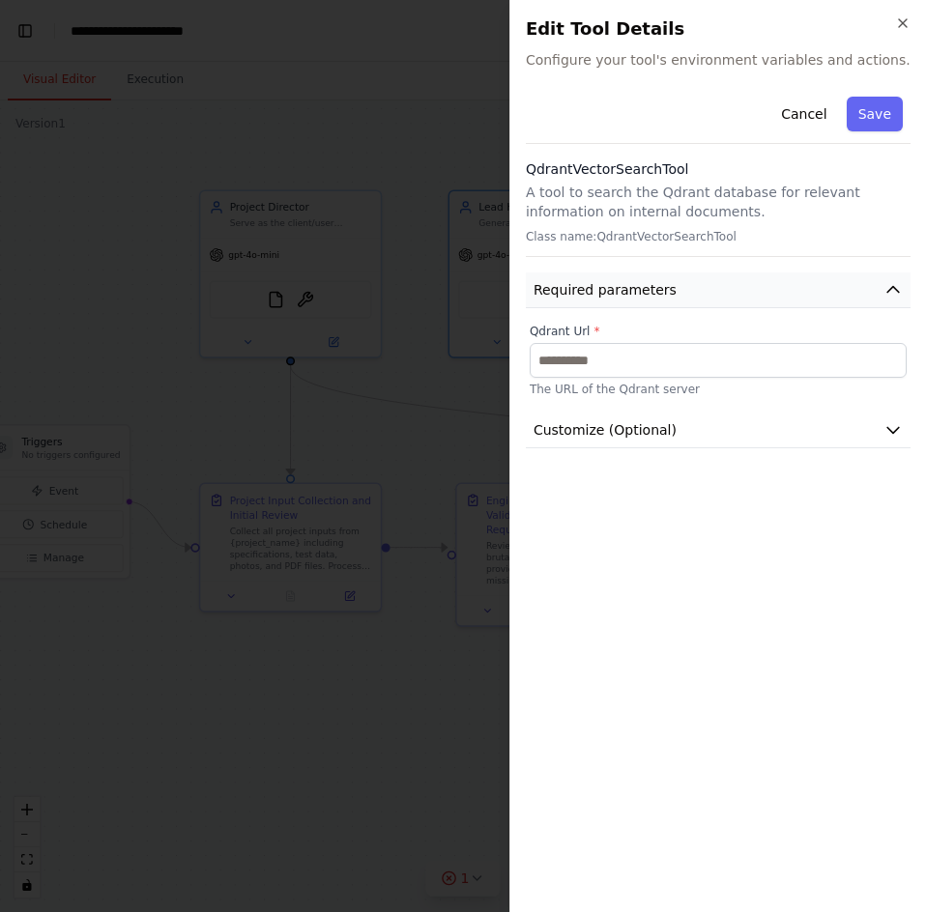
click at [725, 291] on button "Required parameters" at bounding box center [718, 290] width 385 height 36
click at [725, 290] on button "Required parameters" at bounding box center [718, 290] width 385 height 36
click at [709, 434] on button "Customize (Optional)" at bounding box center [718, 431] width 385 height 36
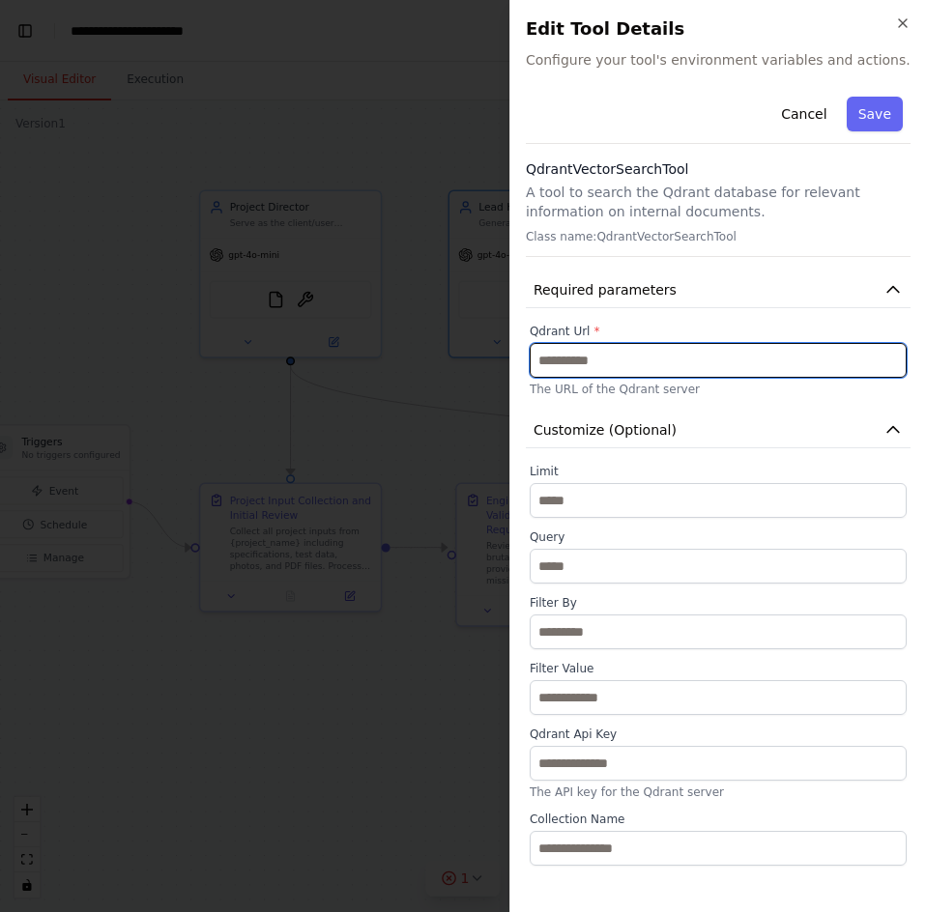
click at [642, 362] on input "text" at bounding box center [717, 360] width 377 height 35
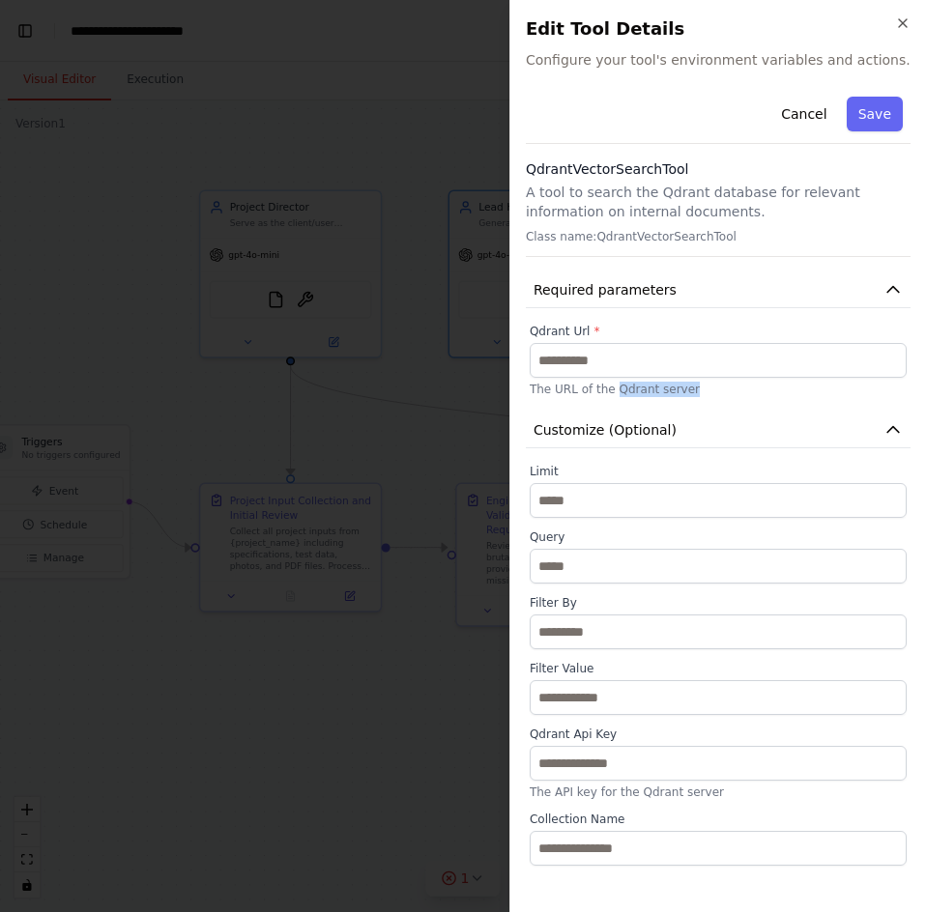
drag, startPoint x: 683, startPoint y: 389, endPoint x: 610, endPoint y: 386, distance: 73.5
click at [610, 386] on p "The URL of the Qdrant server" at bounding box center [717, 389] width 377 height 15
copy p "Qdrant server"
click at [716, 422] on button "Customize (Optional)" at bounding box center [718, 431] width 385 height 36
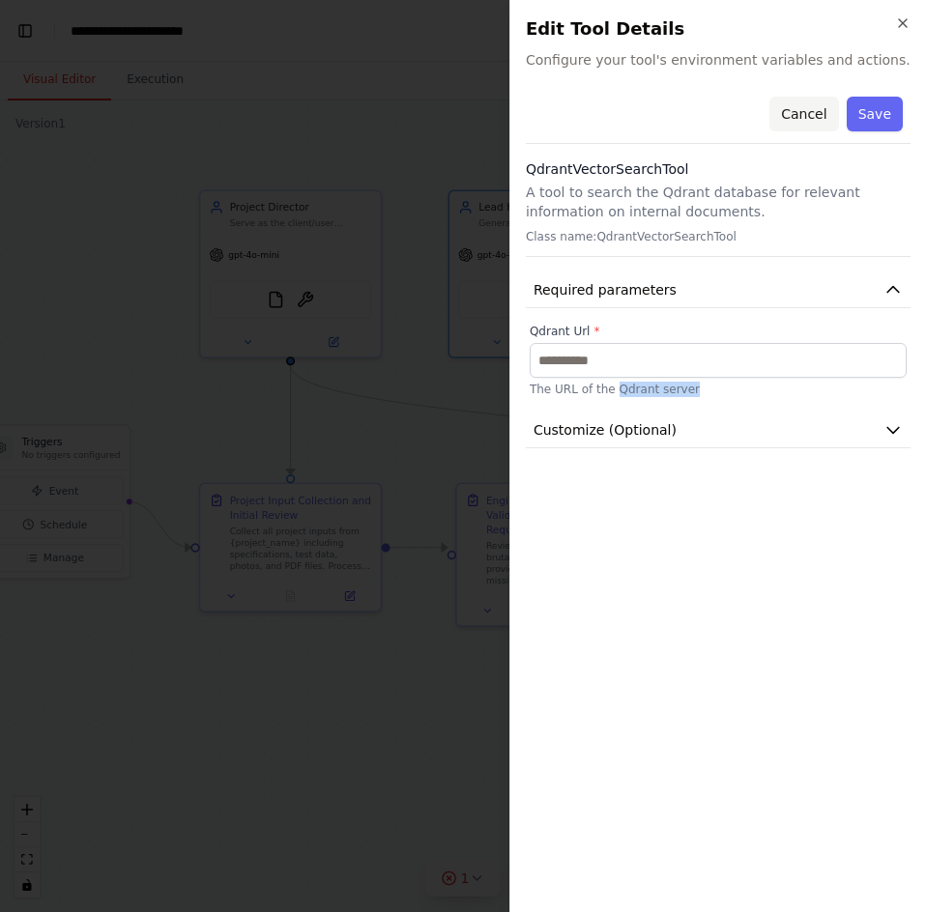
click at [807, 114] on button "Cancel" at bounding box center [803, 114] width 69 height 35
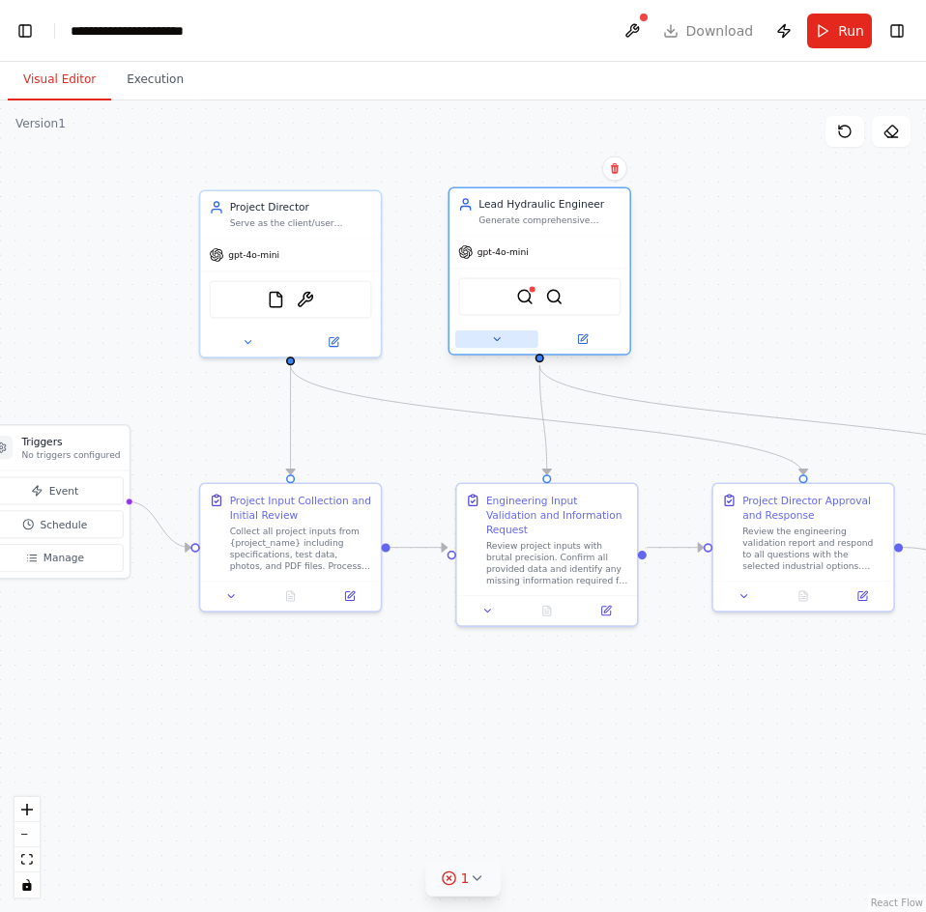
click at [494, 348] on button at bounding box center [496, 338] width 83 height 17
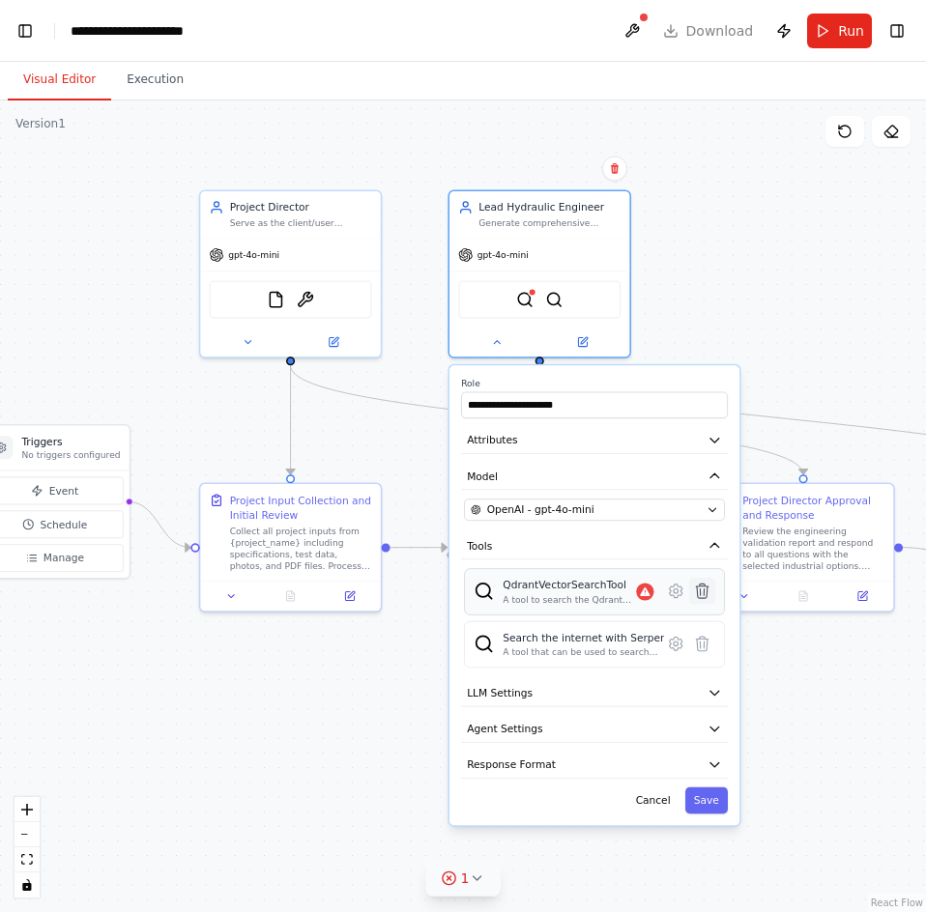
click at [709, 598] on icon at bounding box center [701, 591] width 17 height 17
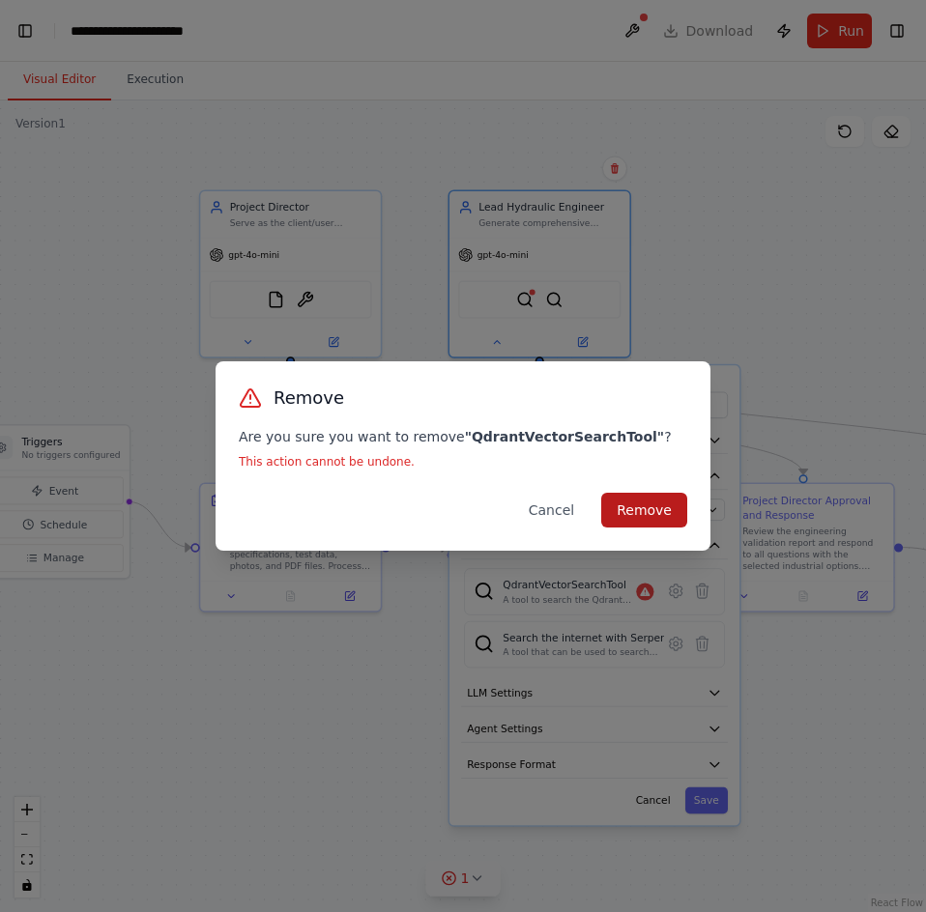
click at [639, 522] on button "Remove" at bounding box center [644, 510] width 86 height 35
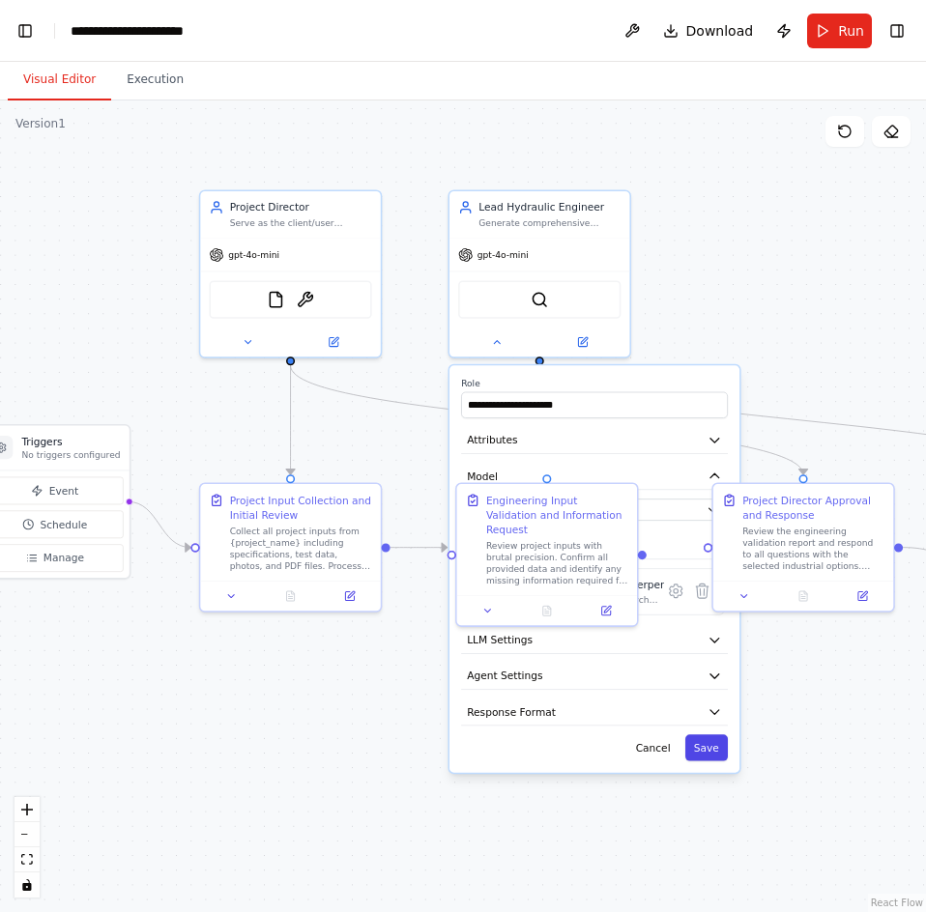
click at [715, 755] on button "Save" at bounding box center [706, 747] width 43 height 26
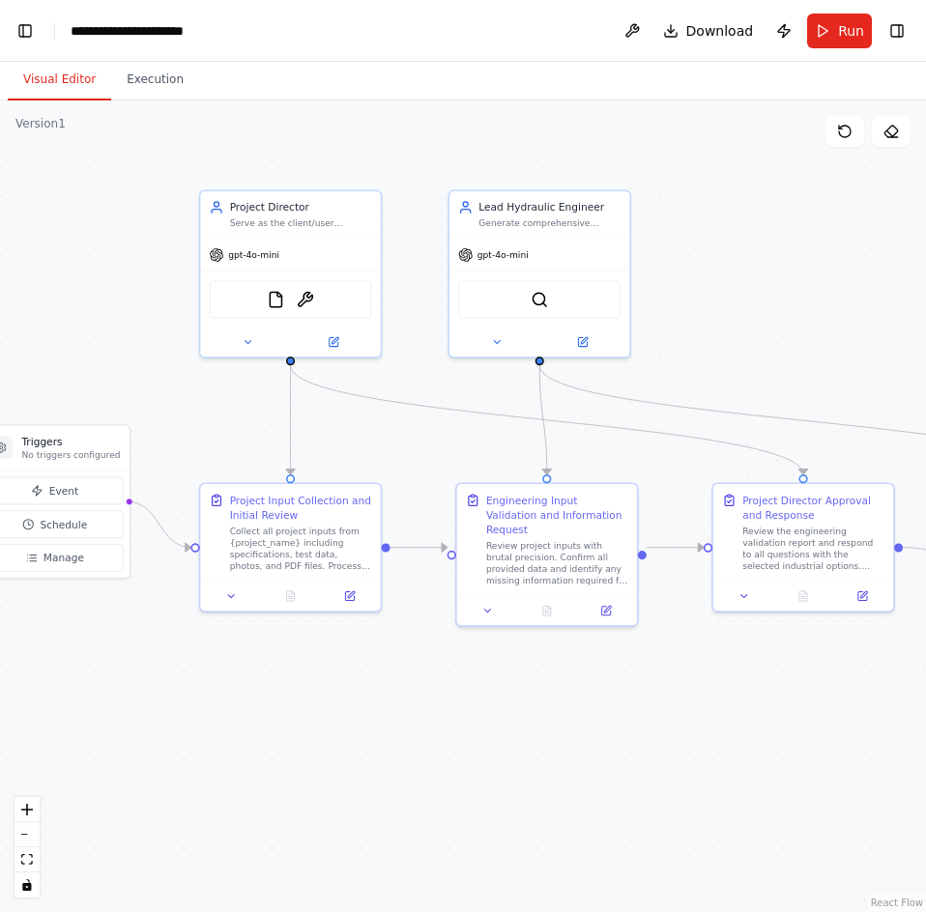
click at [764, 739] on div ".deletable-edge-delete-btn { width: 20px; height: 20px; border: 0px solid #ffff…" at bounding box center [463, 506] width 926 height 812
click at [825, 28] on button "Run" at bounding box center [839, 31] width 65 height 35
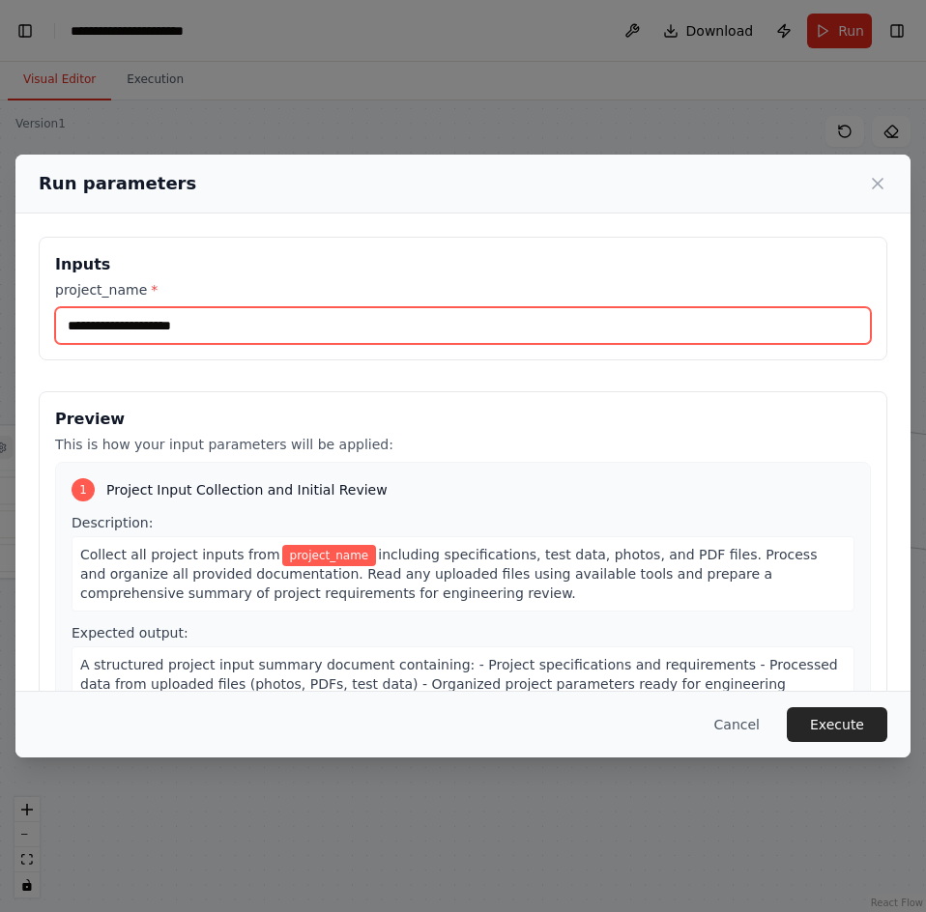
click at [201, 329] on input "project_name *" at bounding box center [462, 325] width 815 height 37
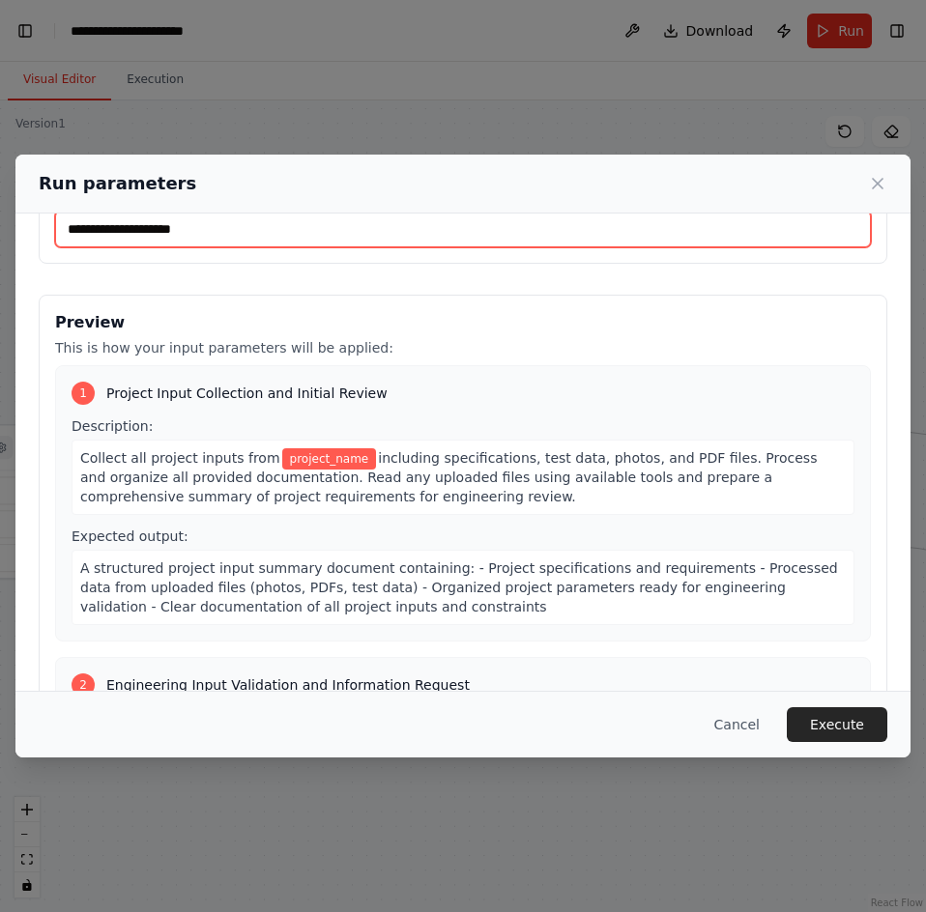
scroll to position [0, 0]
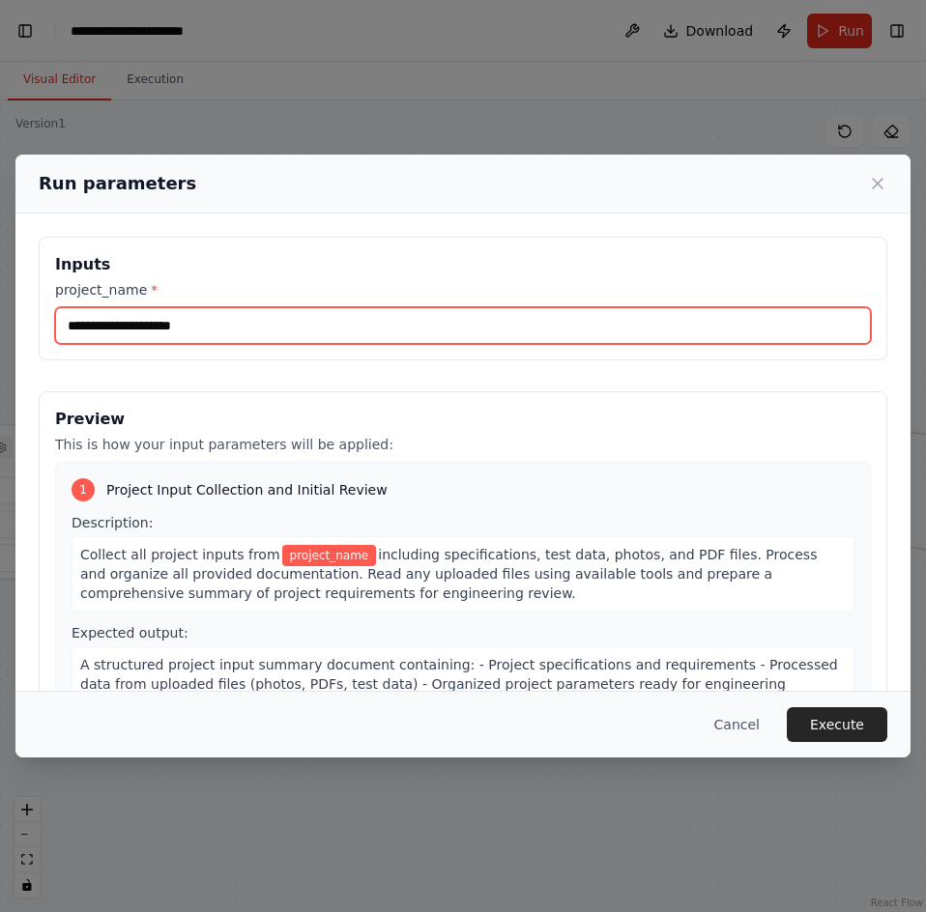
click at [196, 324] on input "project_name *" at bounding box center [462, 325] width 815 height 37
type input "**********"
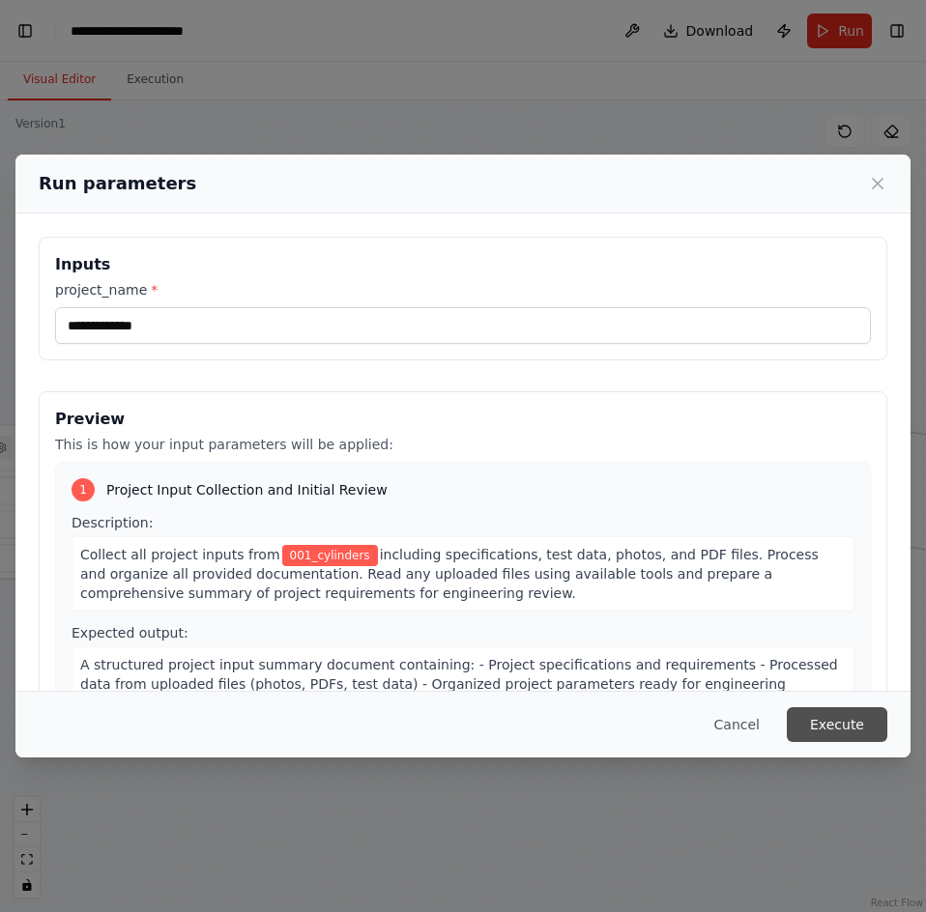
click at [832, 715] on button "Execute" at bounding box center [836, 724] width 100 height 35
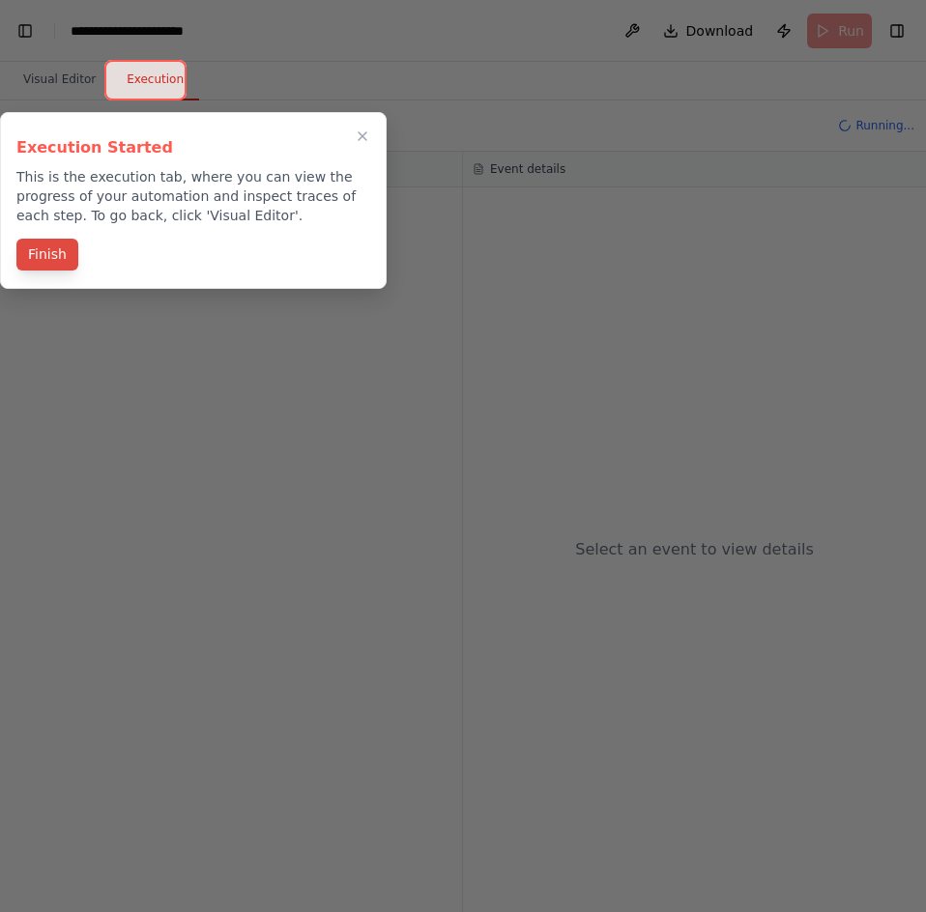
click at [63, 264] on button "Finish" at bounding box center [47, 255] width 62 height 32
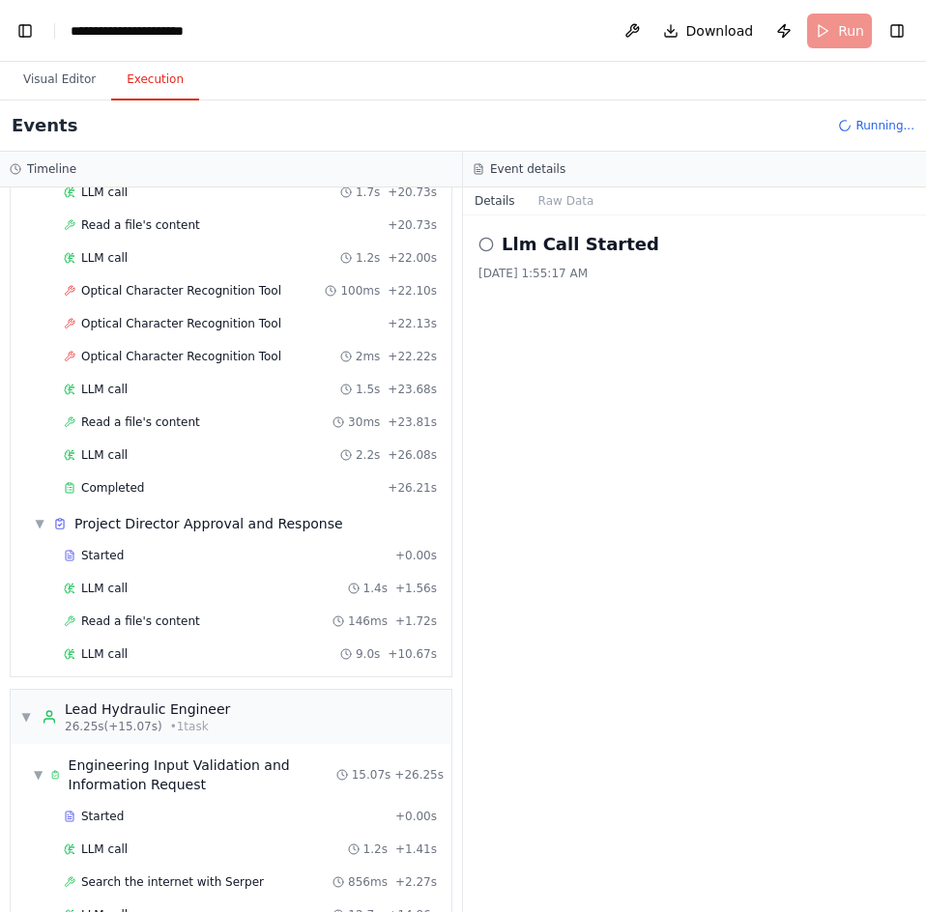
scroll to position [1244, 0]
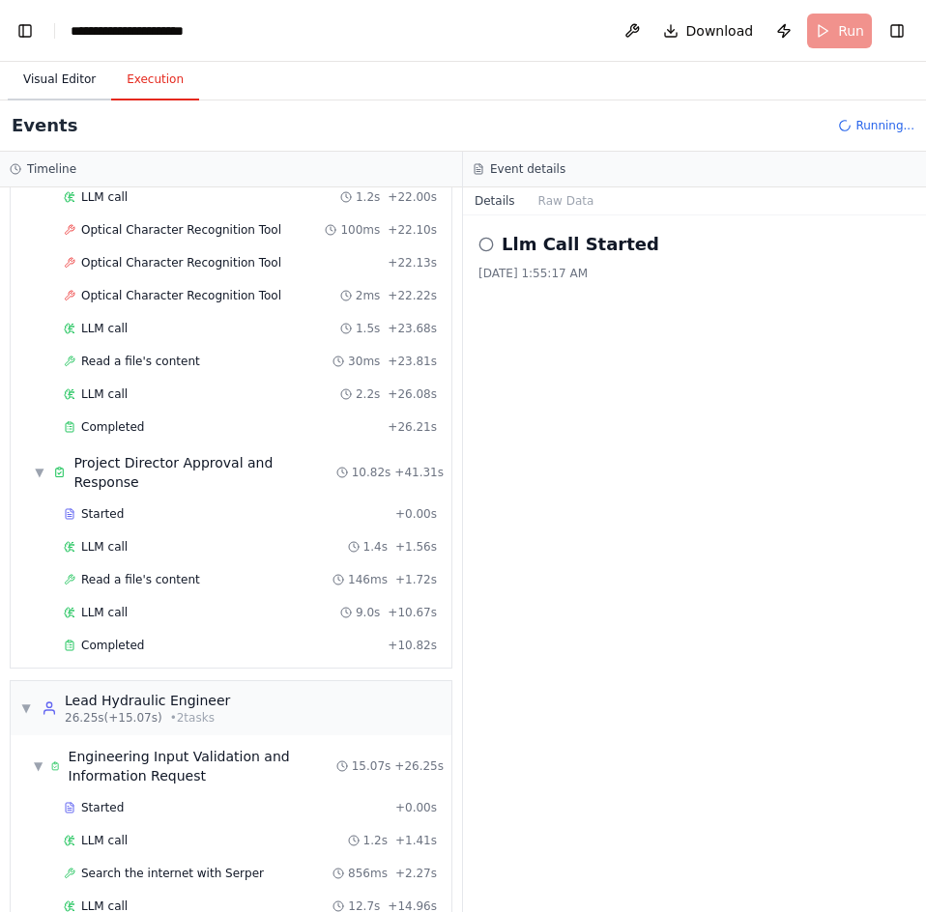
click at [43, 78] on button "Visual Editor" at bounding box center [59, 80] width 103 height 41
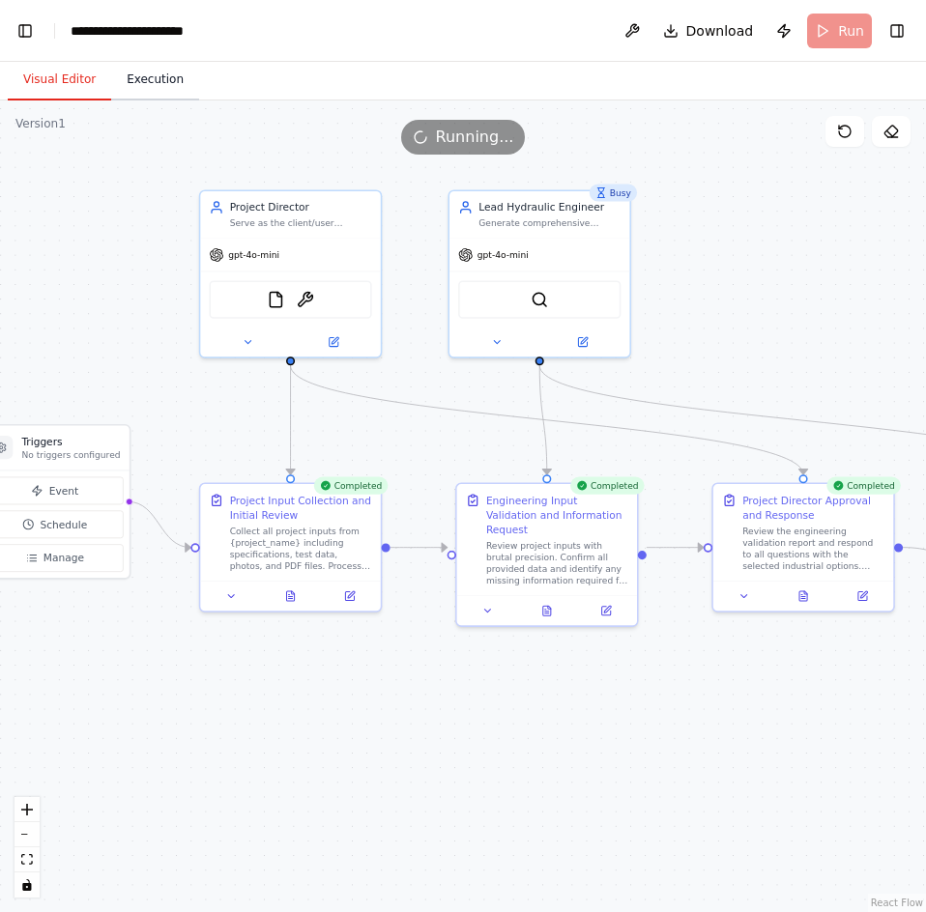
click at [149, 90] on button "Execution" at bounding box center [155, 80] width 88 height 41
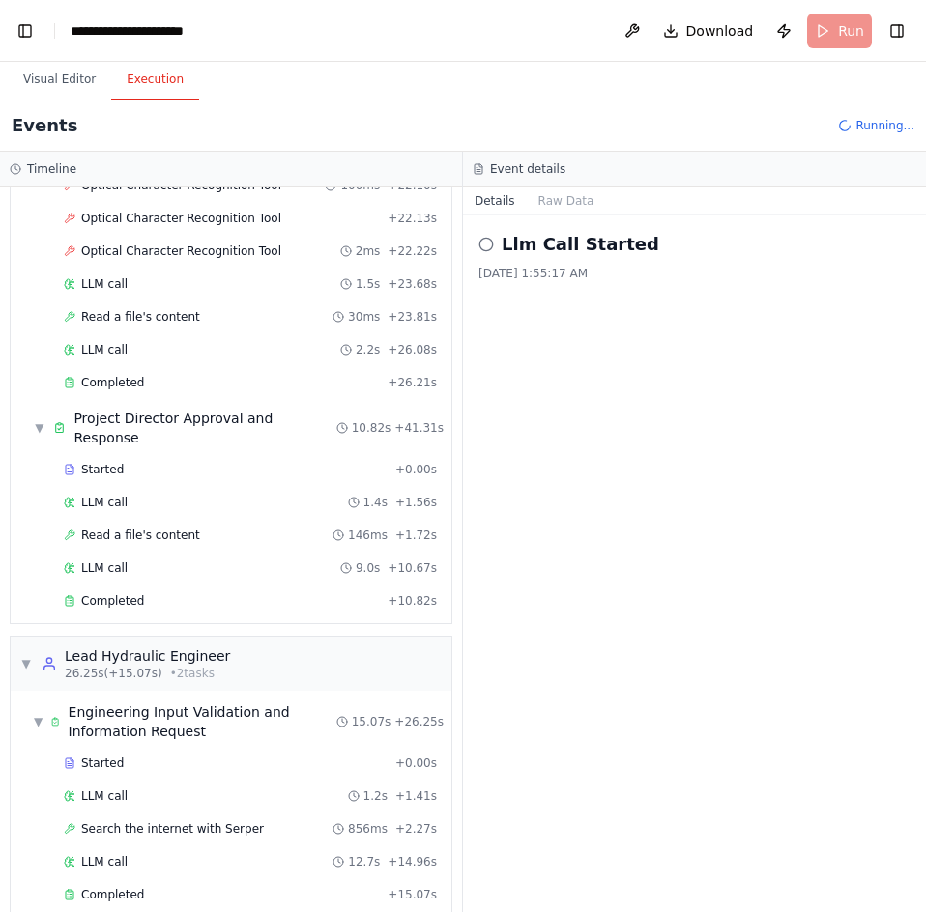
scroll to position [1270, 0]
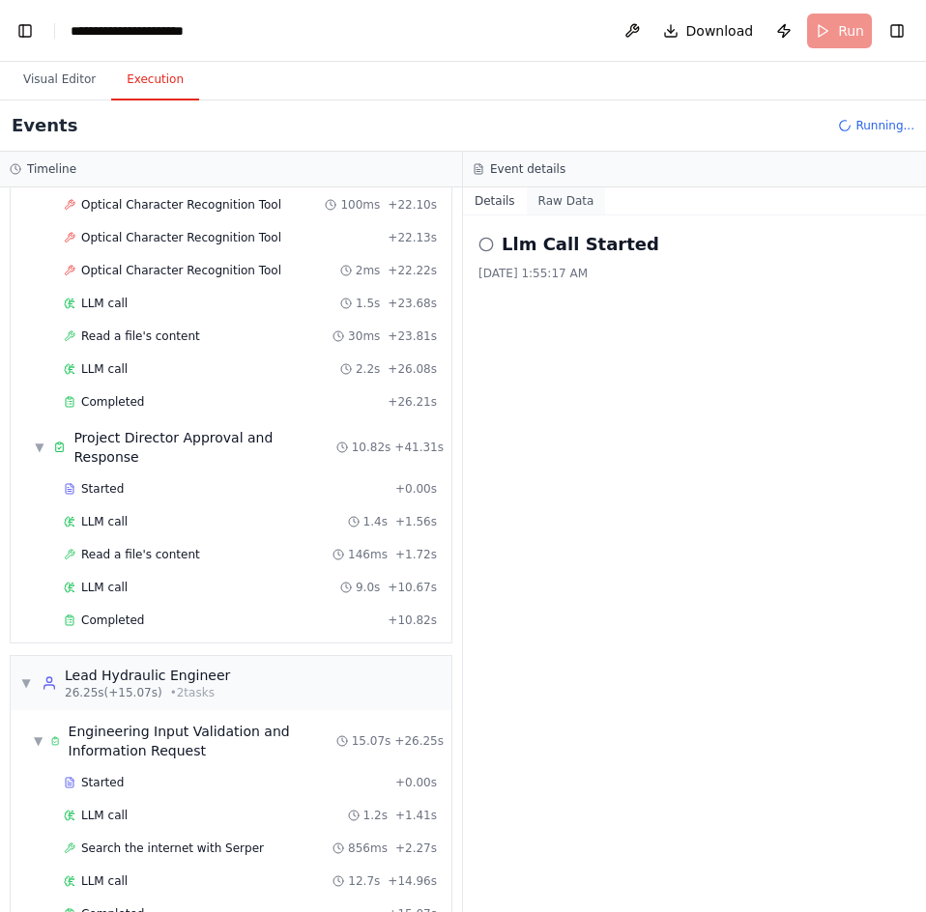
click at [551, 205] on button "Raw Data" at bounding box center [566, 200] width 79 height 27
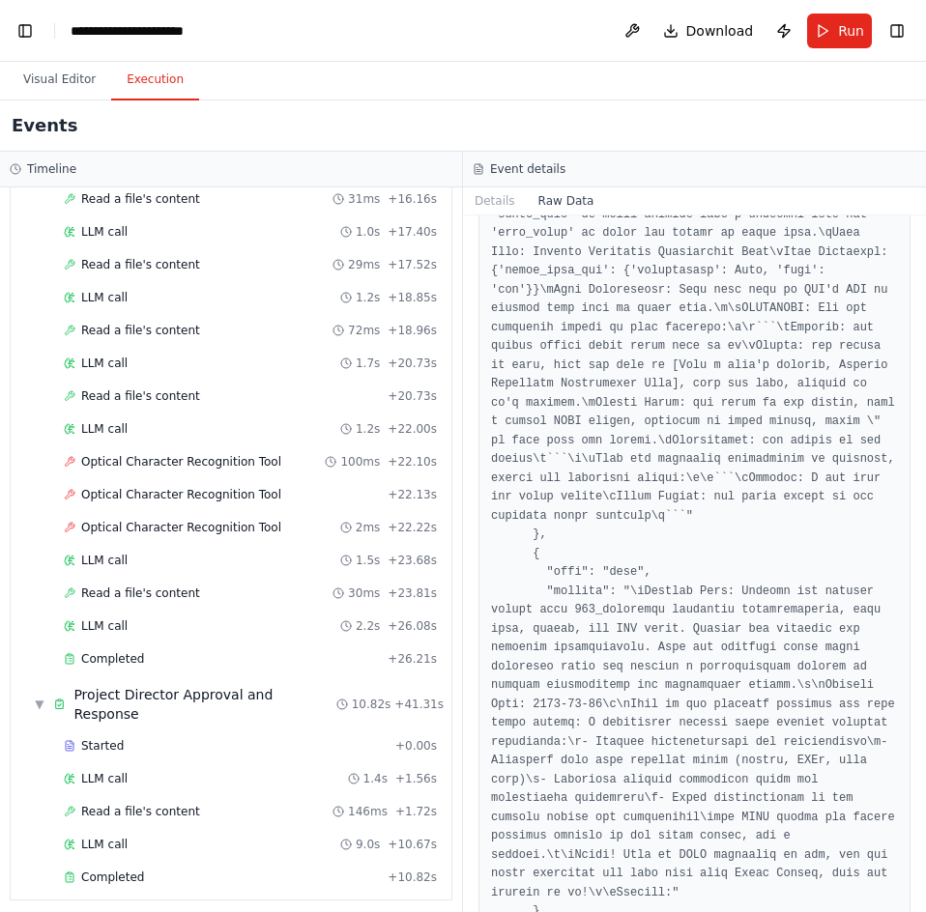
scroll to position [1496, 0]
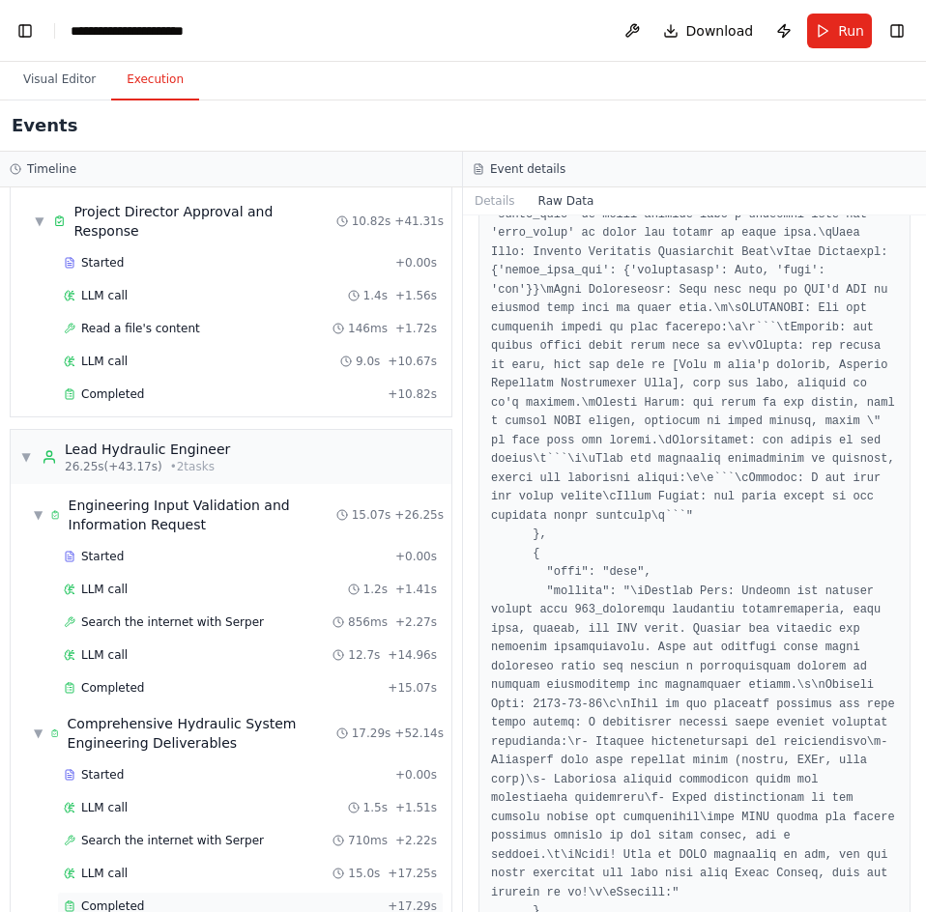
click at [147, 899] on div "Completed" at bounding box center [222, 906] width 316 height 15
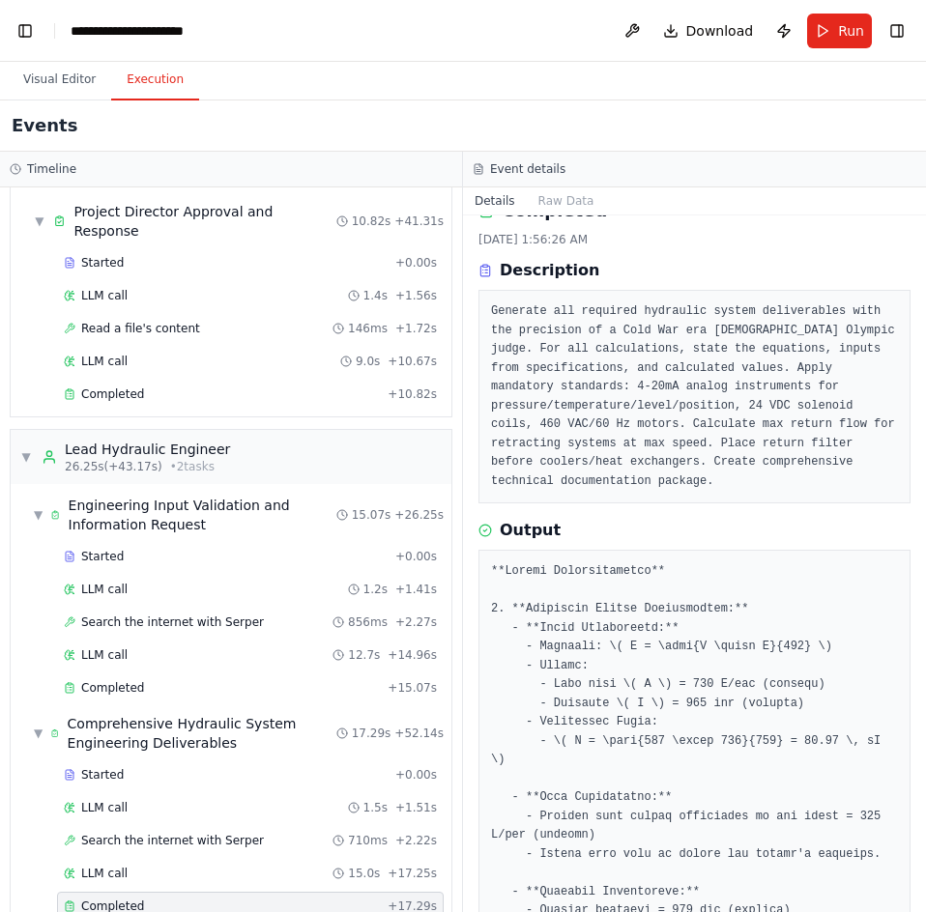
scroll to position [0, 0]
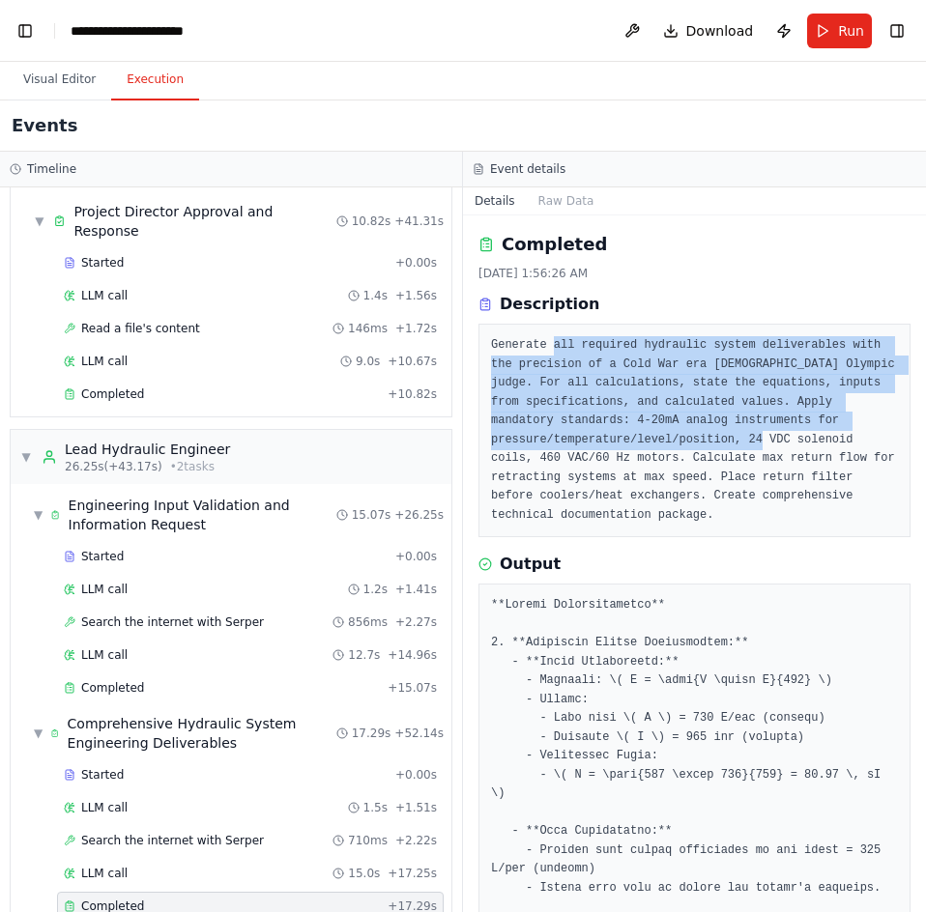
drag, startPoint x: 551, startPoint y: 341, endPoint x: 811, endPoint y: 434, distance: 275.9
click at [811, 434] on pre "Generate all required hydraulic system deliverables with the precision of a Col…" at bounding box center [694, 430] width 407 height 188
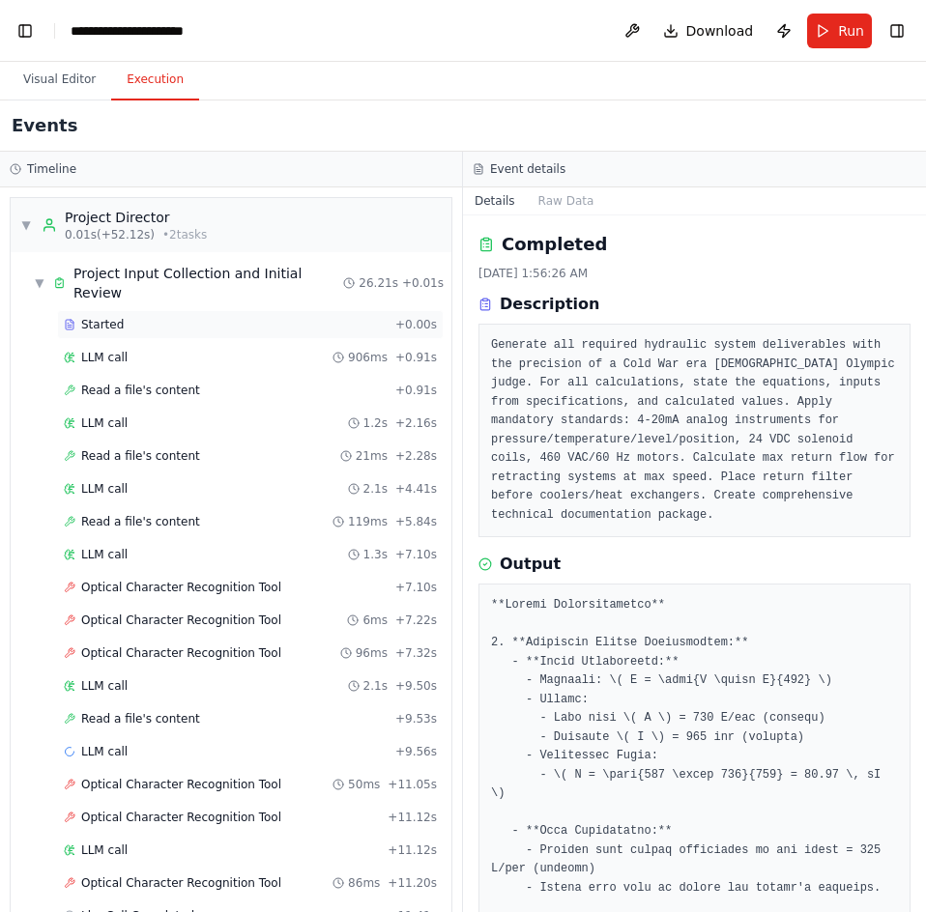
click at [135, 317] on div "Started" at bounding box center [226, 324] width 324 height 15
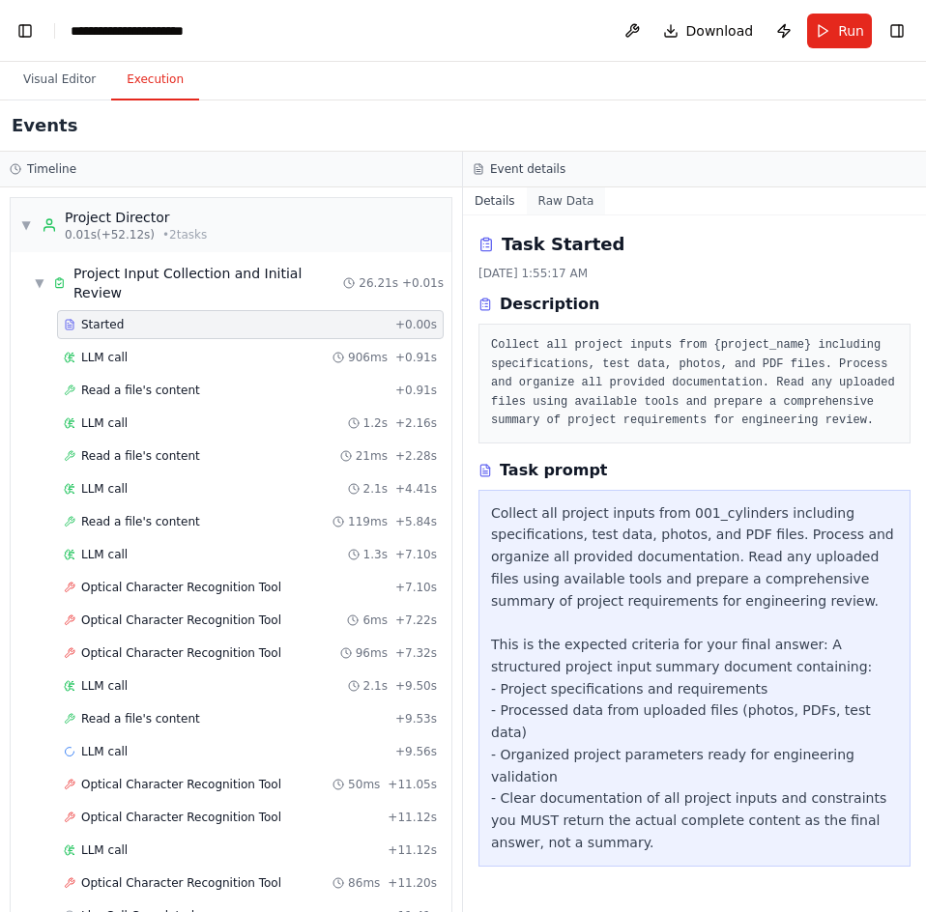
click at [575, 197] on button "Raw Data" at bounding box center [566, 200] width 79 height 27
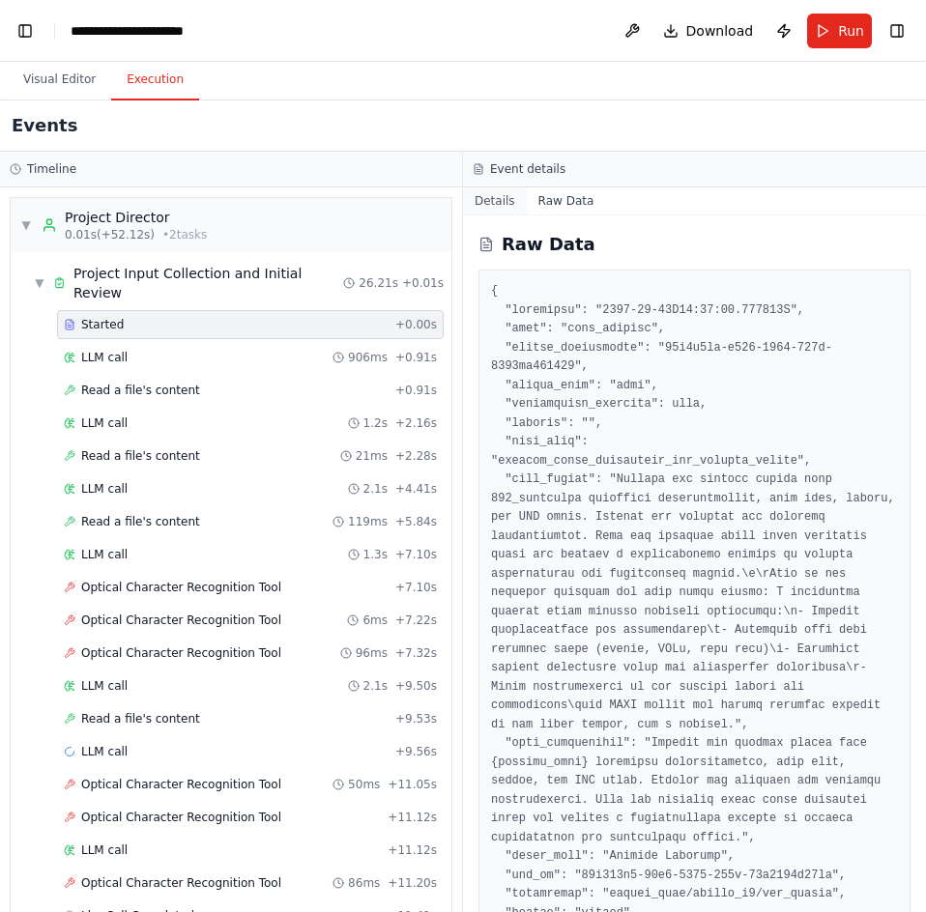
click at [490, 205] on button "Details" at bounding box center [495, 200] width 64 height 27
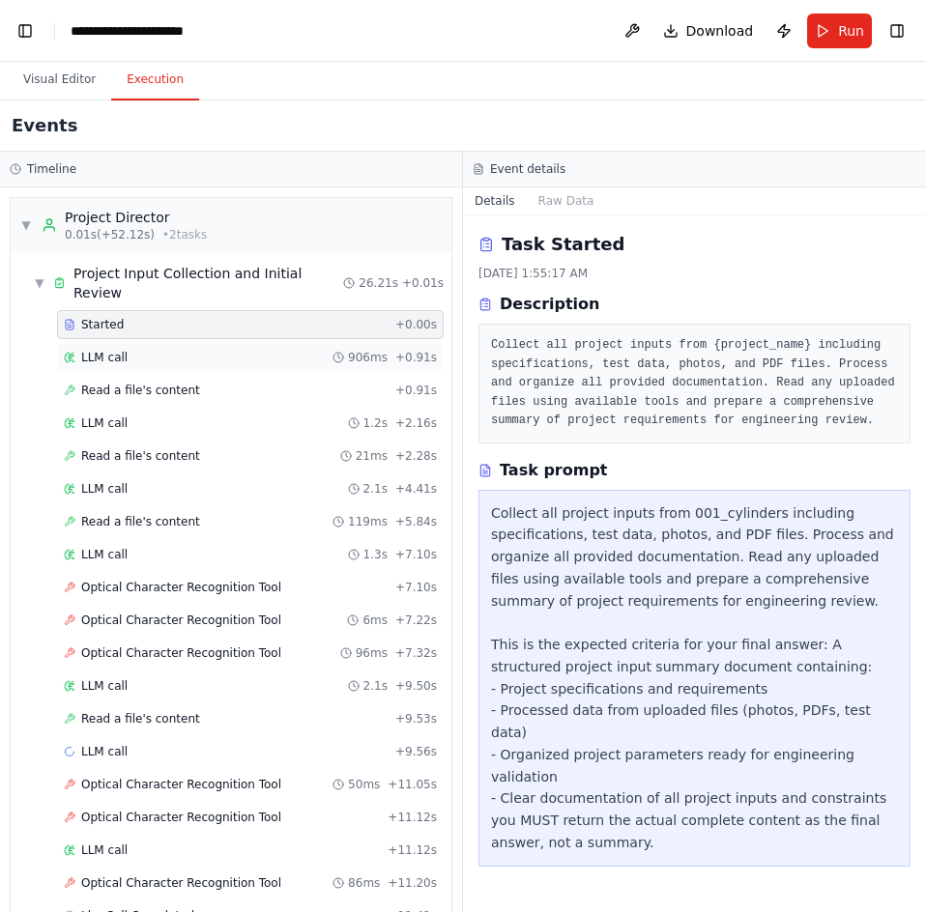
click at [162, 350] on div "LLM call 906ms + 0.91s" at bounding box center [250, 357] width 373 height 15
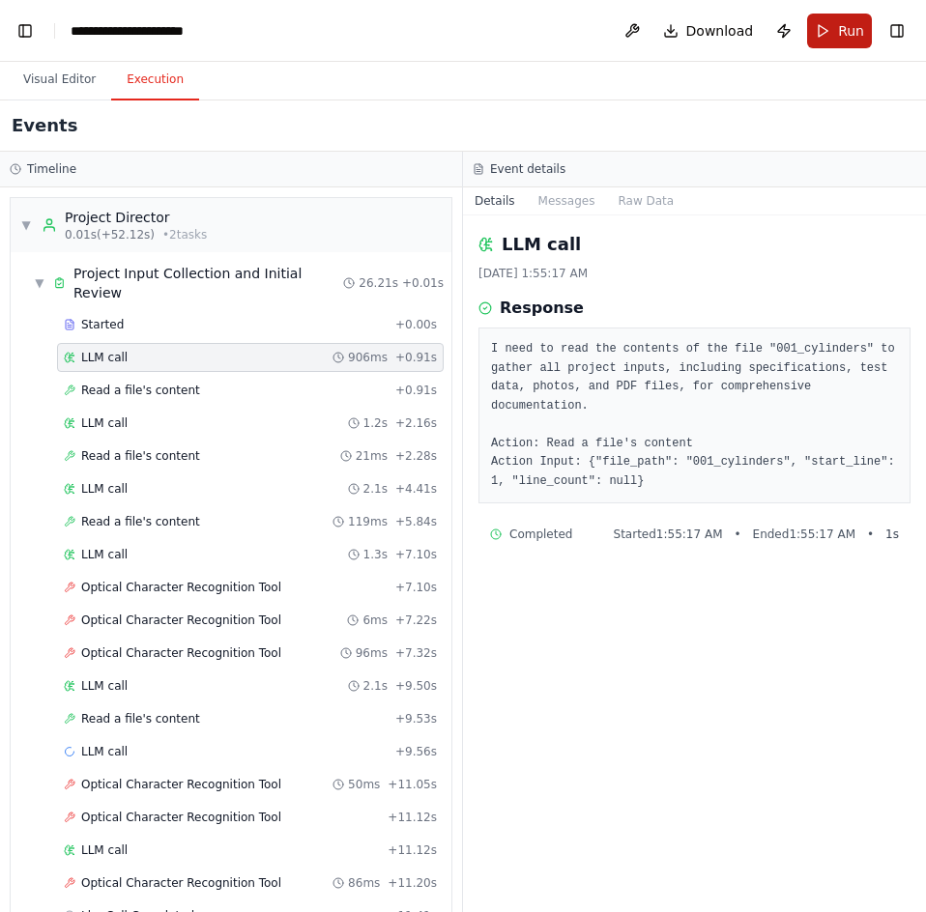
click at [827, 43] on button "Run" at bounding box center [839, 31] width 65 height 35
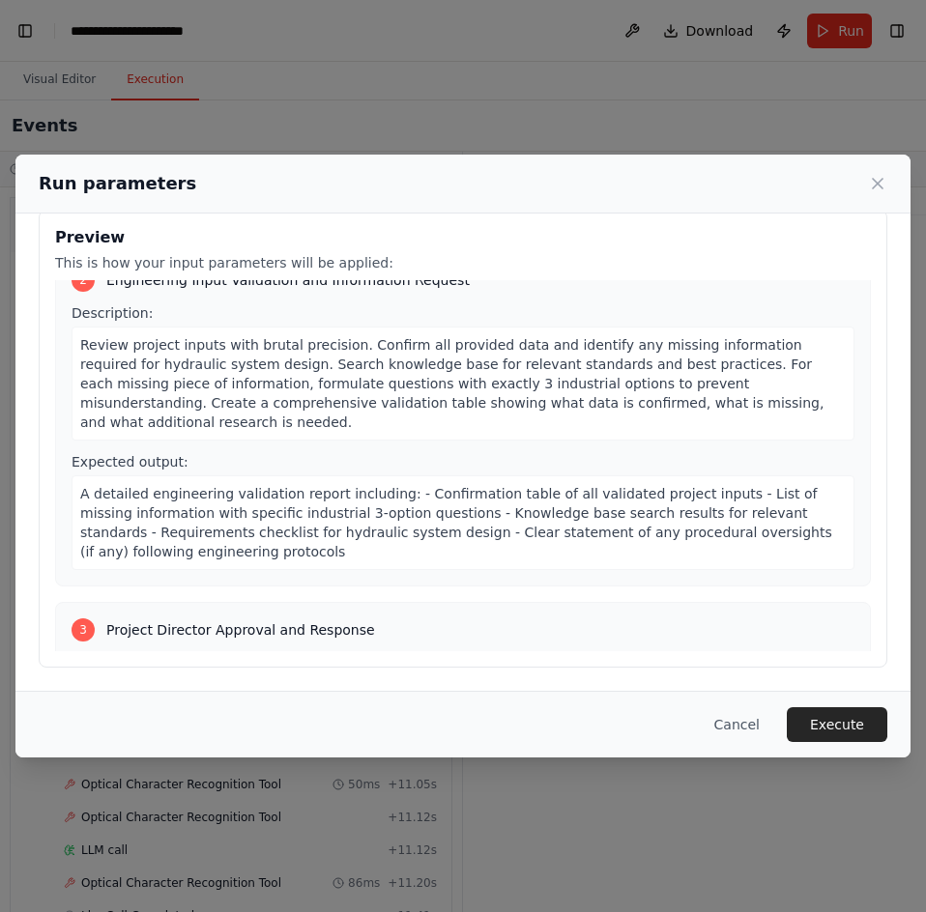
scroll to position [290, 0]
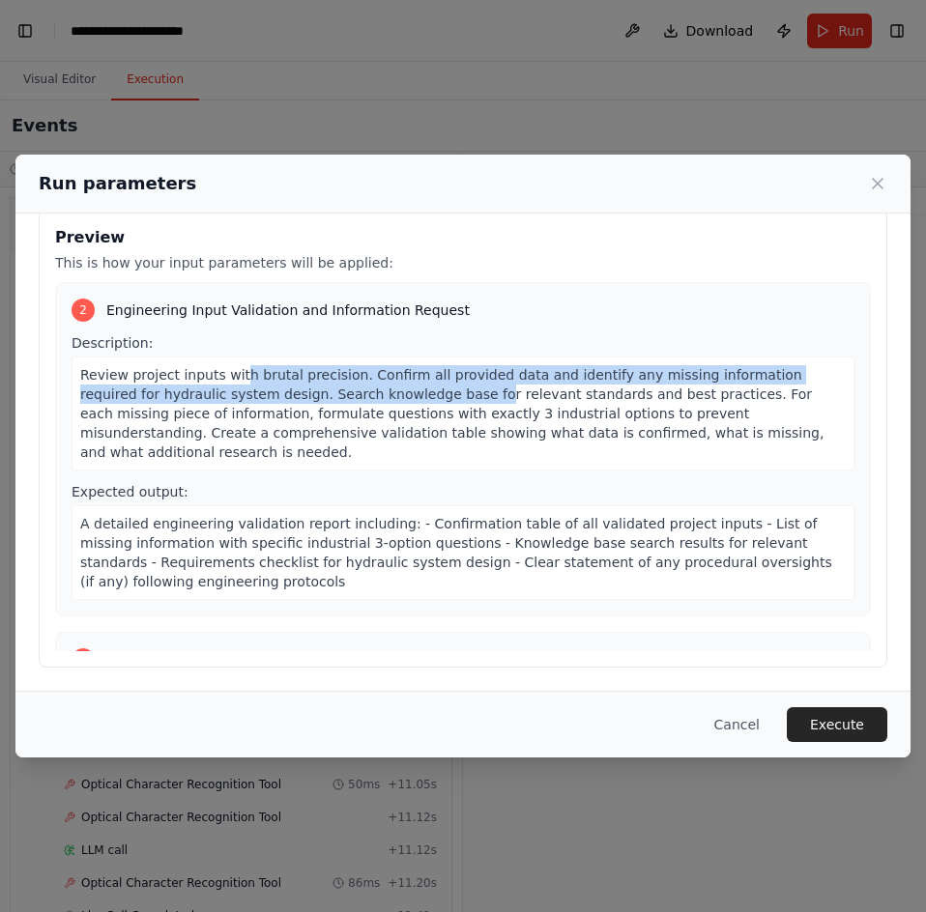
drag, startPoint x: 385, startPoint y: 398, endPoint x: 228, endPoint y: 383, distance: 157.3
click at [228, 383] on span "Review project inputs with brutal precision. Confirm all provided data and iden…" at bounding box center [451, 413] width 743 height 93
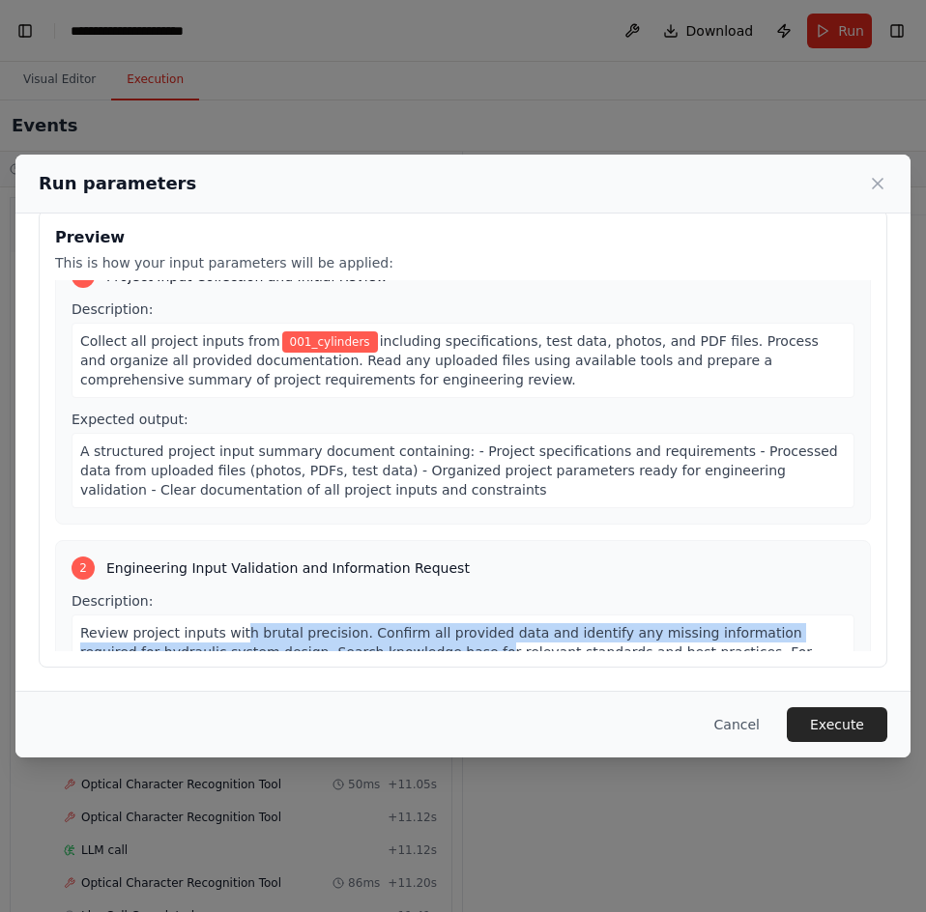
scroll to position [0, 0]
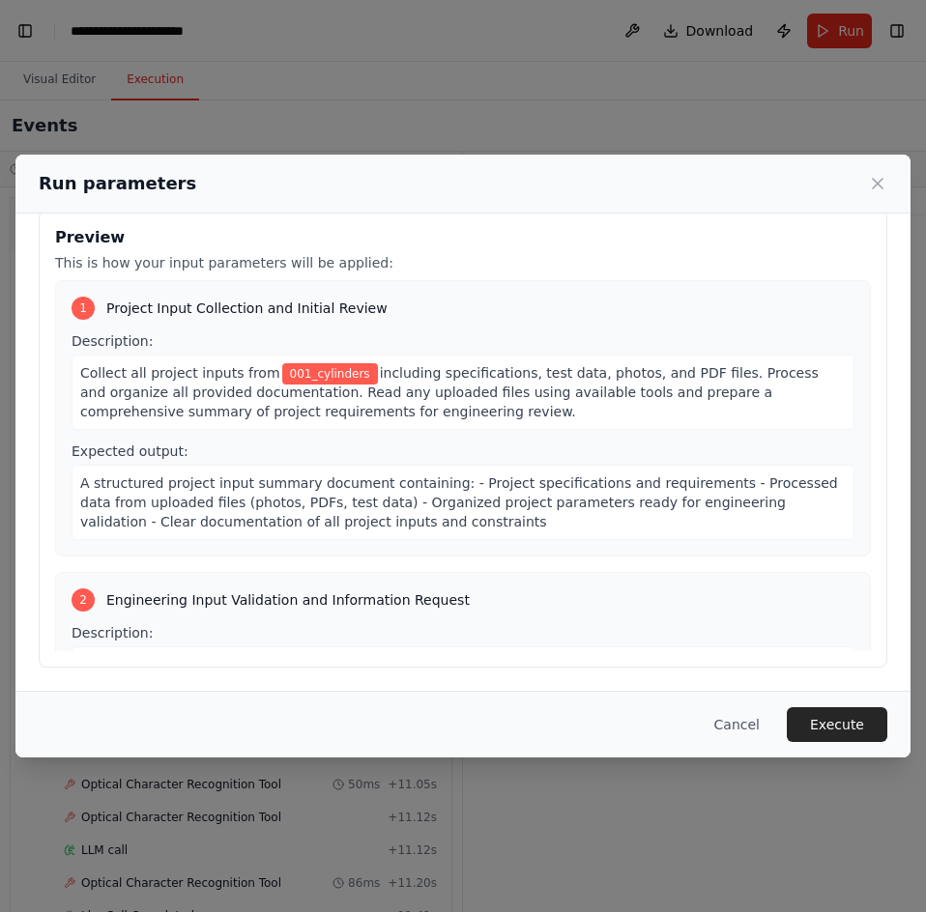
click at [346, 420] on div "Collect all project inputs from 001_cylinders including specifications, test da…" at bounding box center [462, 392] width 783 height 75
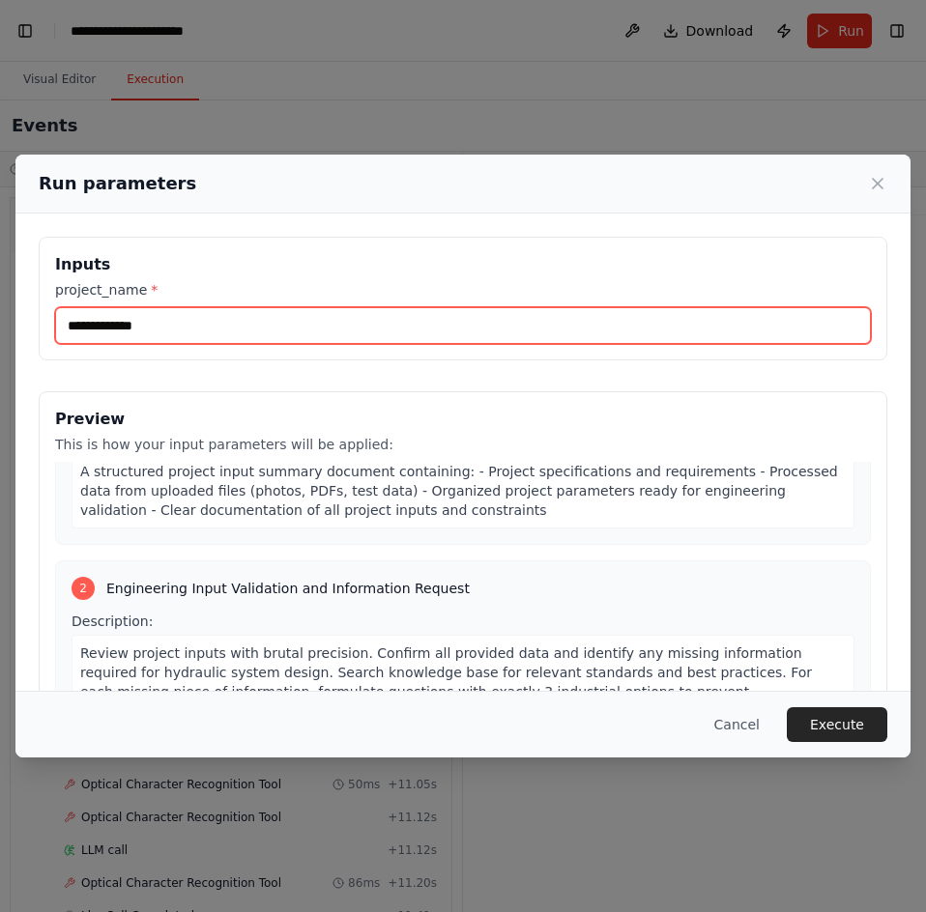
click at [168, 315] on input "**********" at bounding box center [462, 325] width 815 height 37
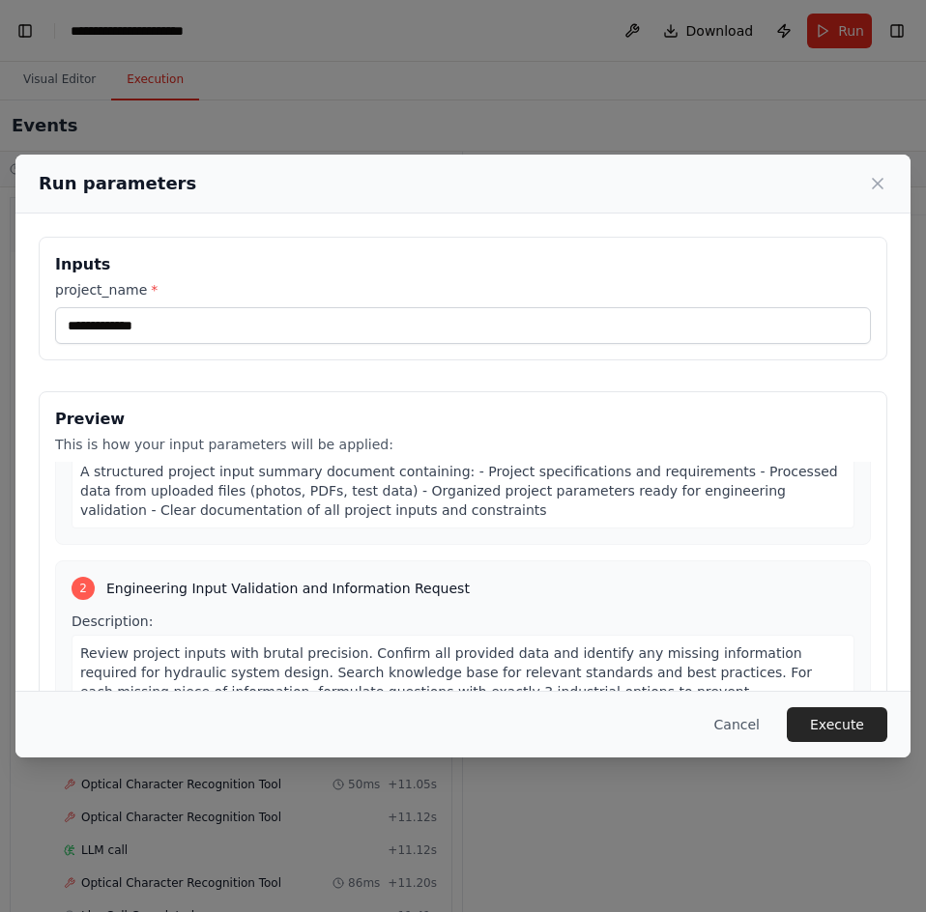
click at [181, 445] on p "This is how your input parameters will be applied:" at bounding box center [462, 444] width 815 height 19
drag, startPoint x: 112, startPoint y: 440, endPoint x: 361, endPoint y: 447, distance: 249.4
click at [361, 447] on p "This is how your input parameters will be applied:" at bounding box center [462, 444] width 815 height 19
click at [255, 466] on span "A structured project input summary document containing: - Project specification…" at bounding box center [458, 491] width 757 height 54
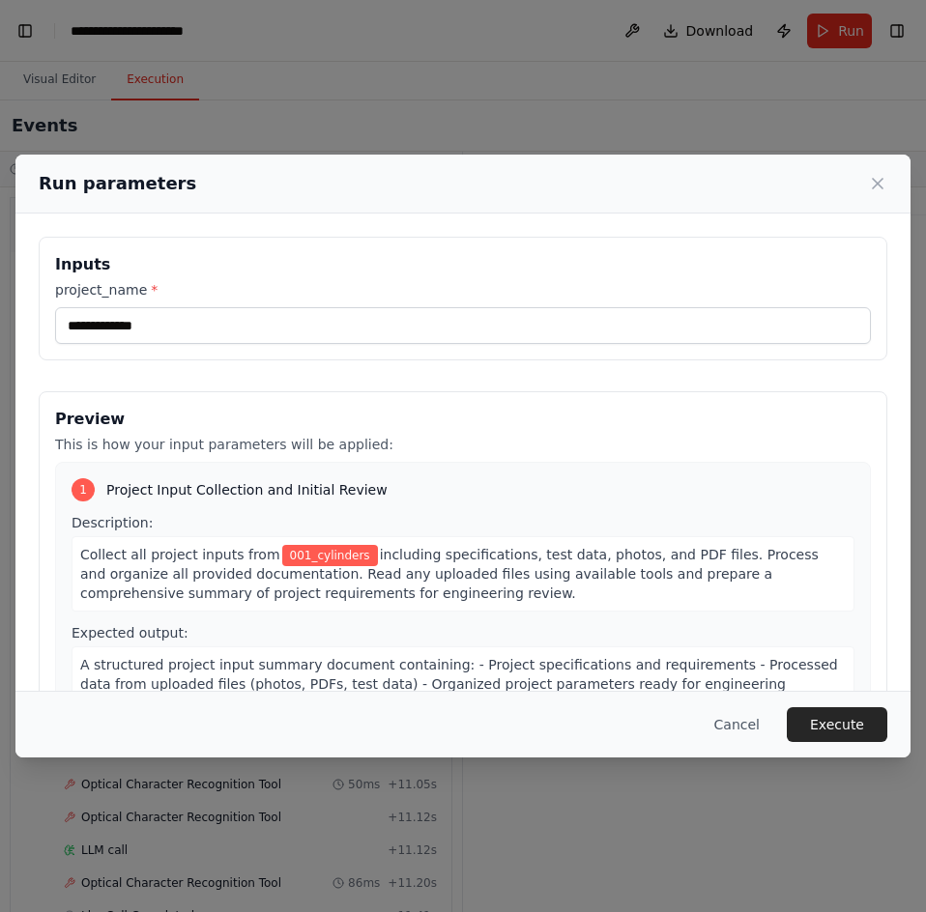
click at [188, 441] on p "This is how your input parameters will be applied:" at bounding box center [462, 444] width 815 height 19
click at [408, 581] on span "including specifications, test data, photos, and PDF files. Process and organiz…" at bounding box center [449, 574] width 738 height 54
click at [404, 593] on div "Collect all project inputs from 001_cylinders including specifications, test da…" at bounding box center [462, 573] width 783 height 75
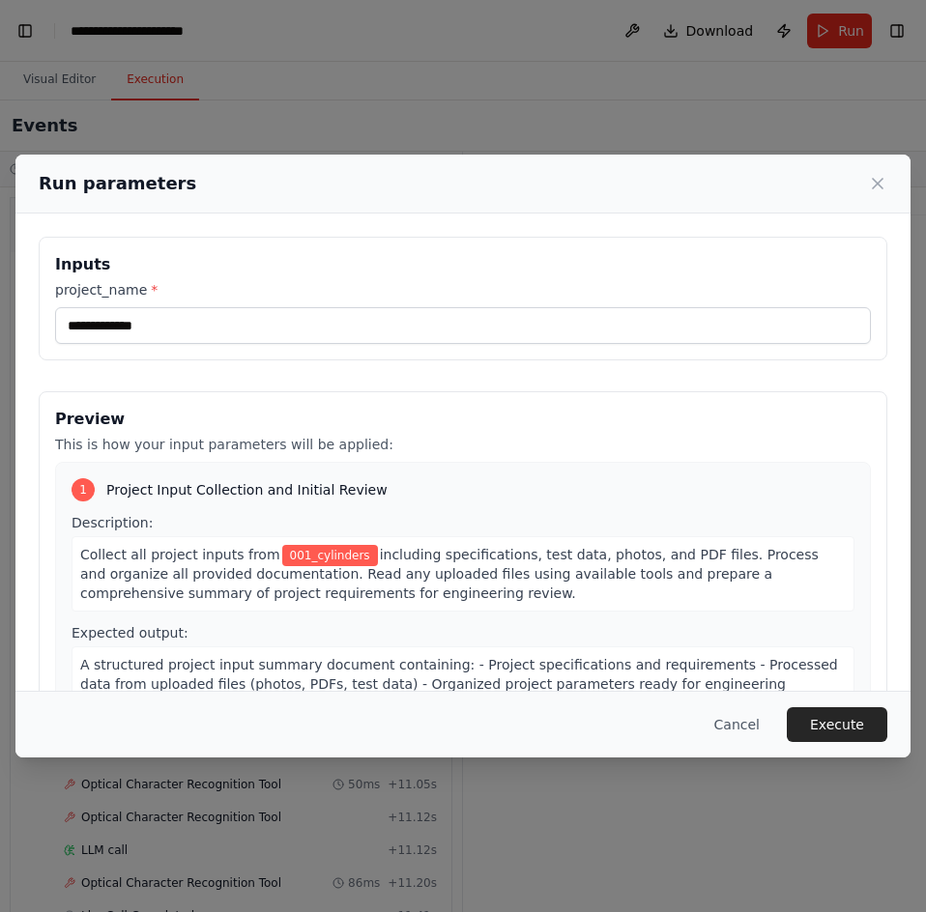
click at [342, 585] on span "including specifications, test data, photos, and PDF files. Process and organiz…" at bounding box center [449, 574] width 738 height 54
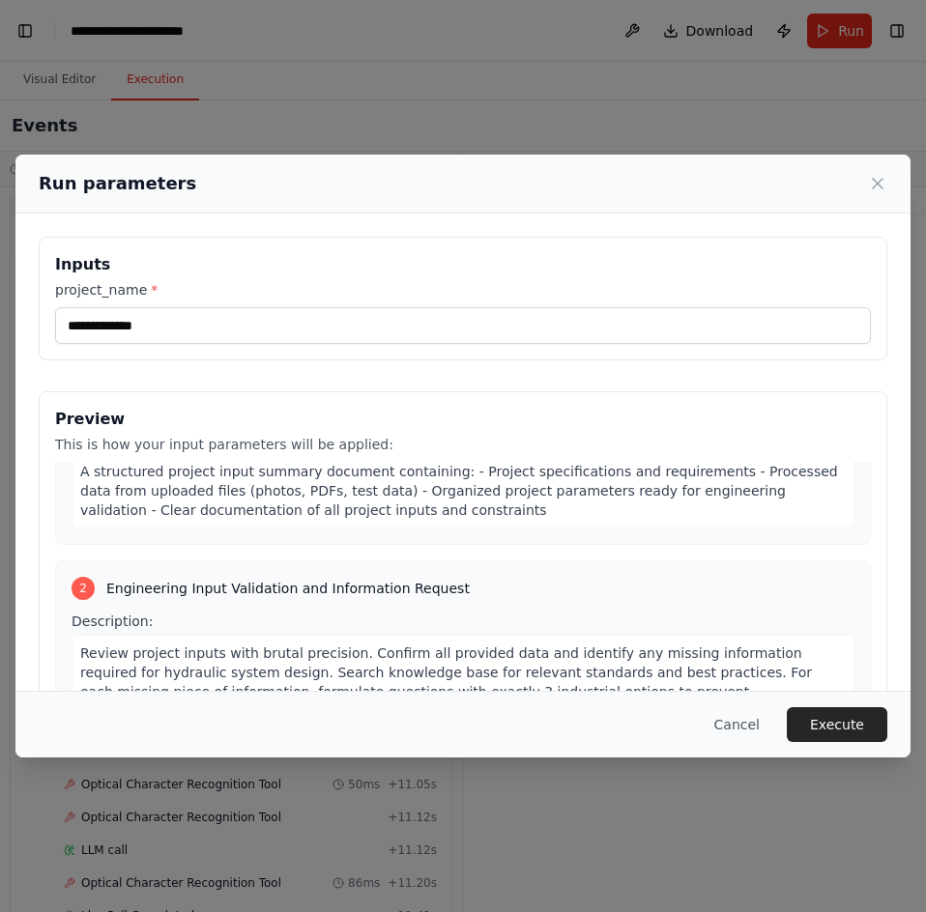
scroll to position [290, 0]
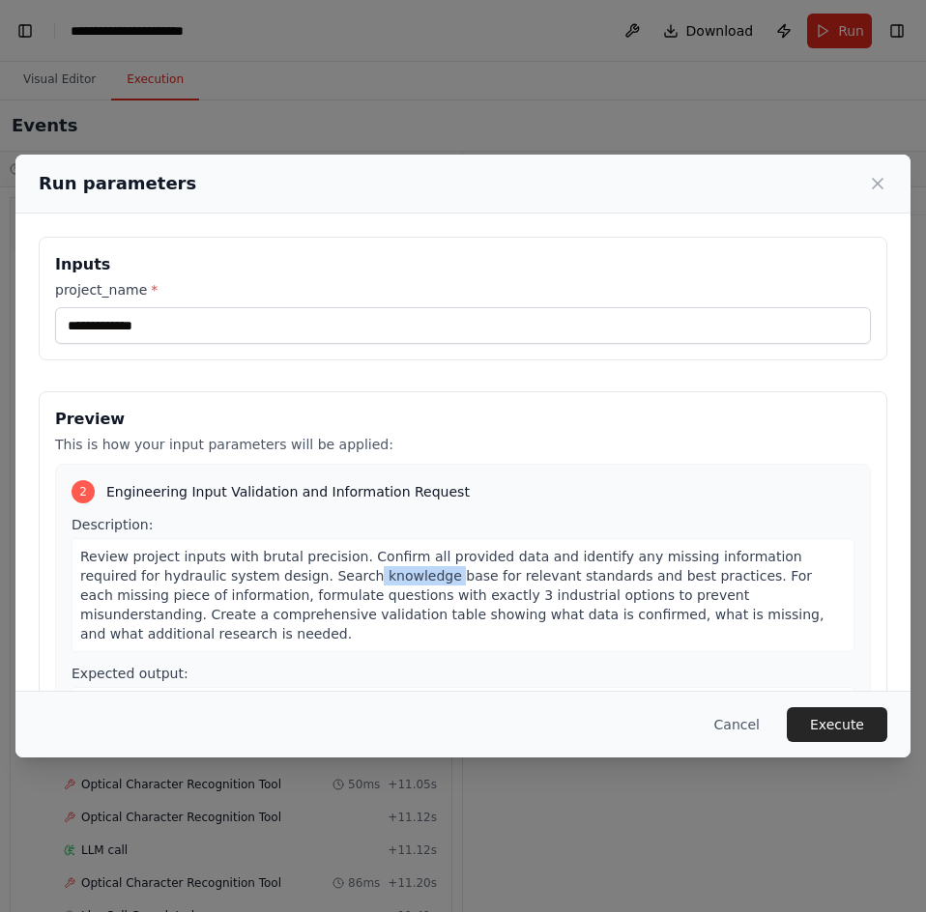
drag, startPoint x: 342, startPoint y: 585, endPoint x: 270, endPoint y: 582, distance: 72.6
click at [270, 582] on span "Review project inputs with brutal precision. Confirm all provided data and iden…" at bounding box center [451, 595] width 743 height 93
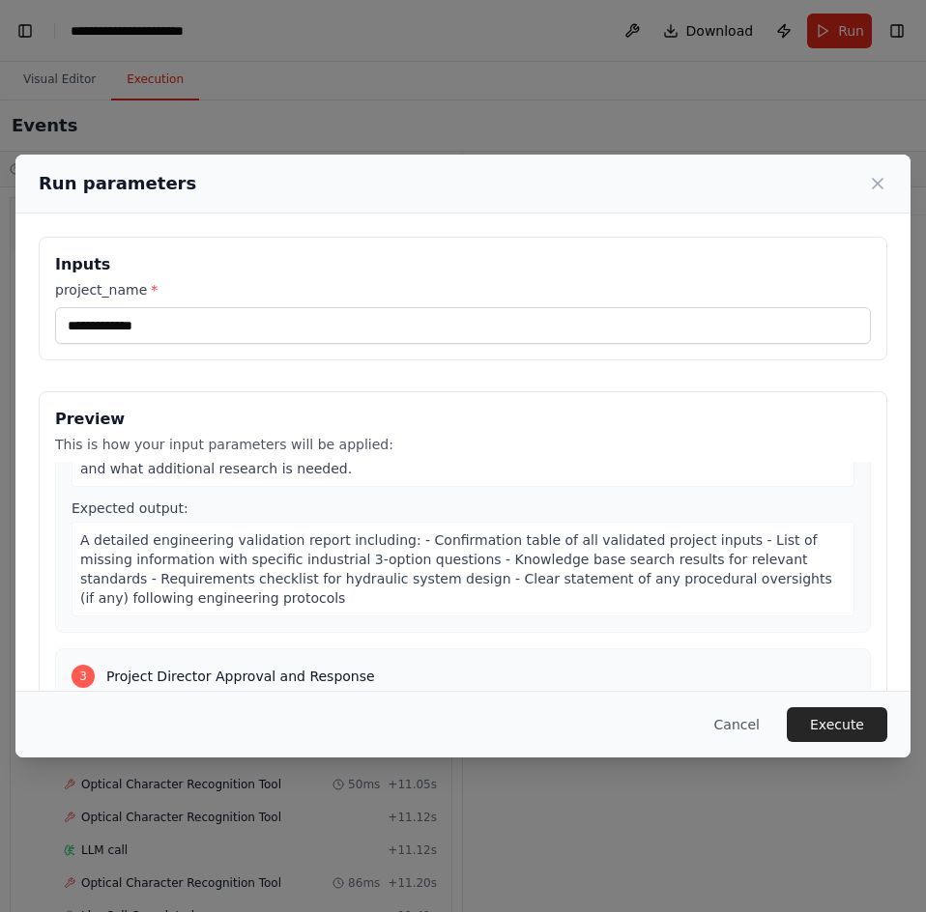
scroll to position [483, 0]
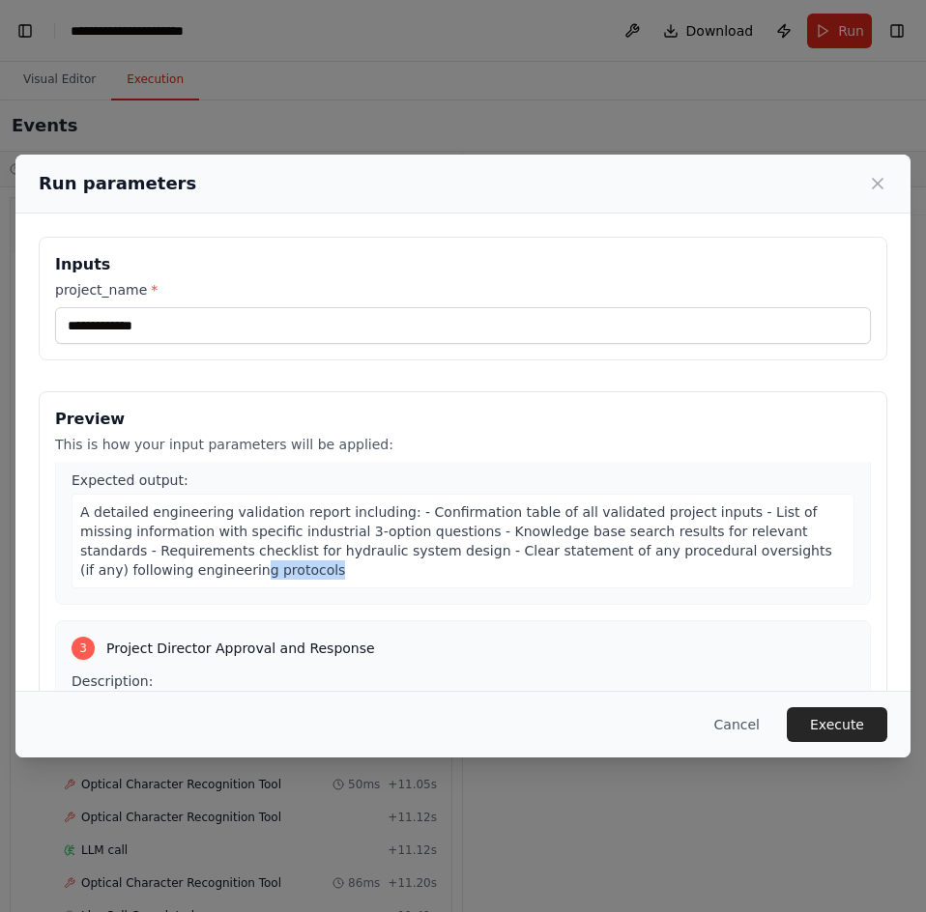
drag, startPoint x: 270, startPoint y: 565, endPoint x: 140, endPoint y: 552, distance: 130.2
click at [140, 552] on div "A detailed engineering validation report including: - Confirmation table of all…" at bounding box center [462, 541] width 783 height 95
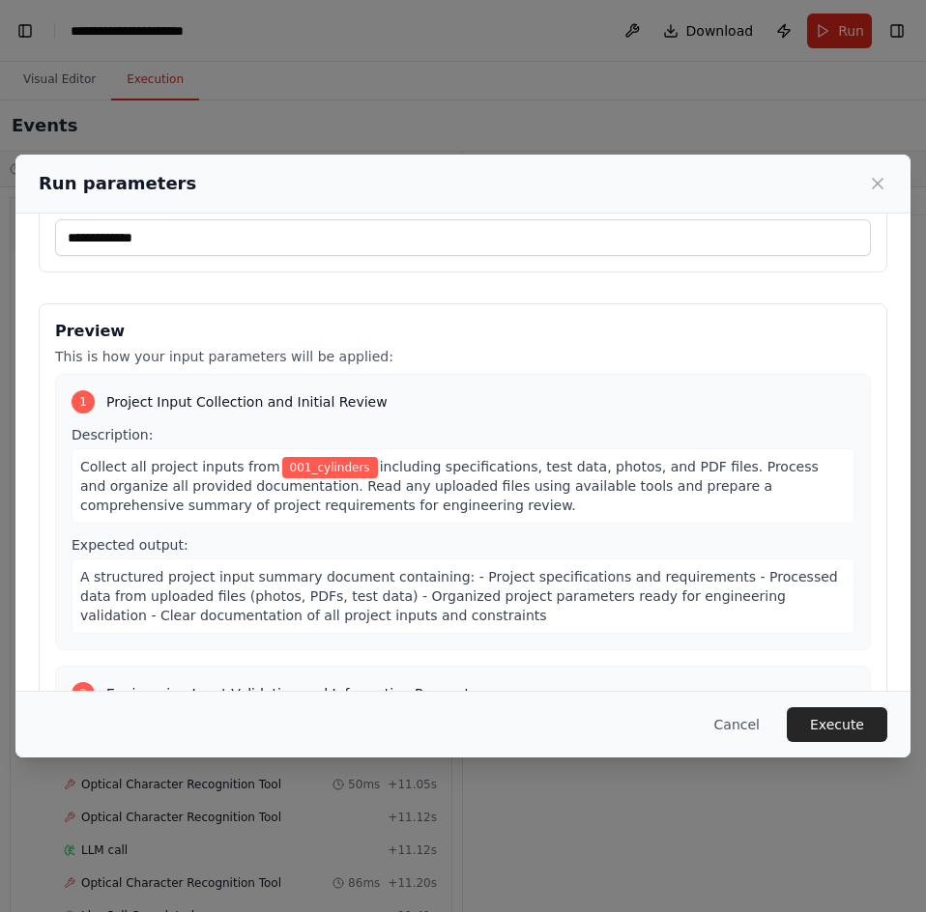
scroll to position [0, 0]
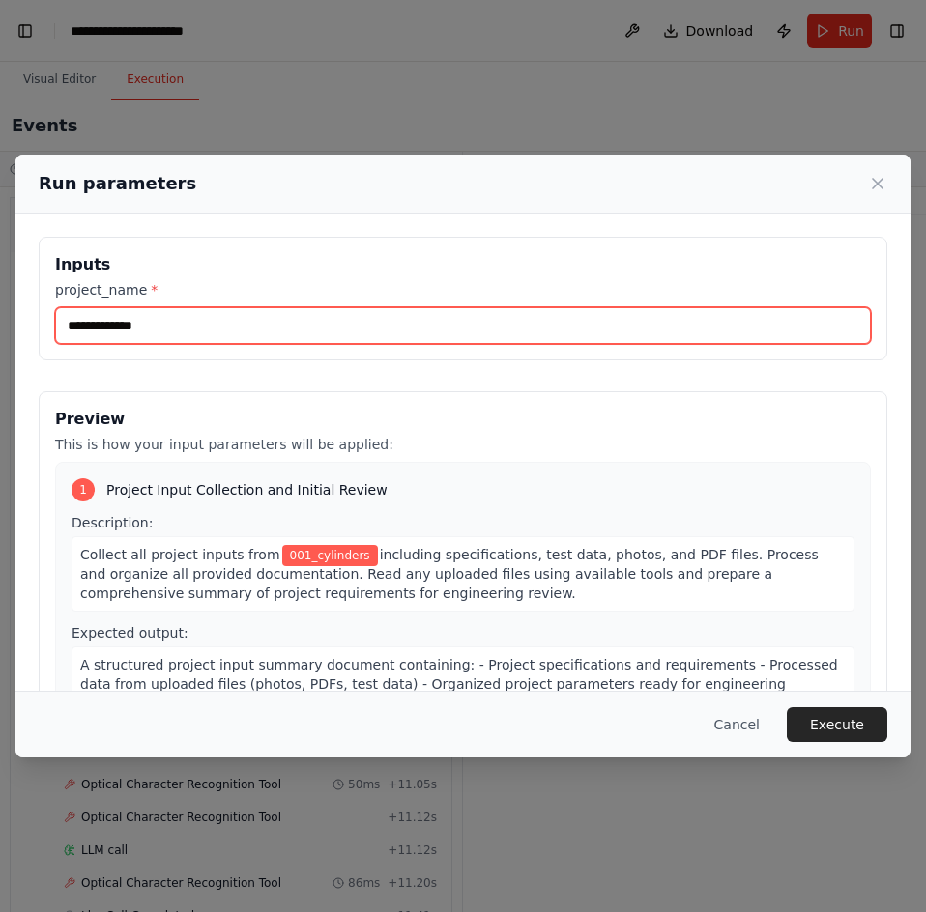
click at [163, 325] on input "**********" at bounding box center [462, 325] width 815 height 37
drag, startPoint x: 163, startPoint y: 323, endPoint x: 43, endPoint y: 325, distance: 120.8
click at [43, 325] on div "**********" at bounding box center [463, 299] width 848 height 124
click at [187, 340] on input "**********" at bounding box center [462, 325] width 815 height 37
click at [198, 333] on input "**********" at bounding box center [462, 325] width 815 height 37
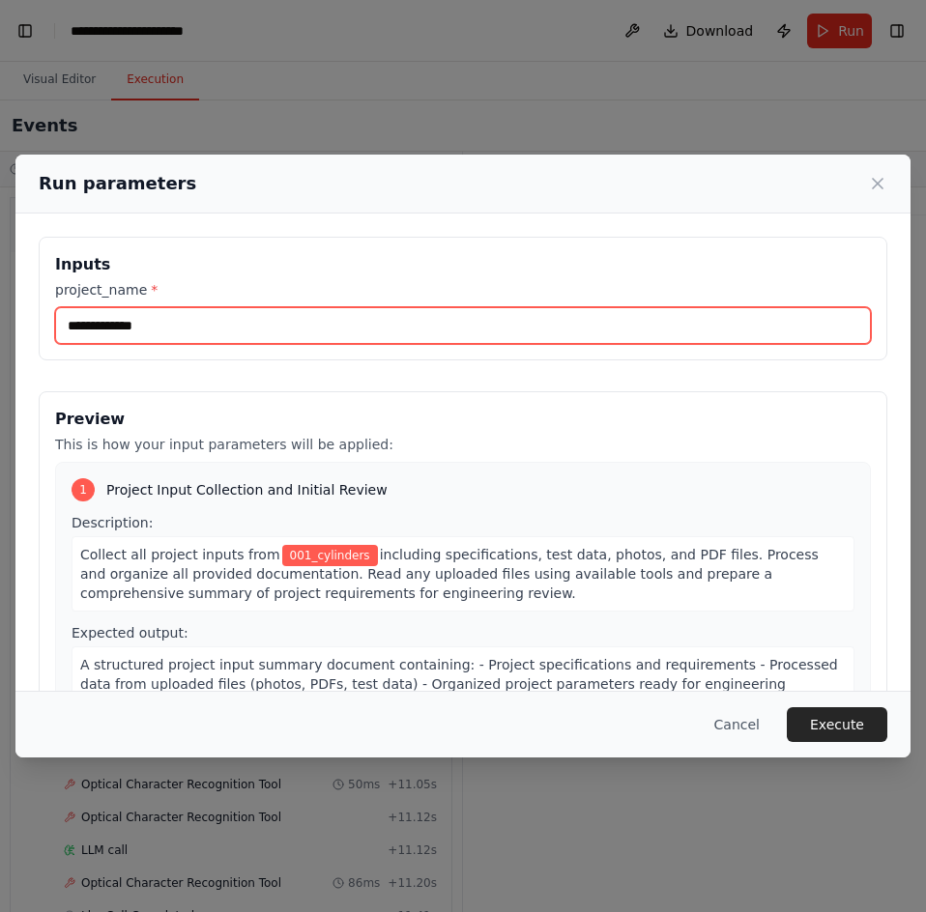
scroll to position [97, 0]
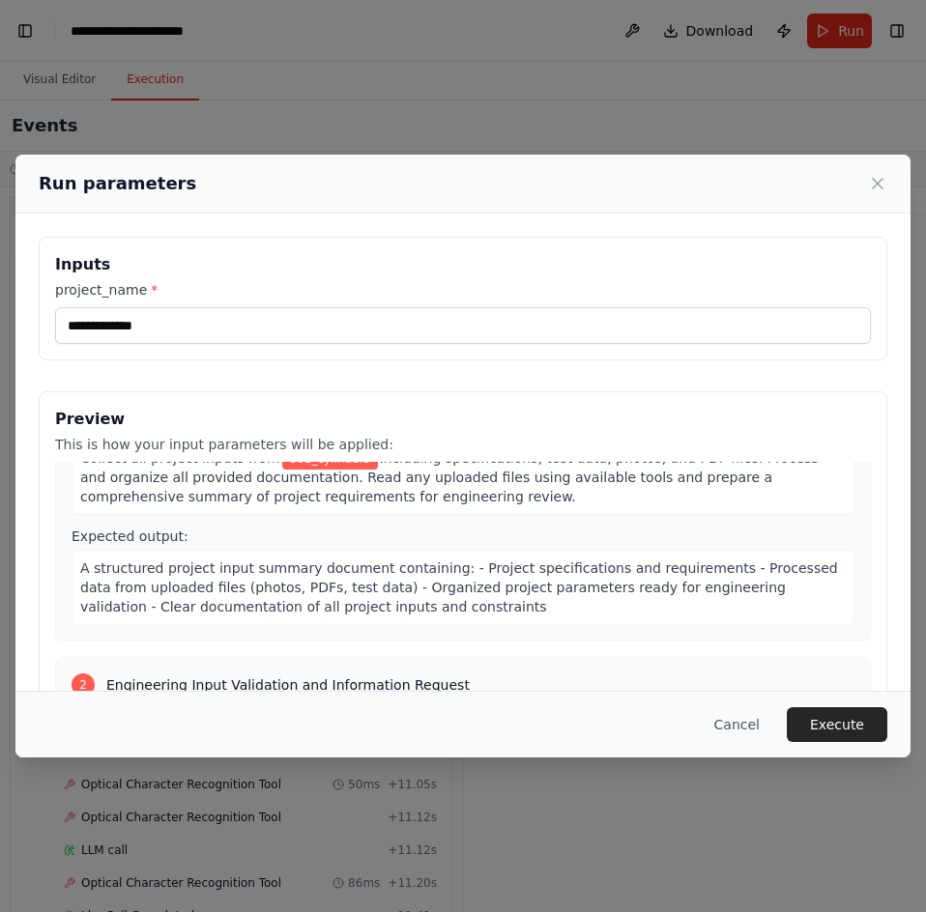
click at [159, 271] on h3 "Inputs" at bounding box center [462, 264] width 815 height 23
click at [135, 293] on label "project_name *" at bounding box center [462, 289] width 815 height 19
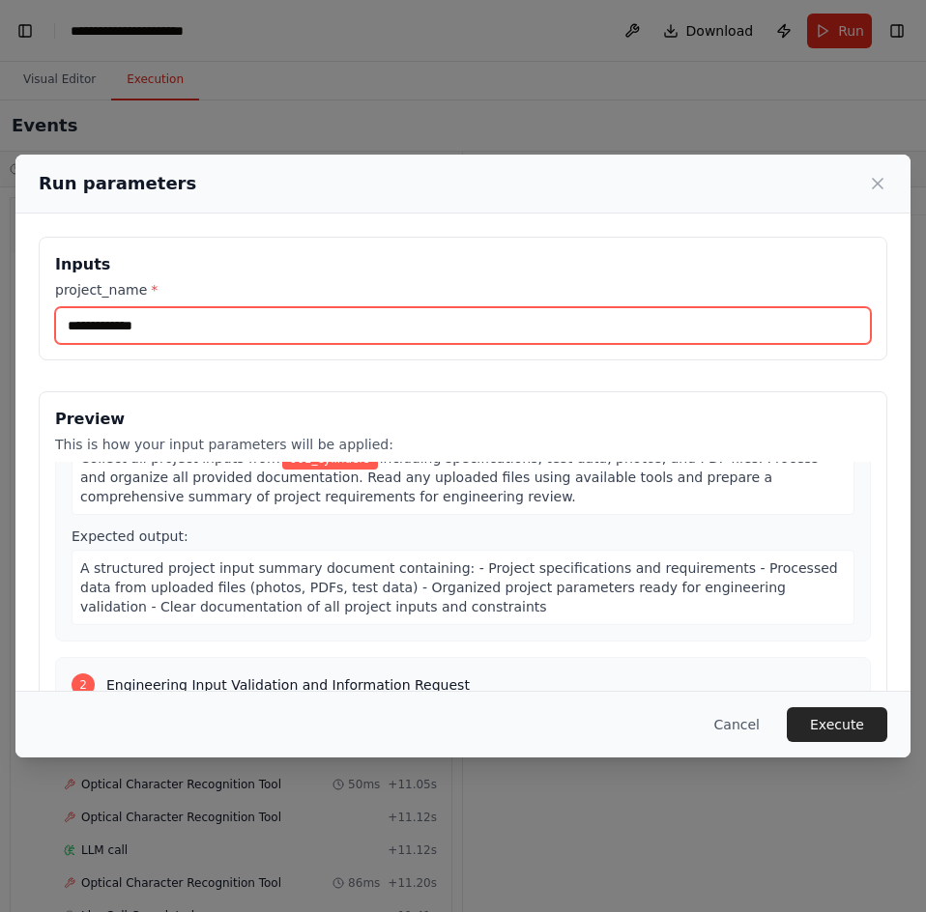
click at [135, 307] on input "**********" at bounding box center [462, 325] width 815 height 37
click at [153, 325] on input "**********" at bounding box center [462, 325] width 815 height 37
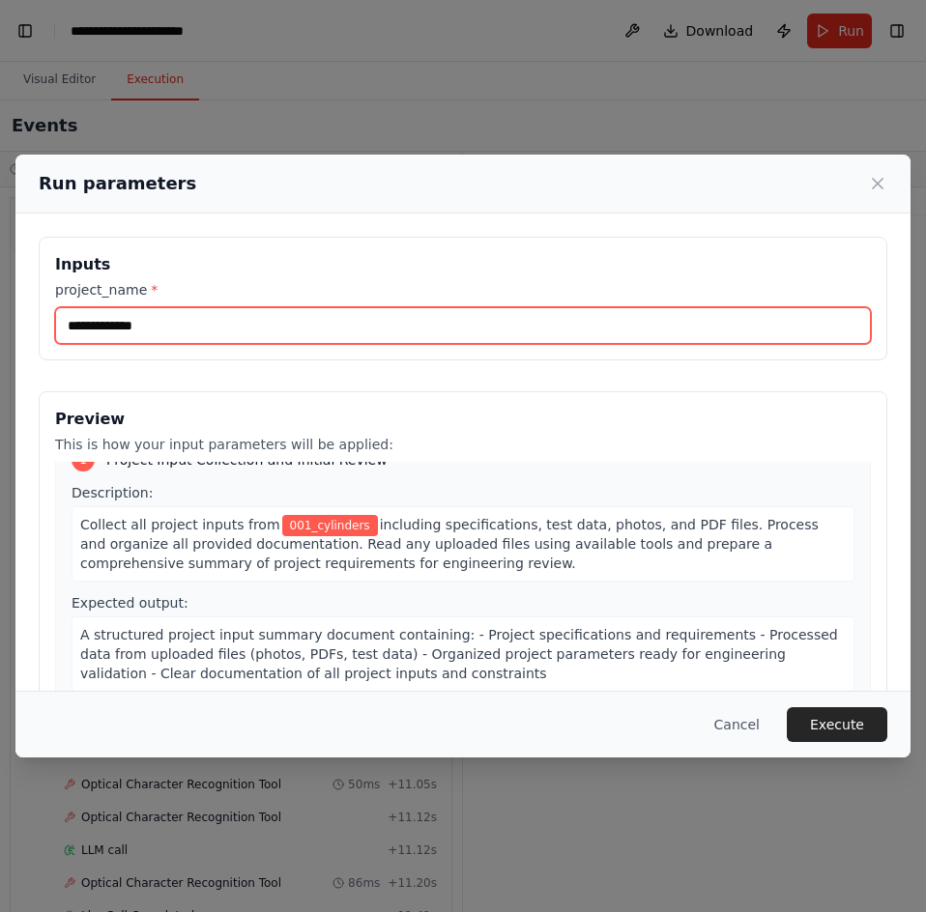
scroll to position [0, 0]
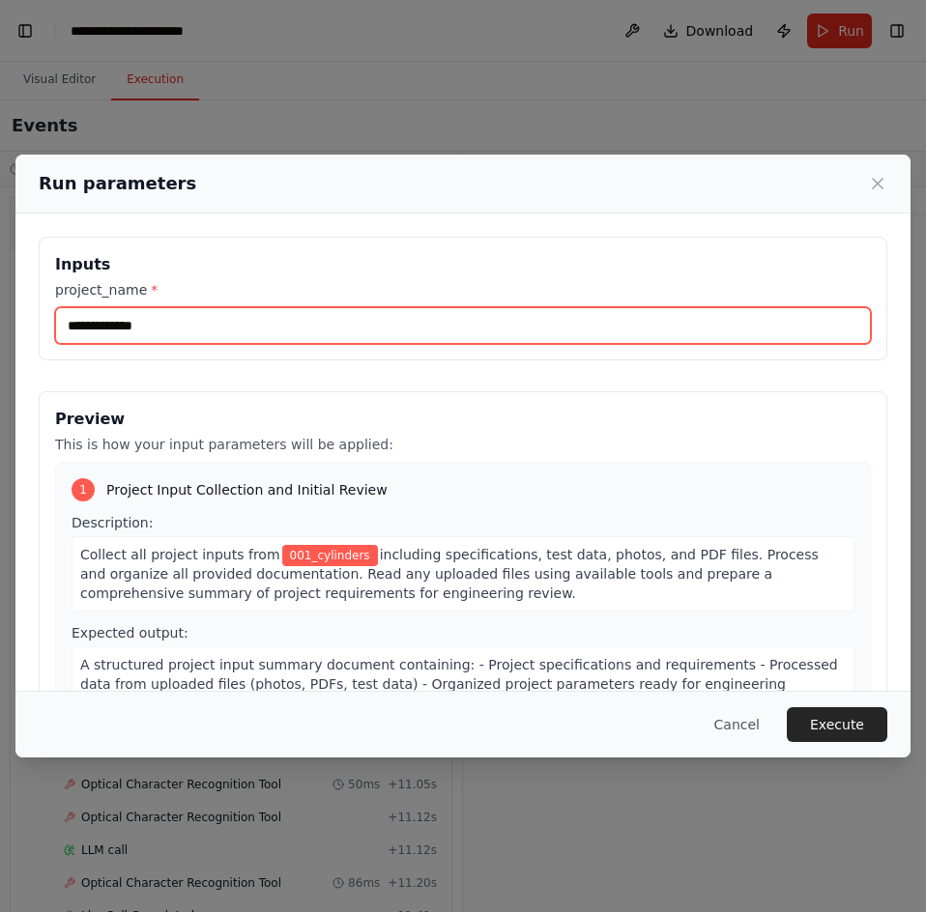
drag, startPoint x: 161, startPoint y: 326, endPoint x: 42, endPoint y: 327, distance: 119.8
click at [42, 327] on div "**********" at bounding box center [463, 299] width 848 height 124
click at [245, 324] on input "**********" at bounding box center [462, 325] width 815 height 37
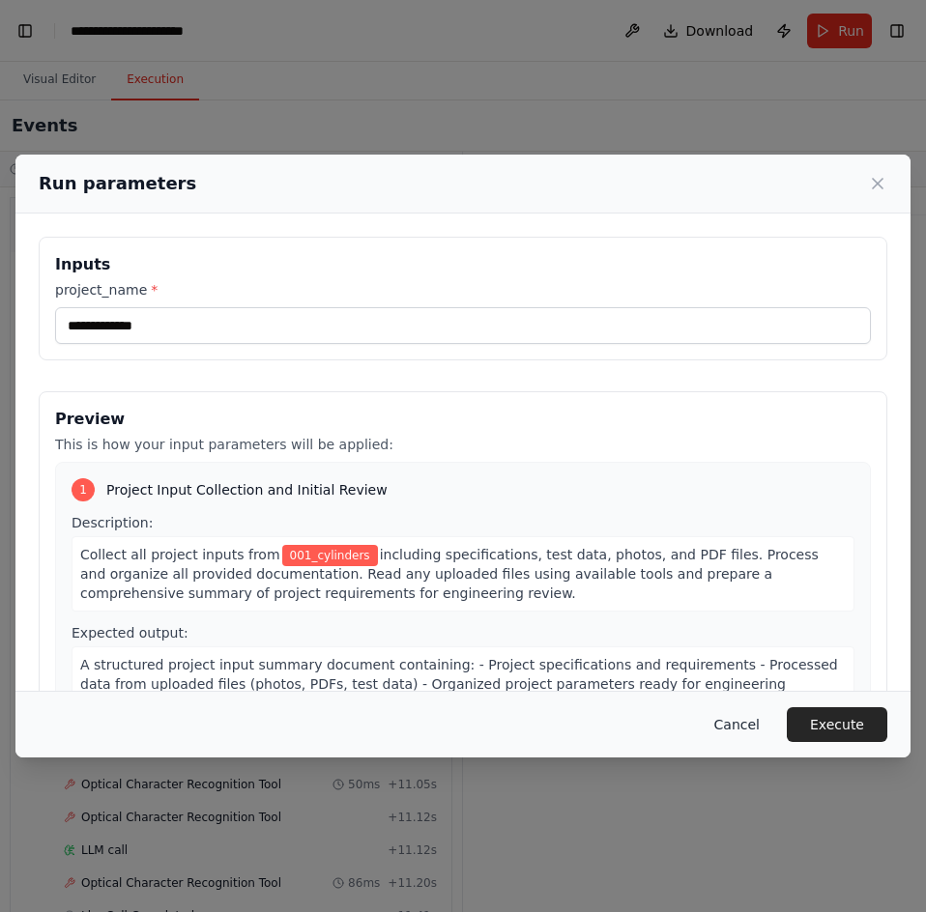
click at [760, 724] on button "Cancel" at bounding box center [737, 724] width 76 height 35
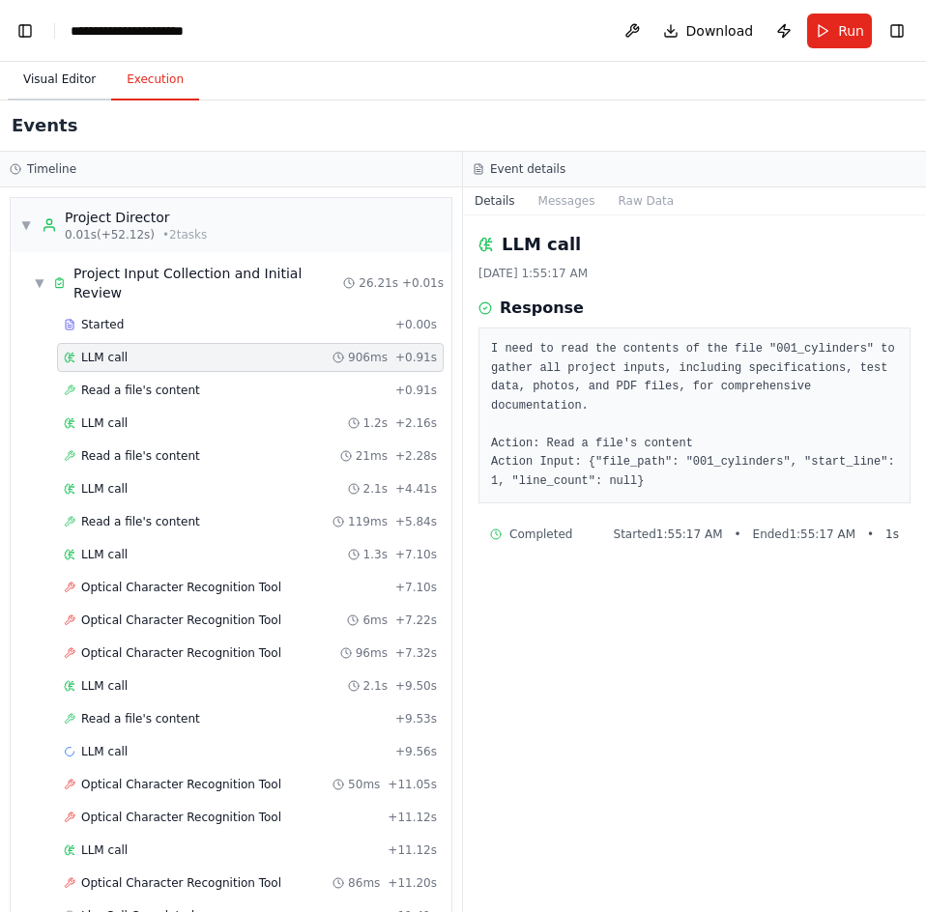
click at [51, 85] on button "Visual Editor" at bounding box center [59, 80] width 103 height 41
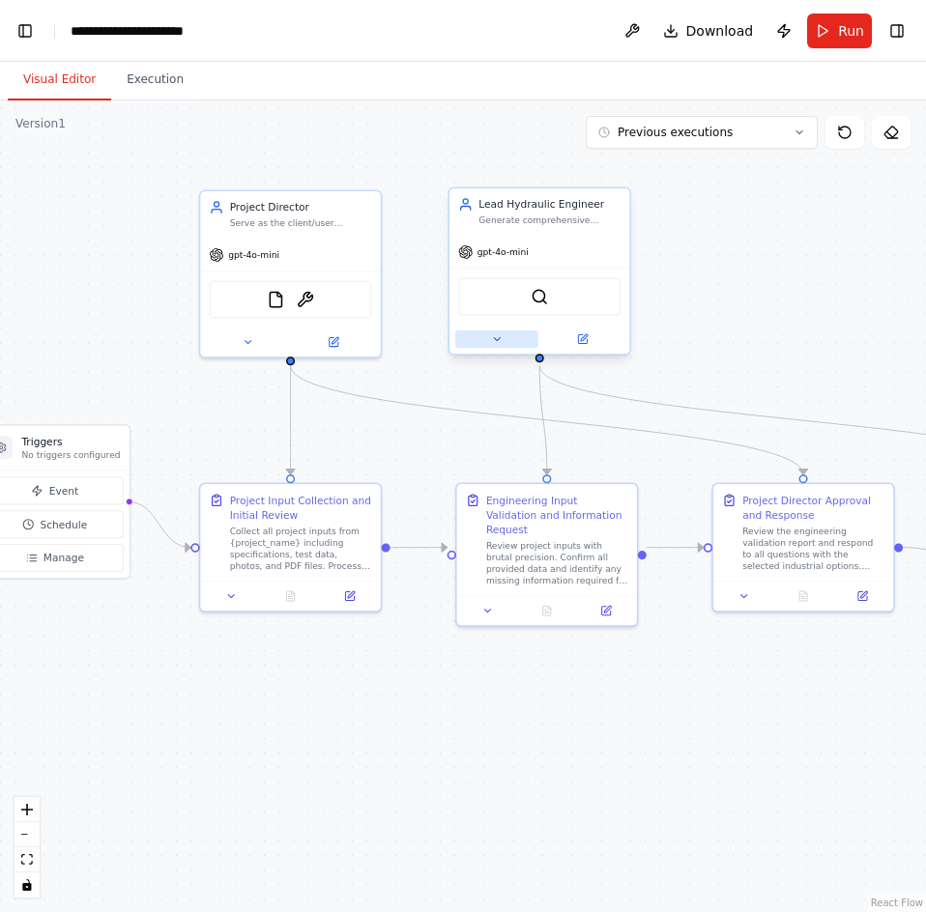
click at [491, 341] on icon at bounding box center [497, 339] width 12 height 12
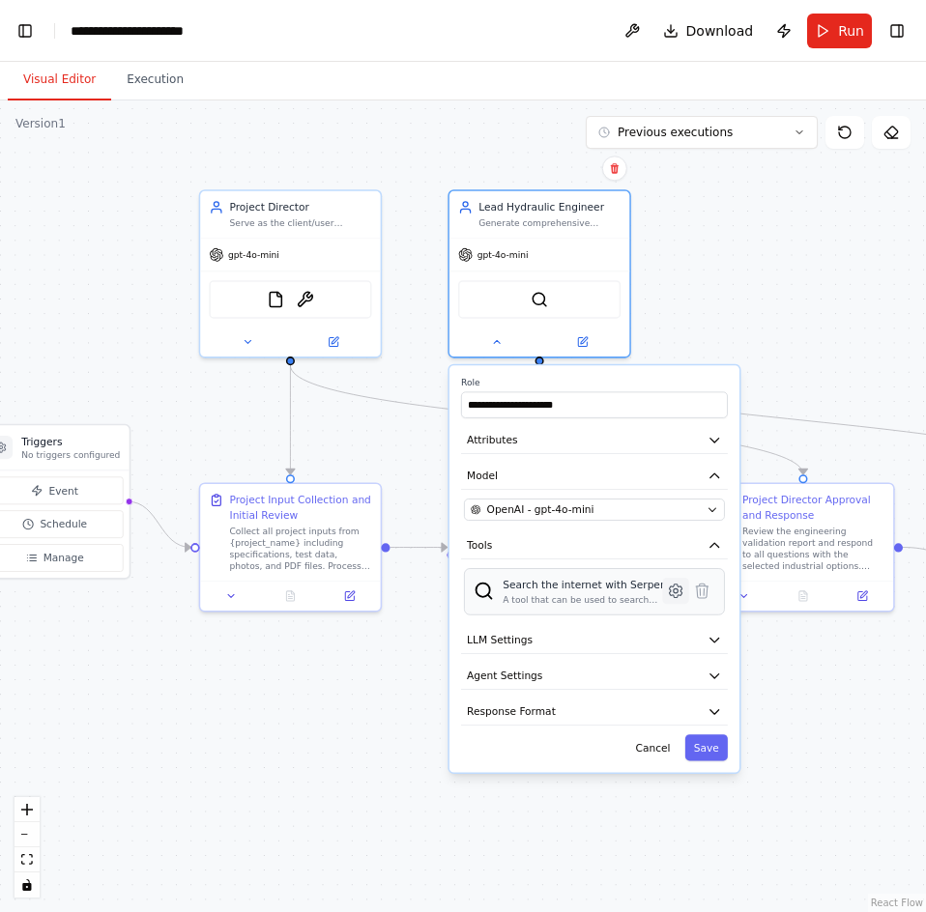
click at [678, 597] on icon at bounding box center [675, 591] width 17 height 17
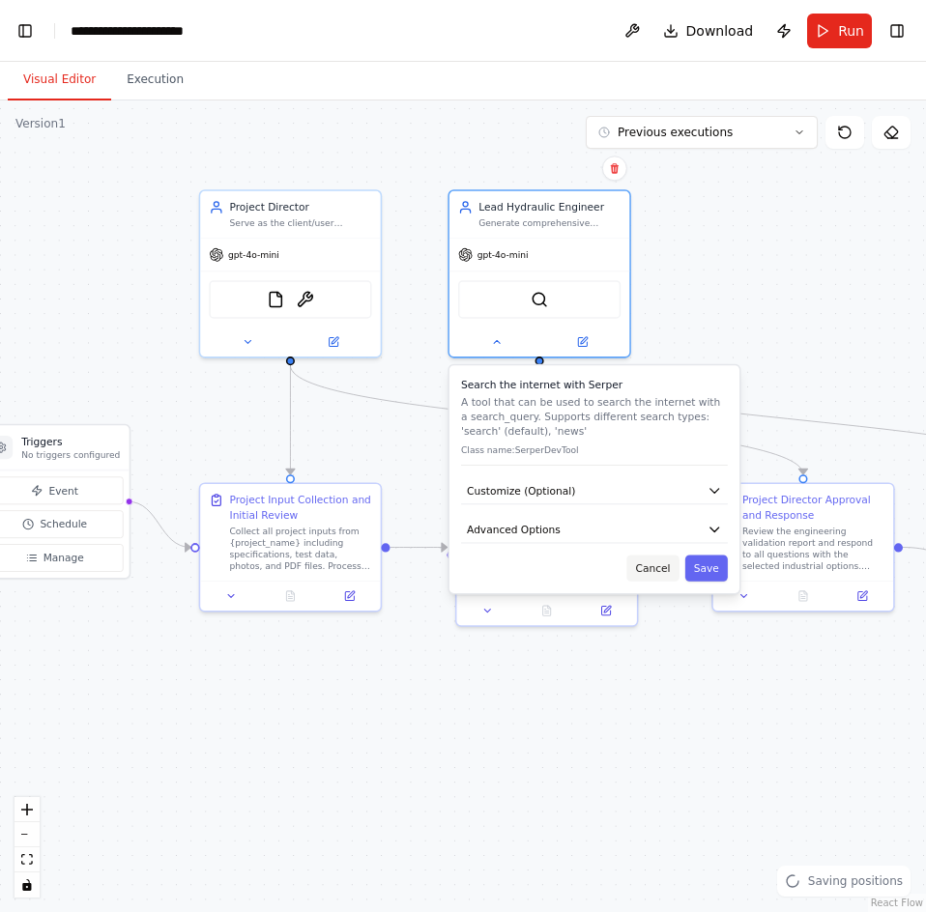
click at [660, 569] on button "Cancel" at bounding box center [652, 568] width 52 height 26
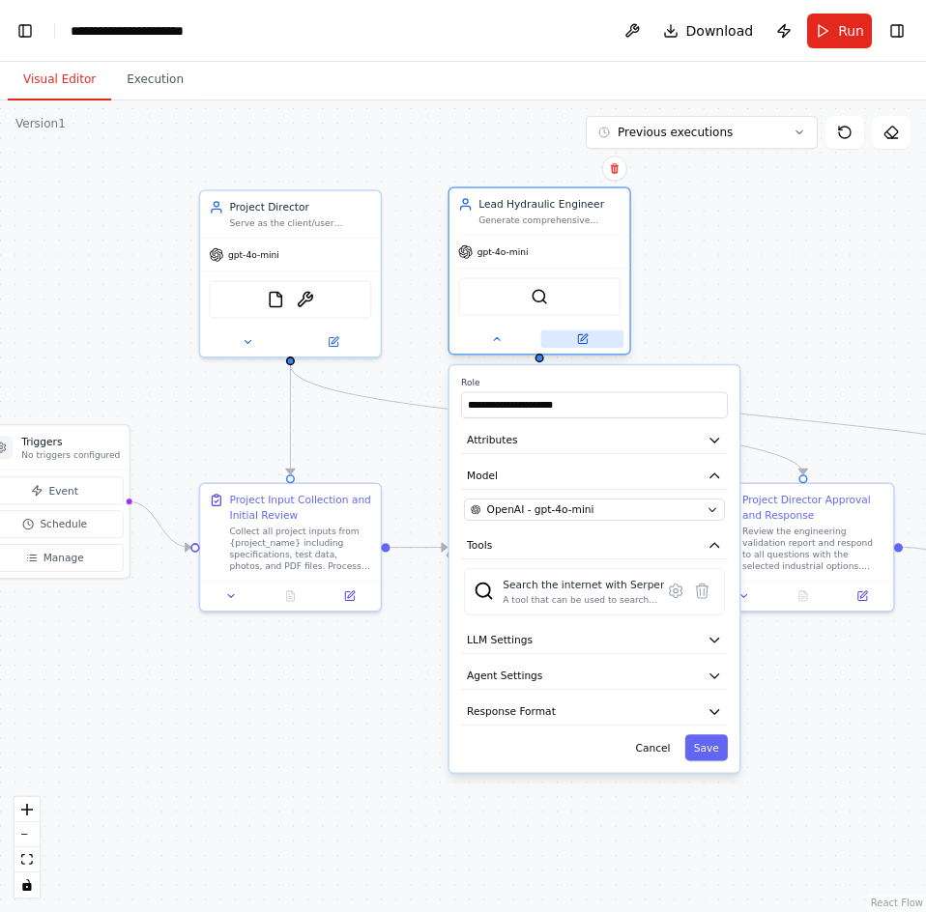
click at [585, 345] on button at bounding box center [582, 338] width 83 height 17
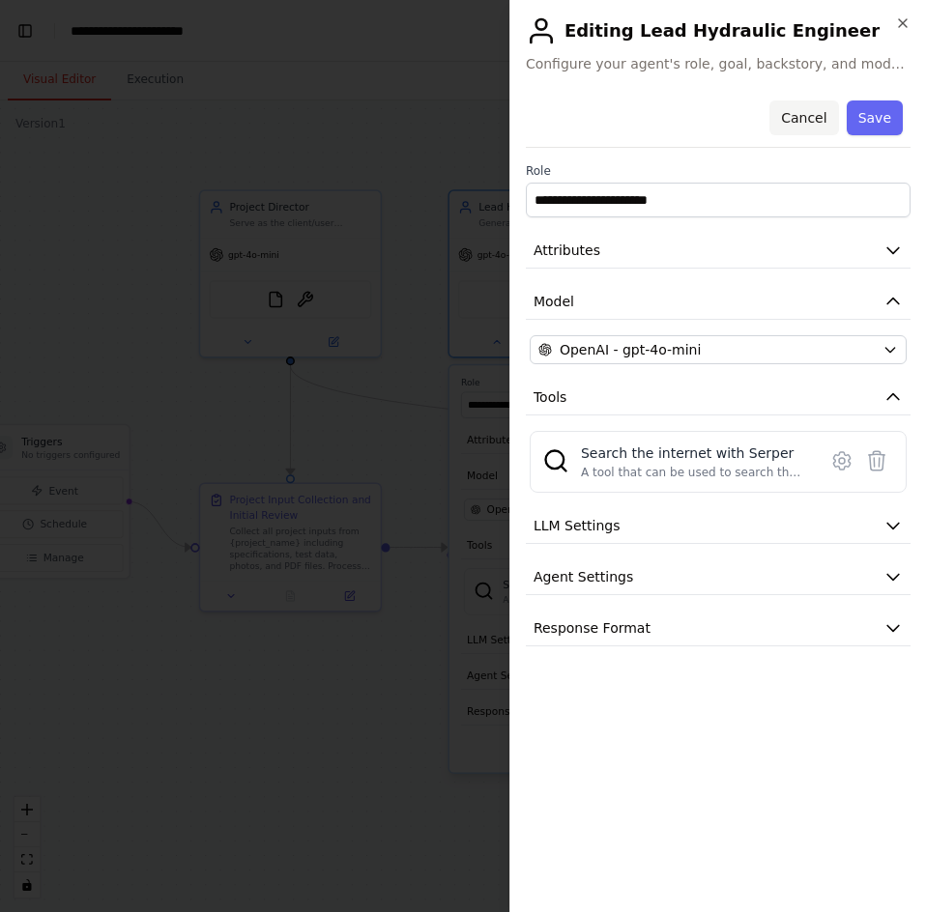
click at [809, 121] on button "Cancel" at bounding box center [803, 117] width 69 height 35
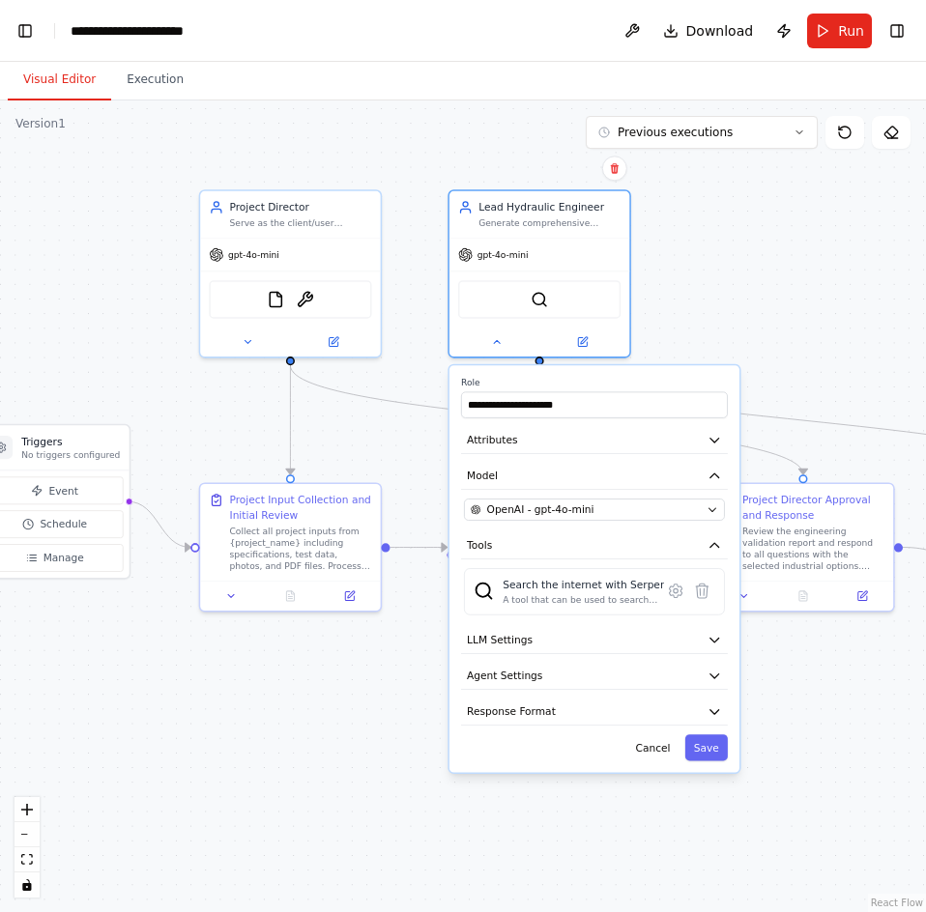
click at [724, 246] on div ".deletable-edge-delete-btn { width: 20px; height: 20px; border: 0px solid #ffff…" at bounding box center [463, 506] width 926 height 812
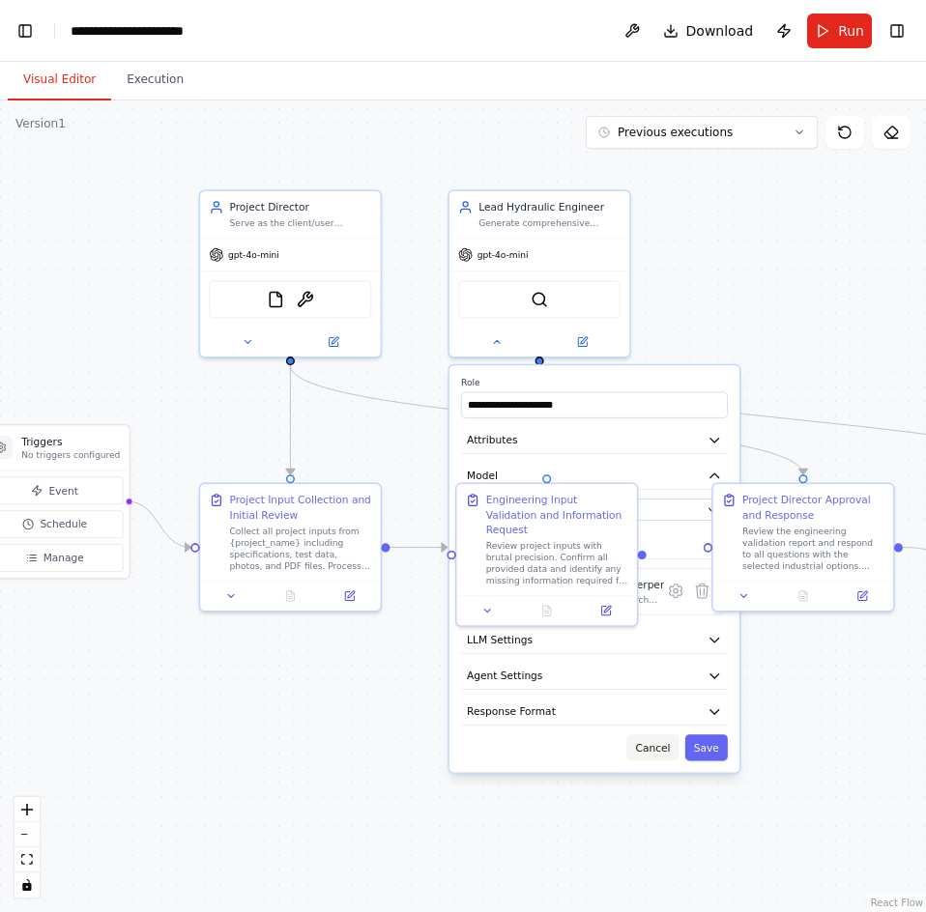
click at [662, 748] on button "Cancel" at bounding box center [652, 747] width 52 height 26
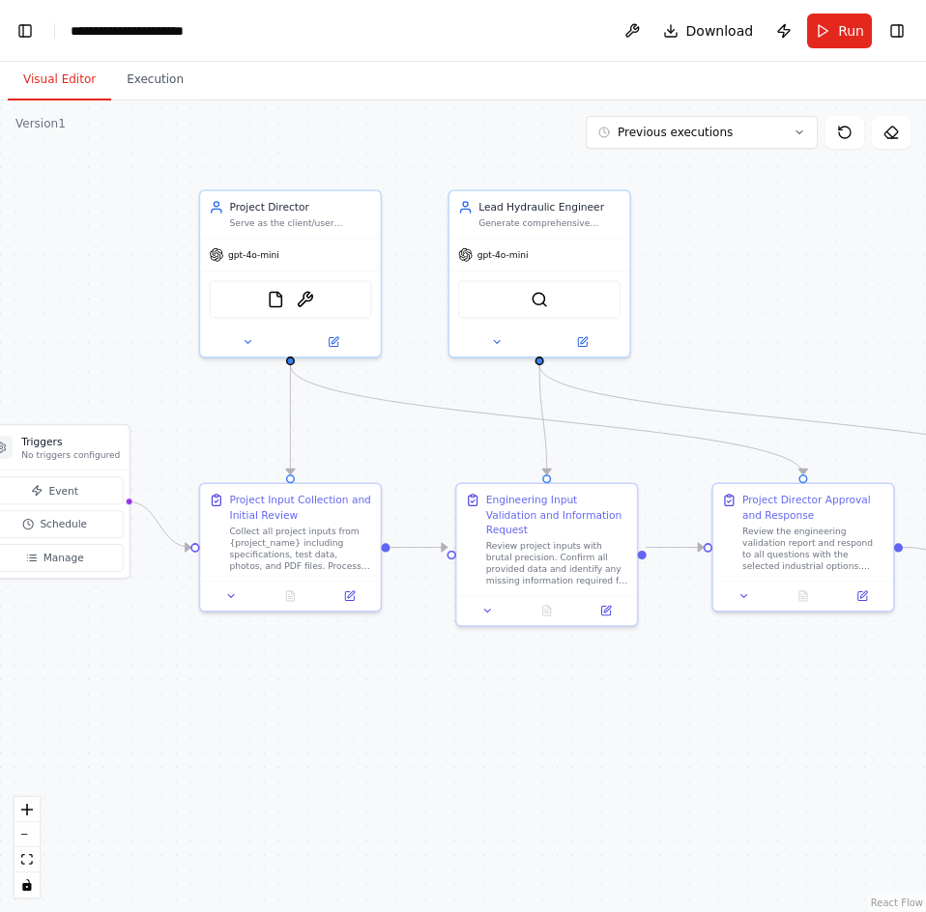
click at [746, 325] on div ".deletable-edge-delete-btn { width: 20px; height: 20px; border: 0px solid #ffff…" at bounding box center [463, 506] width 926 height 812
click at [768, 560] on div "Review the engineering validation report and respond to all questions with the …" at bounding box center [813, 545] width 142 height 47
click at [767, 266] on div ".deletable-edge-delete-btn { width: 20px; height: 20px; border: 0px solid #ffff…" at bounding box center [463, 506] width 926 height 812
